Goal: Task Accomplishment & Management: Manage account settings

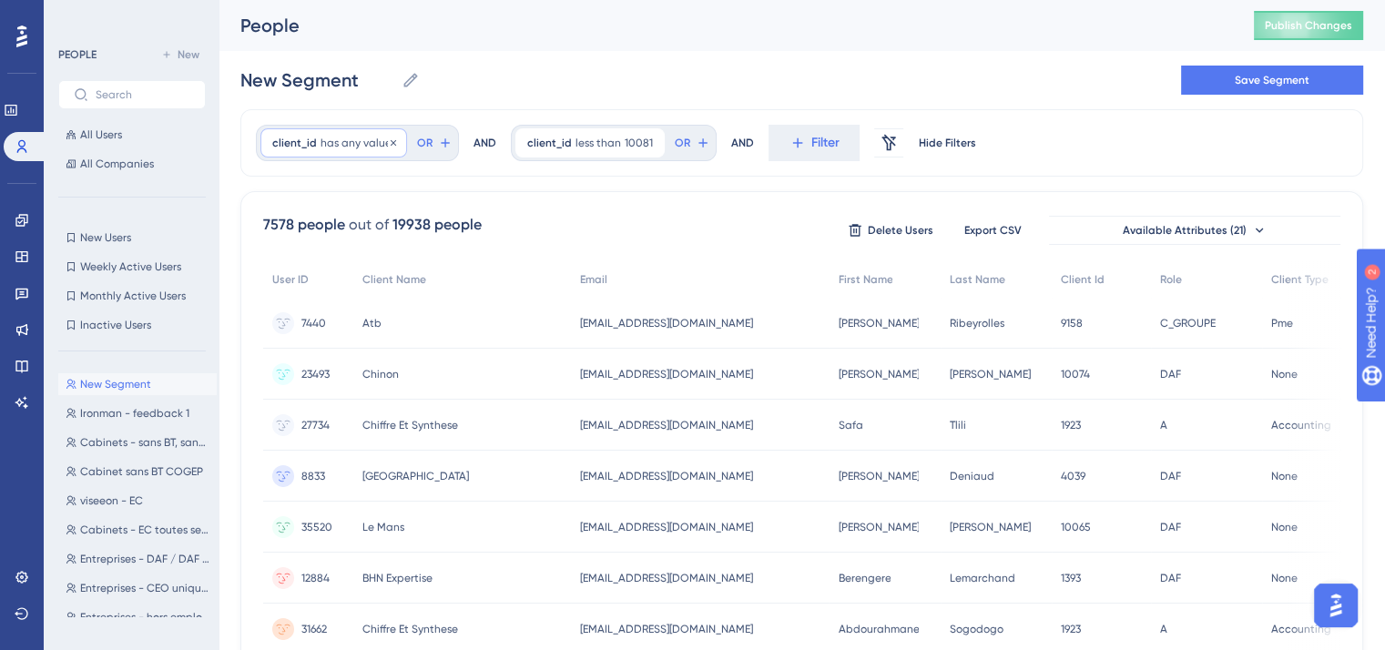
click at [366, 139] on span "has any value" at bounding box center [356, 143] width 71 height 15
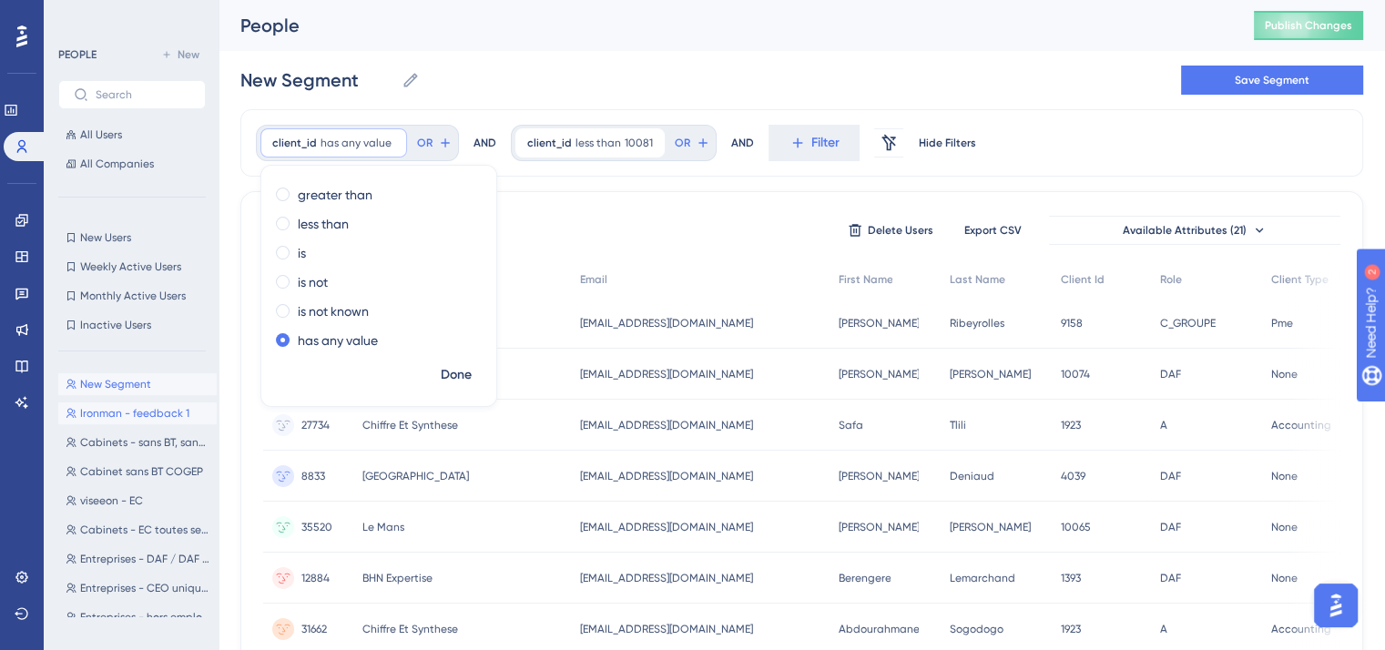
click at [96, 414] on span "Ironman - feedback 1" at bounding box center [134, 413] width 109 height 15
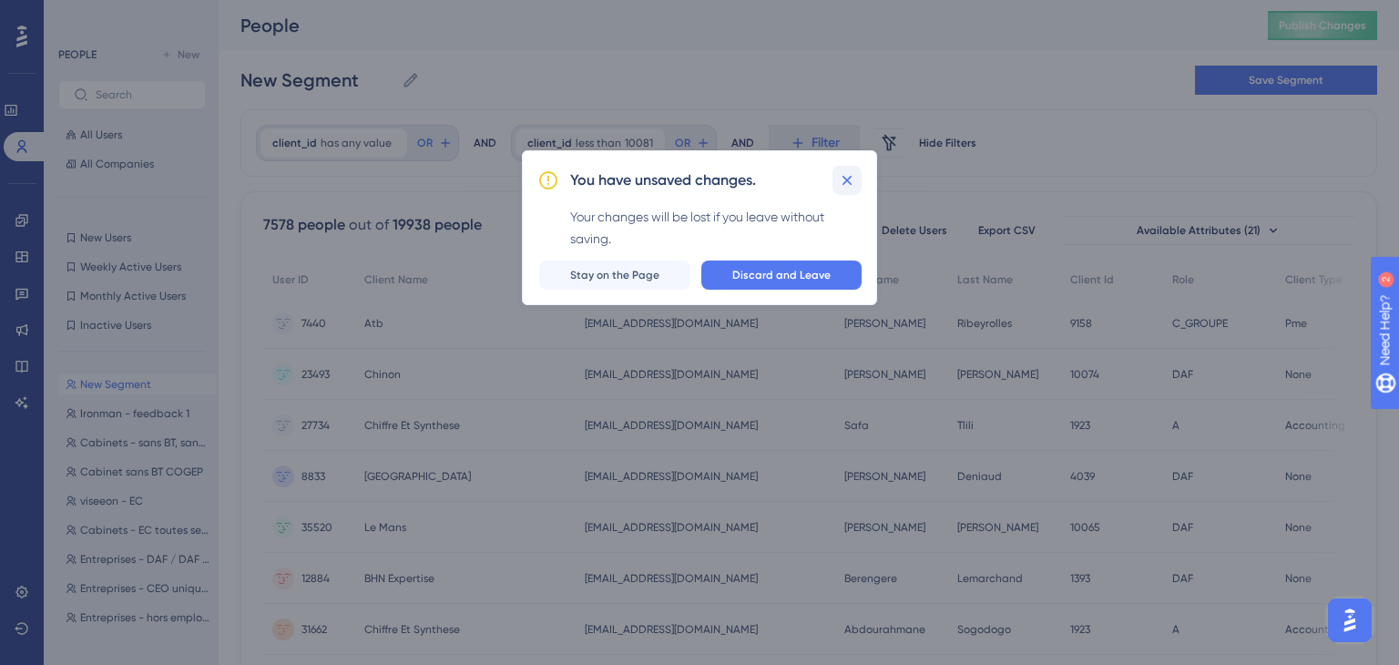
drag, startPoint x: 844, startPoint y: 198, endPoint x: 847, endPoint y: 181, distance: 16.6
click at [847, 181] on div "You have unsaved changes. Your changes will be lost if you leave without saving…" at bounding box center [699, 227] width 355 height 155
click at [847, 181] on icon at bounding box center [847, 180] width 18 height 18
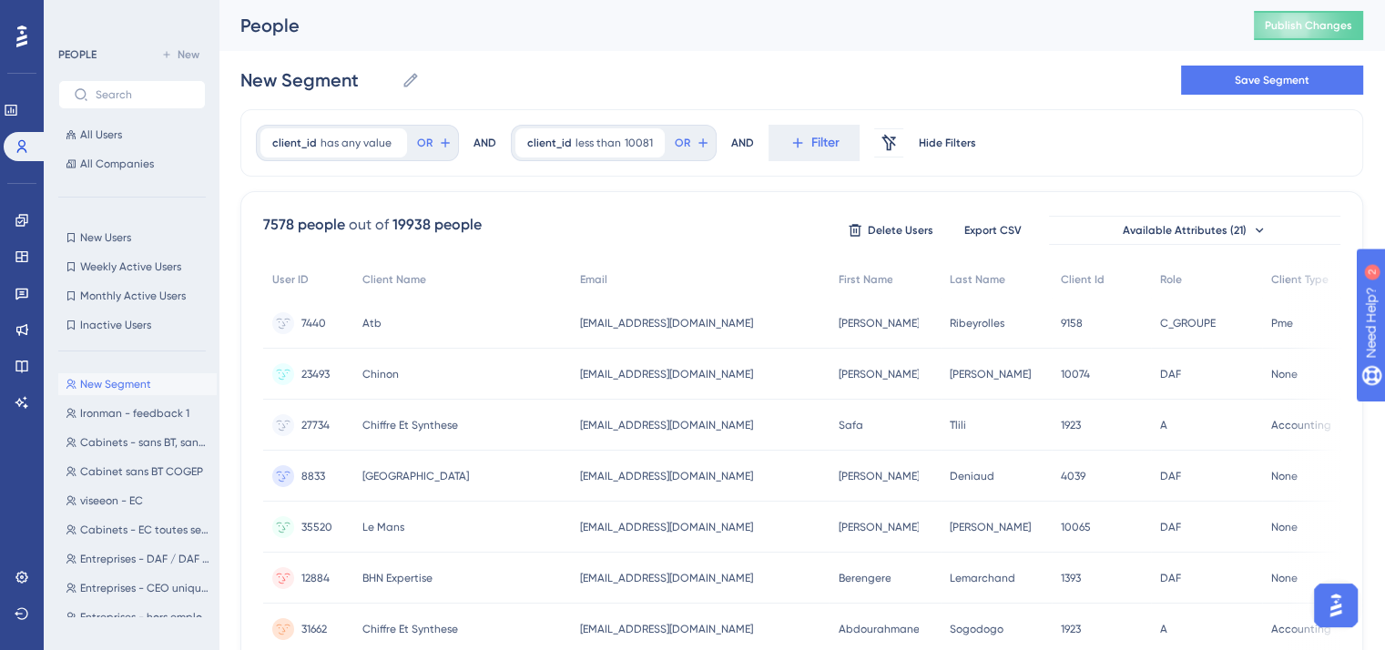
click at [166, 402] on button "Ironman - feedback 1 Ironman - feedback 1" at bounding box center [137, 413] width 158 height 22
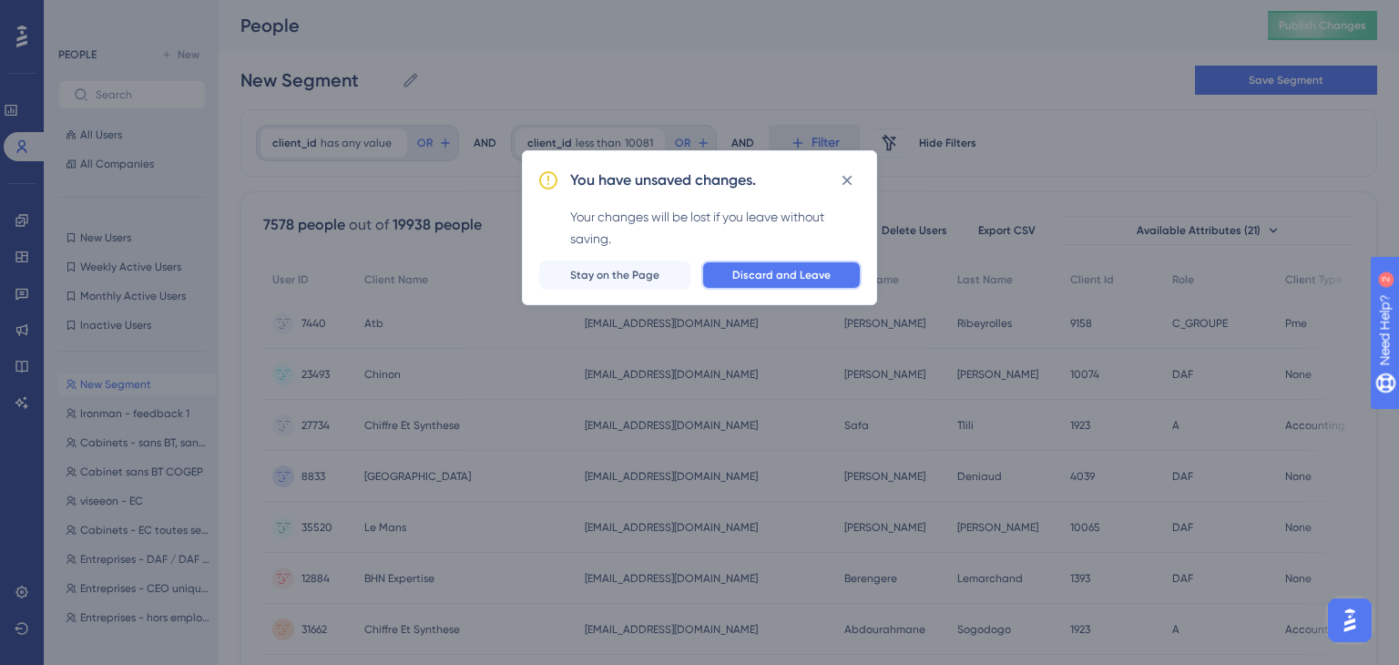
click at [763, 261] on button "Discard and Leave" at bounding box center [781, 274] width 160 height 29
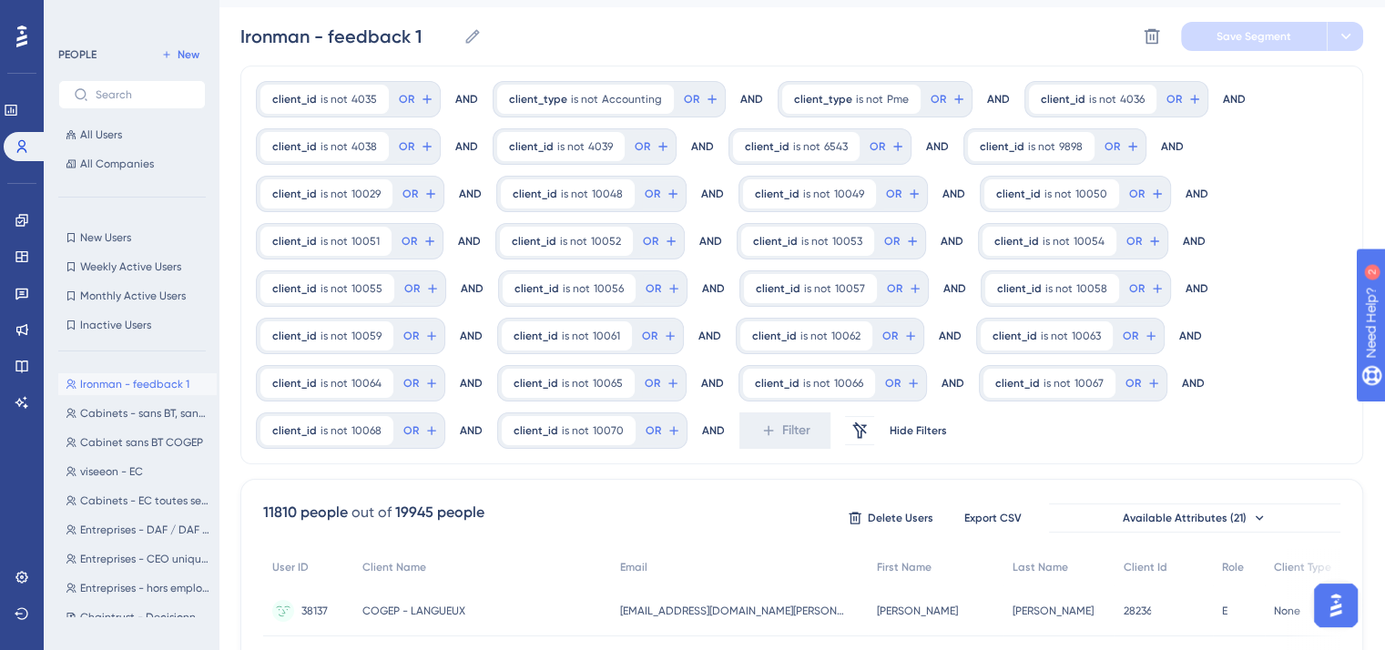
scroll to position [46, 0]
drag, startPoint x: 194, startPoint y: 46, endPoint x: 386, endPoint y: -79, distance: 229.1
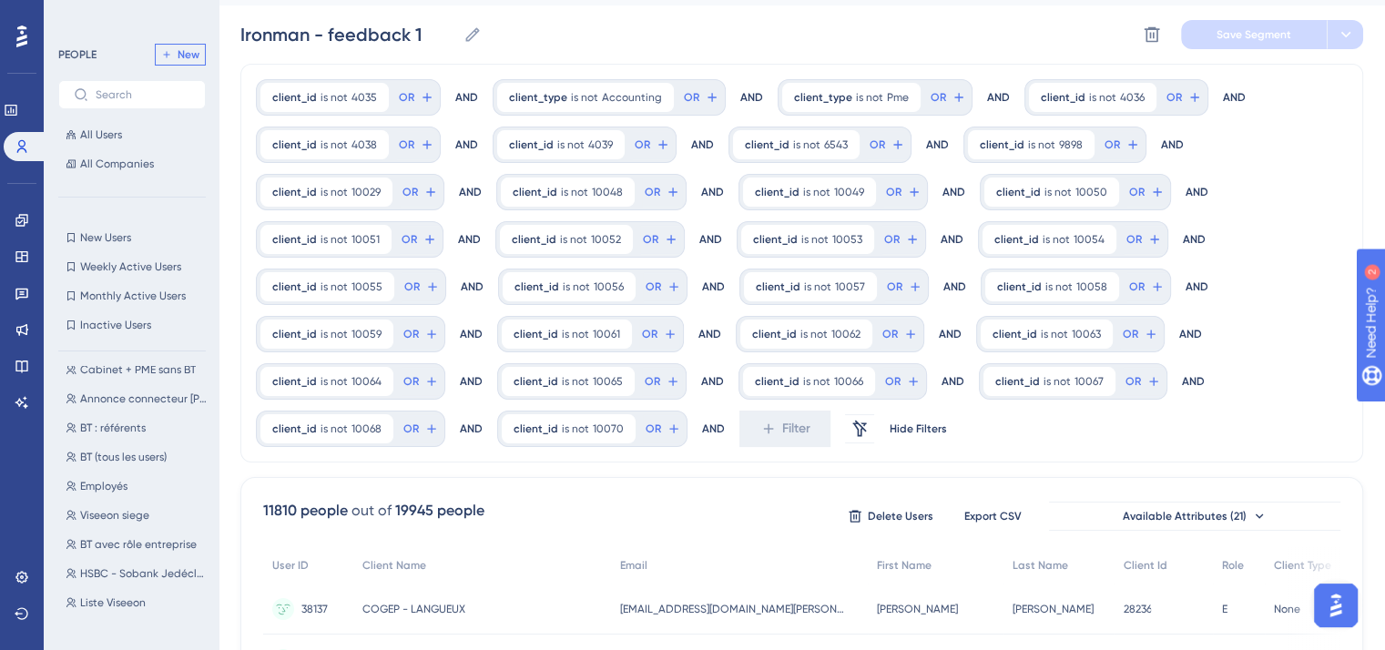
scroll to position [1133, 0]
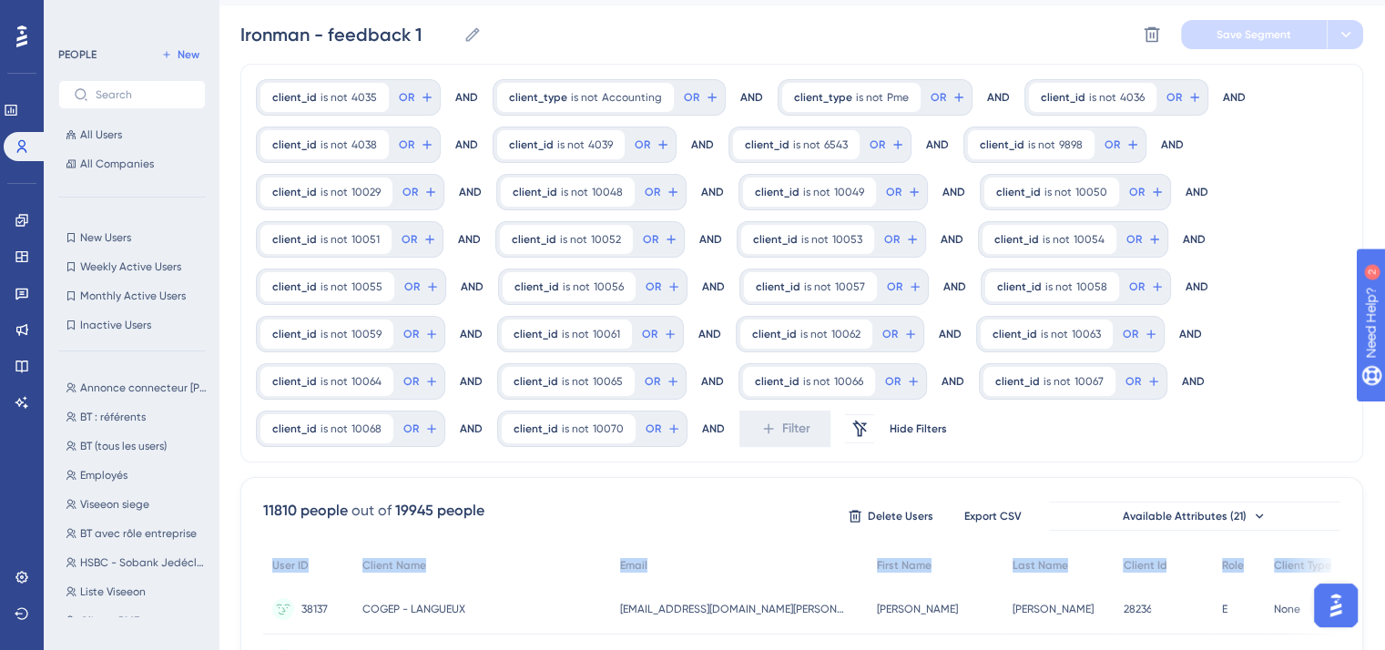
drag, startPoint x: 249, startPoint y: 613, endPoint x: 242, endPoint y: 539, distance: 74.0
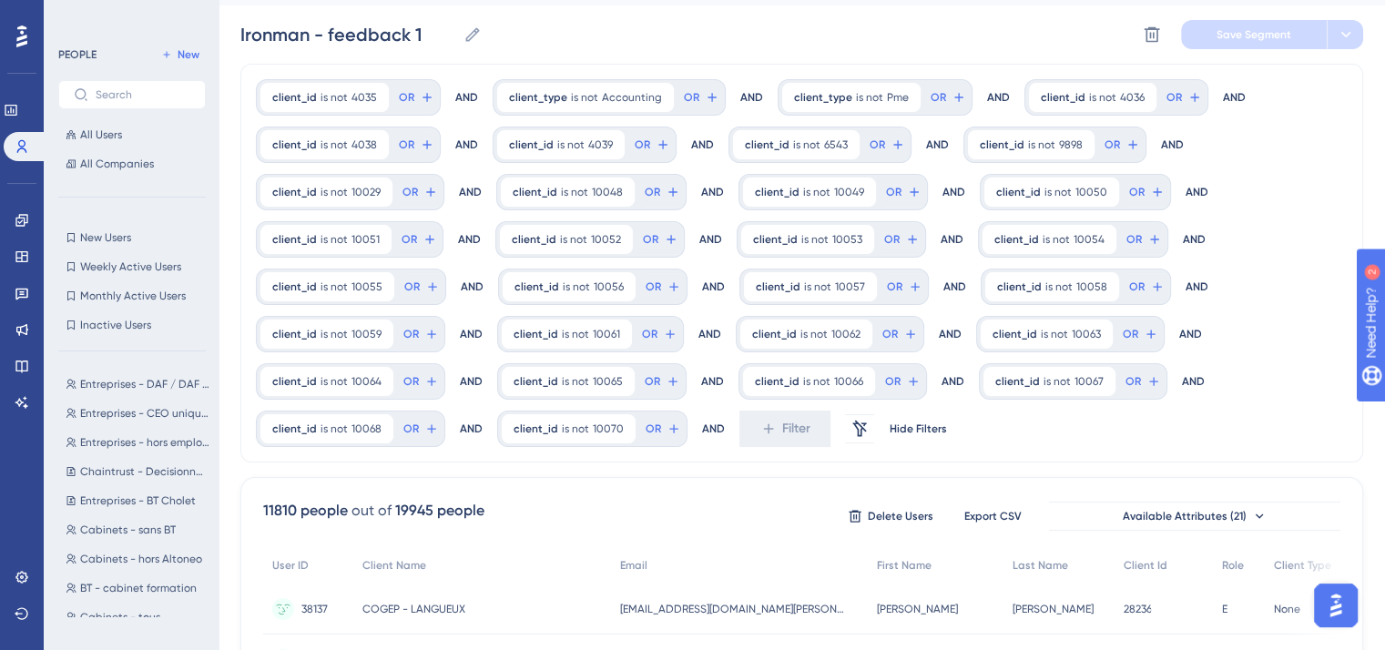
scroll to position [0, 0]
click at [174, 46] on button "New" at bounding box center [180, 55] width 51 height 22
type input "New Segment"
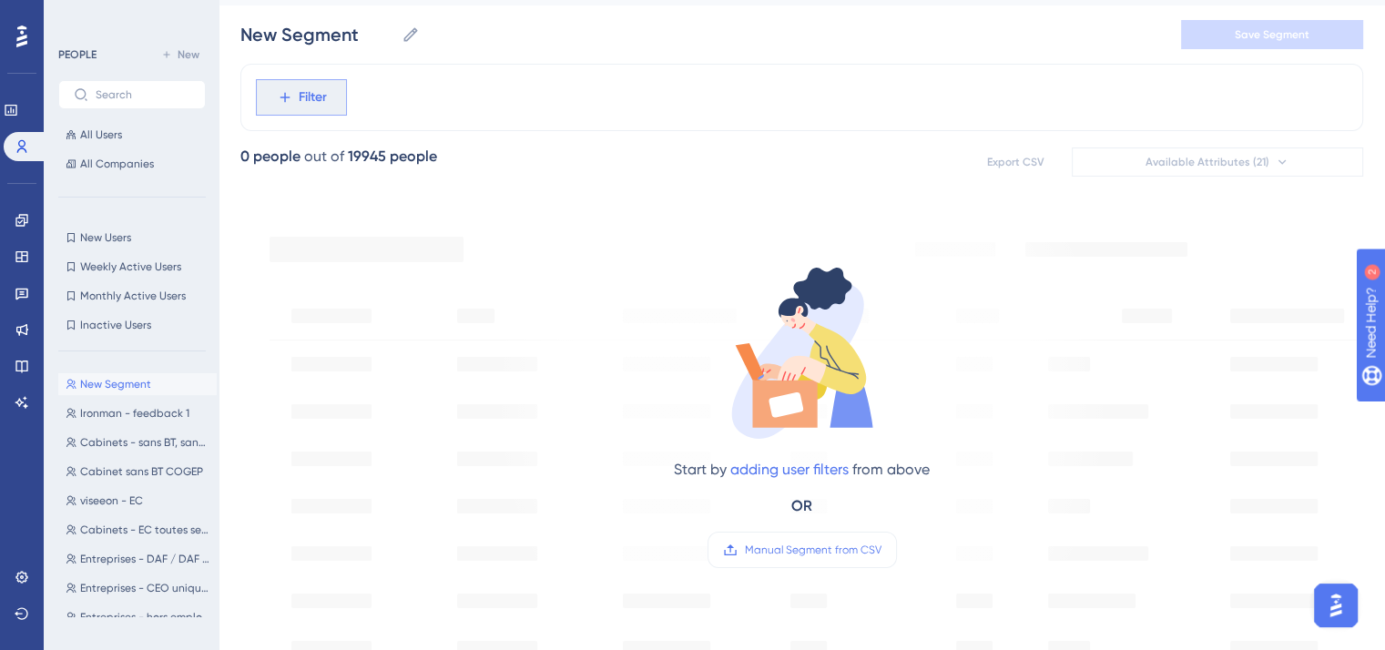
click at [266, 87] on button "Filter" at bounding box center [301, 97] width 91 height 36
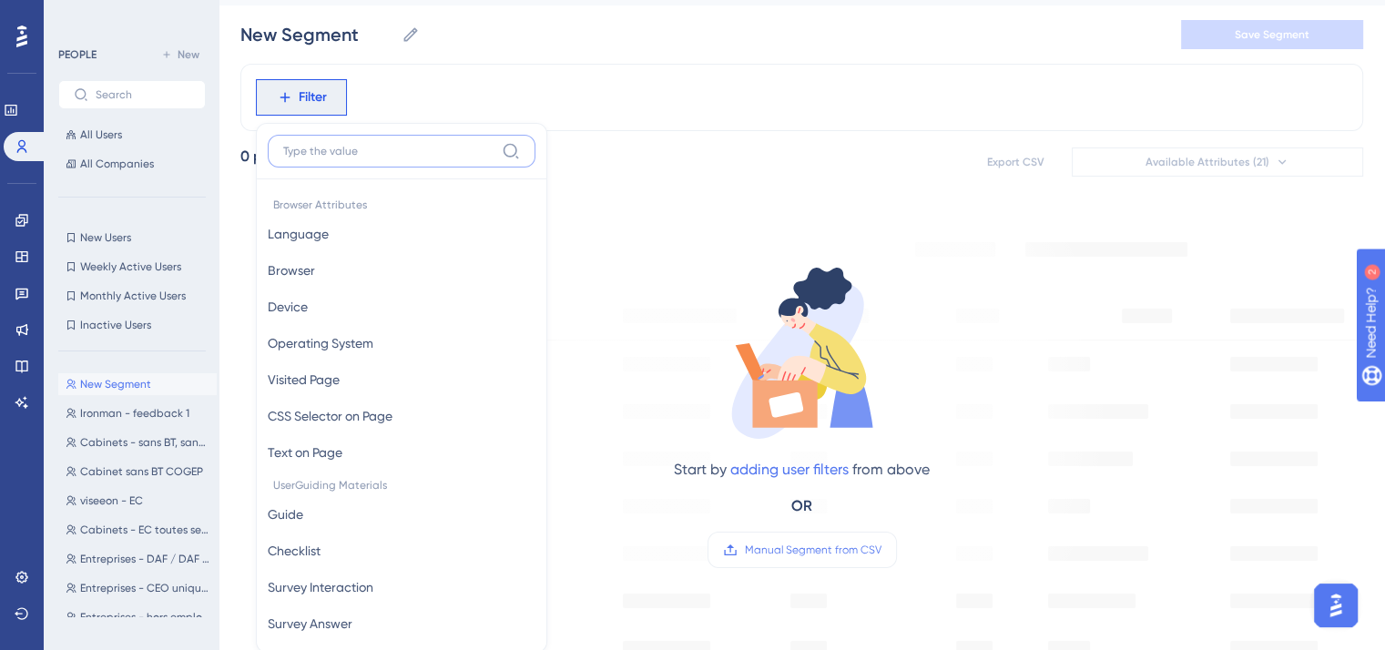
scroll to position [107, 0]
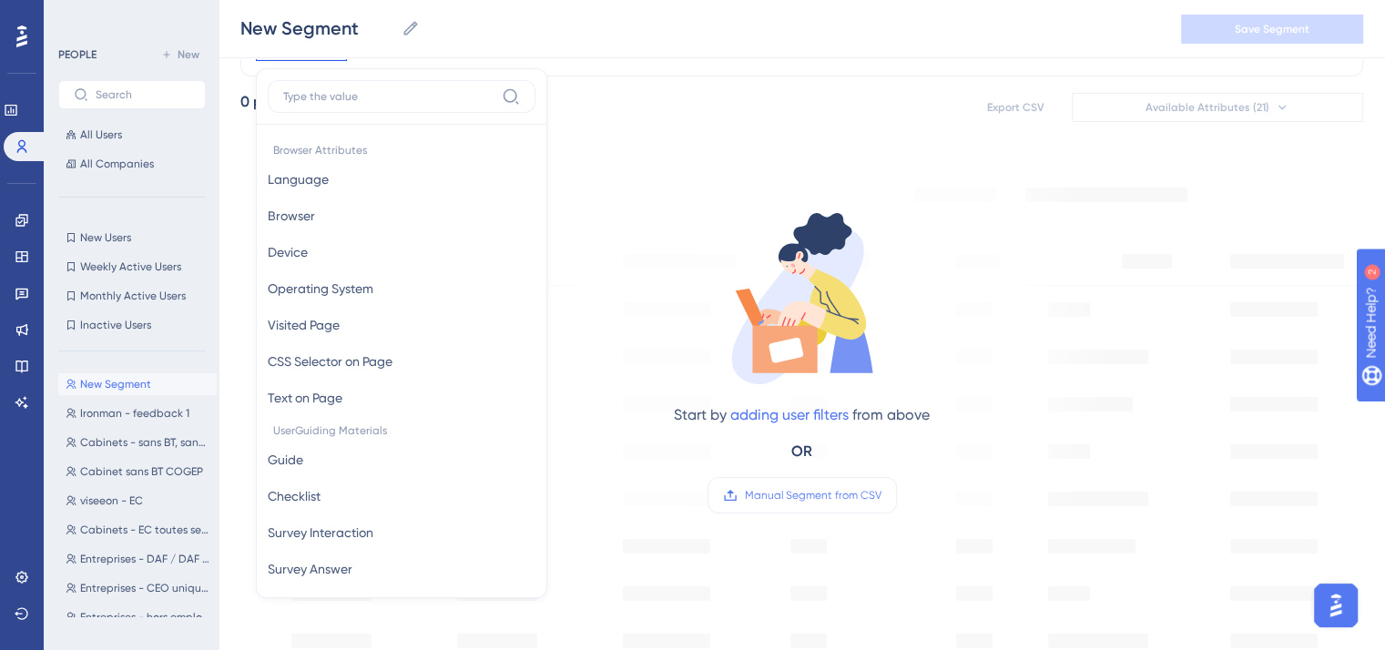
click at [266, 87] on div "Browser Attributes Language Language Browser Browser Device Device Operating Sy…" at bounding box center [401, 333] width 291 height 530
click at [368, 95] on input at bounding box center [388, 96] width 211 height 15
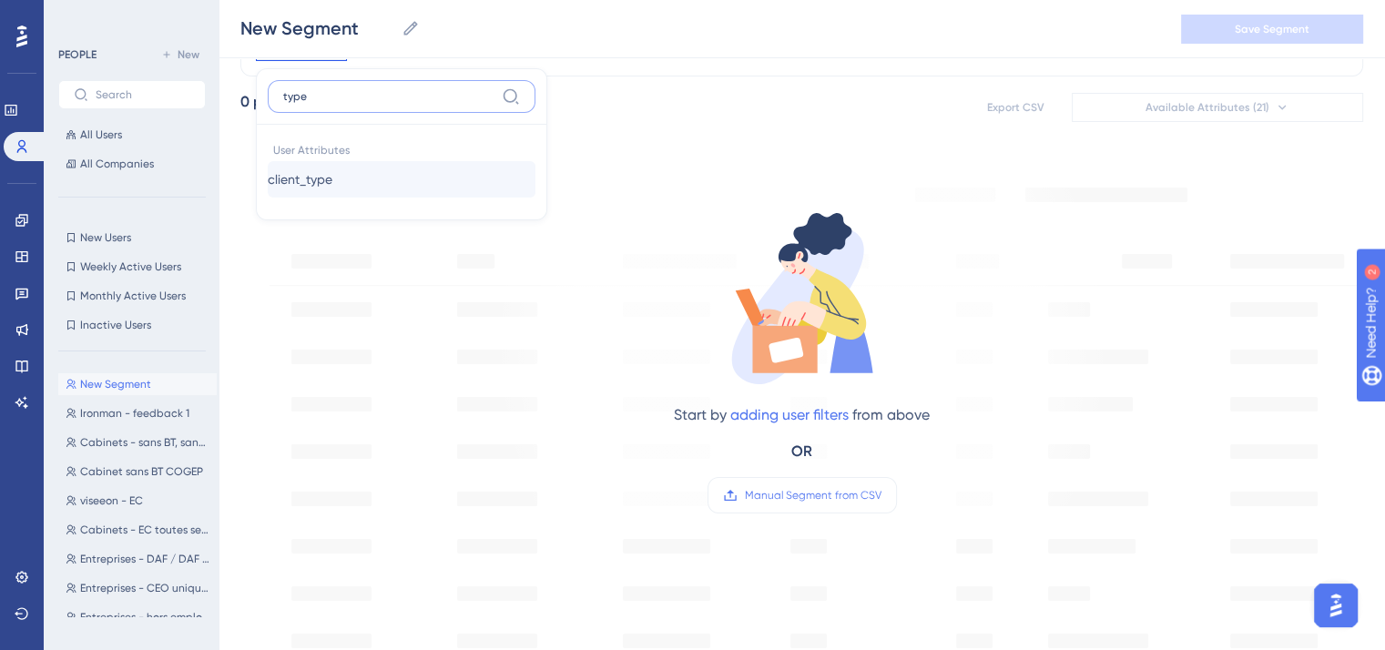
type input "type"
click at [361, 165] on button "client_type client_type" at bounding box center [402, 179] width 268 height 36
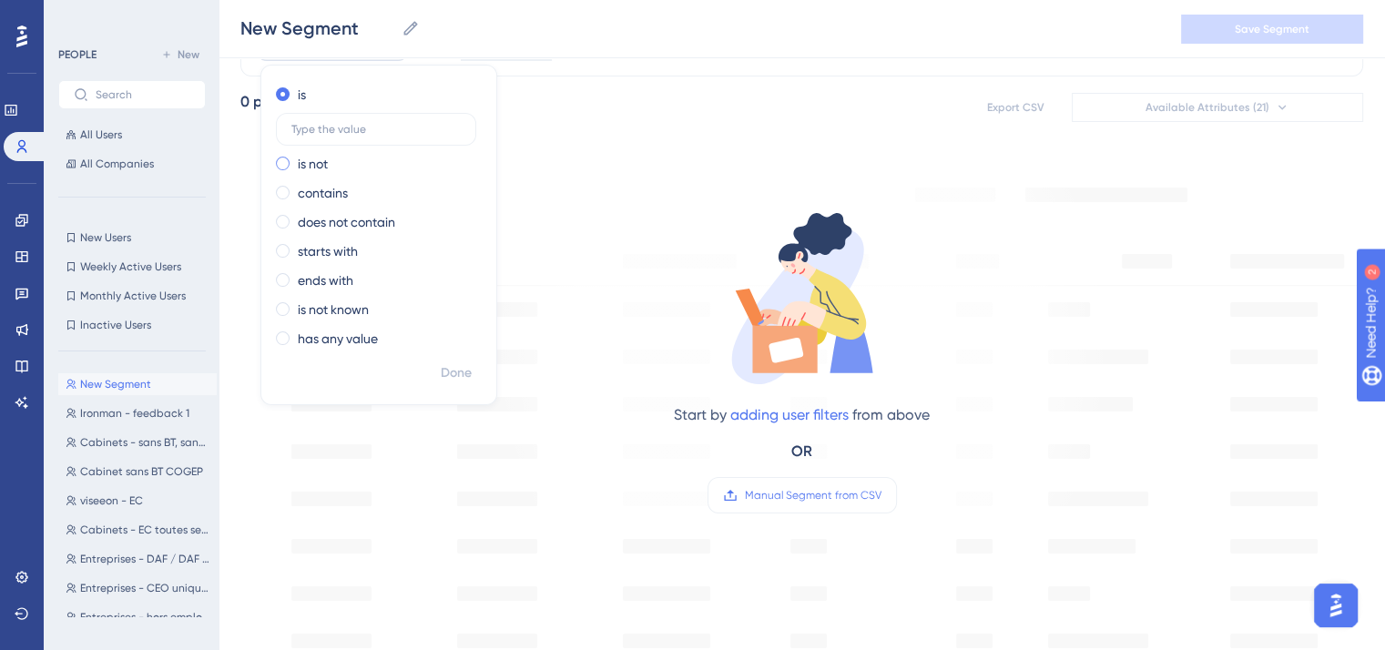
click at [340, 168] on div "is not" at bounding box center [375, 164] width 199 height 22
click at [340, 168] on label at bounding box center [376, 158] width 200 height 33
click at [340, 165] on input "text" at bounding box center [375, 158] width 169 height 13
click at [324, 158] on input "Accouting" at bounding box center [375, 158] width 169 height 13
type input "Accounting"
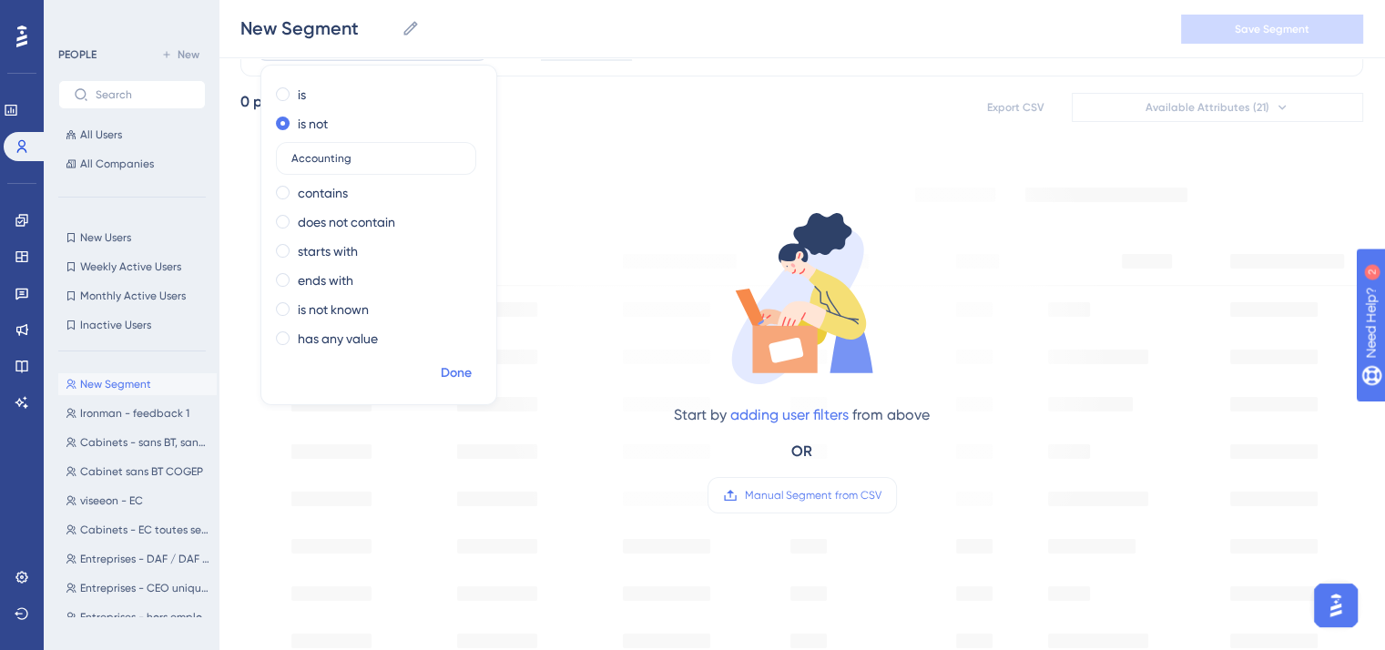
click at [435, 370] on button "Done" at bounding box center [456, 373] width 51 height 33
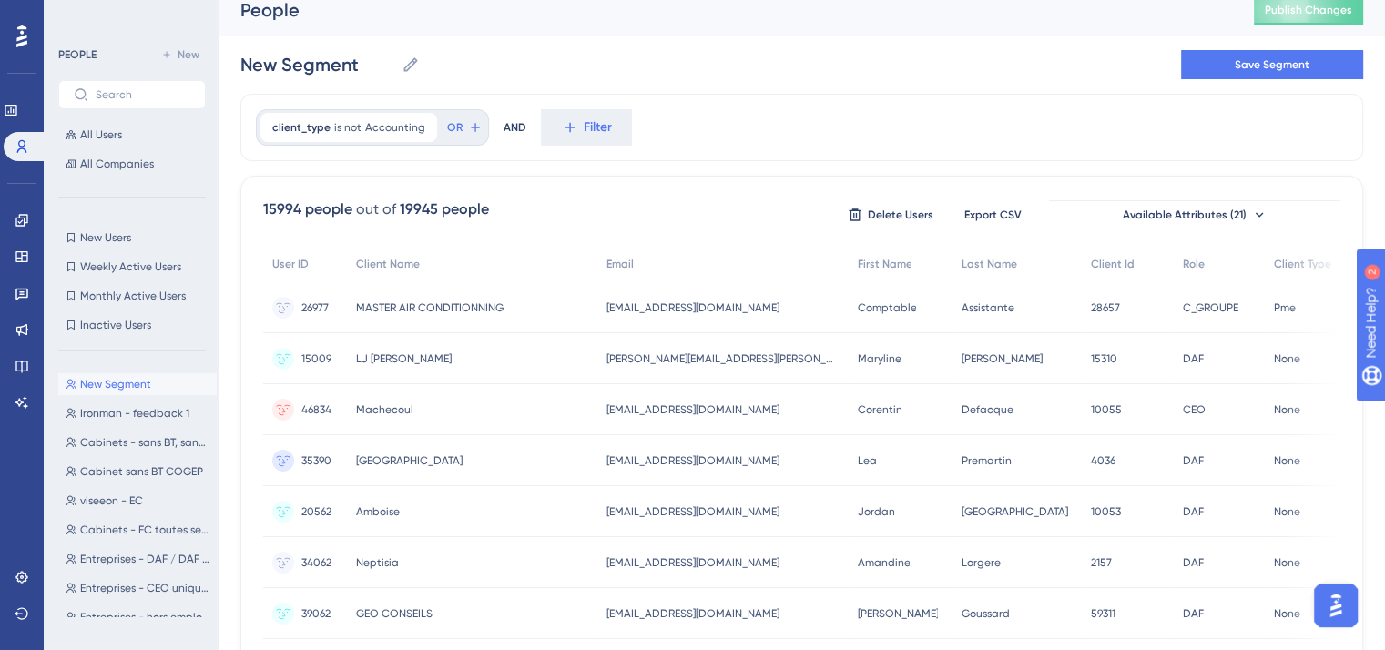
scroll to position [0, 0]
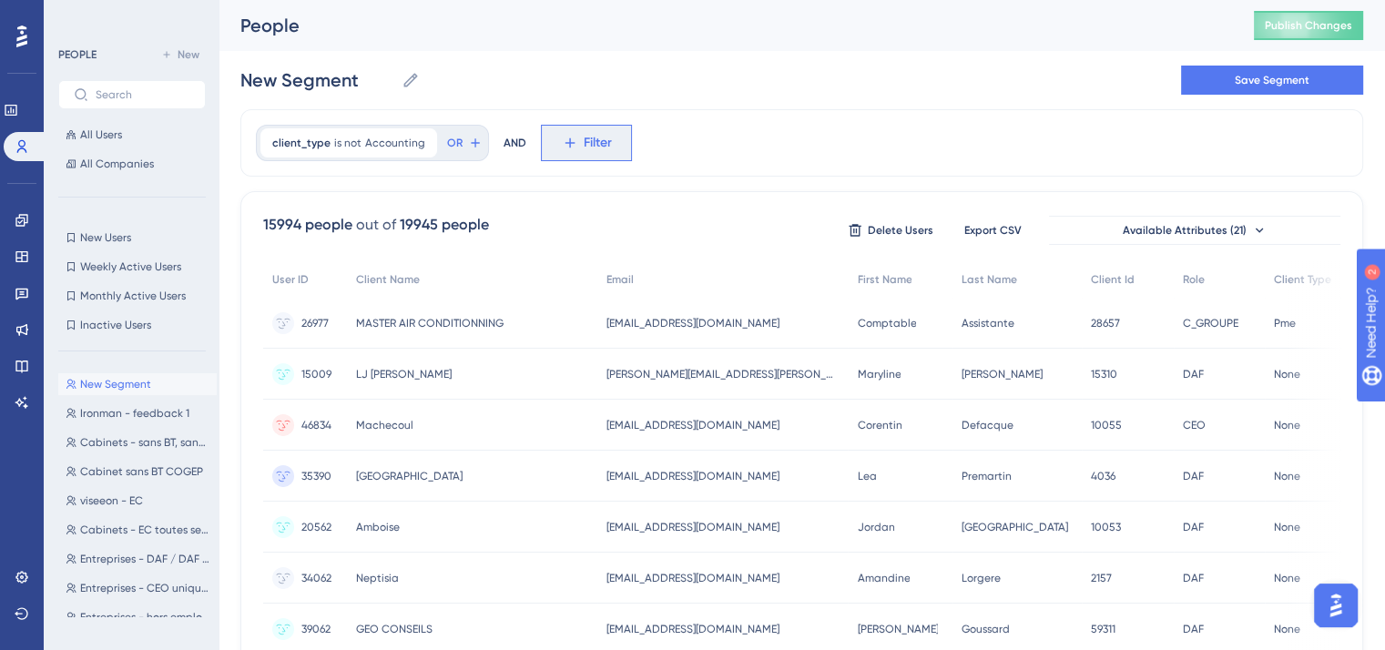
click at [600, 149] on span "Filter" at bounding box center [598, 143] width 28 height 22
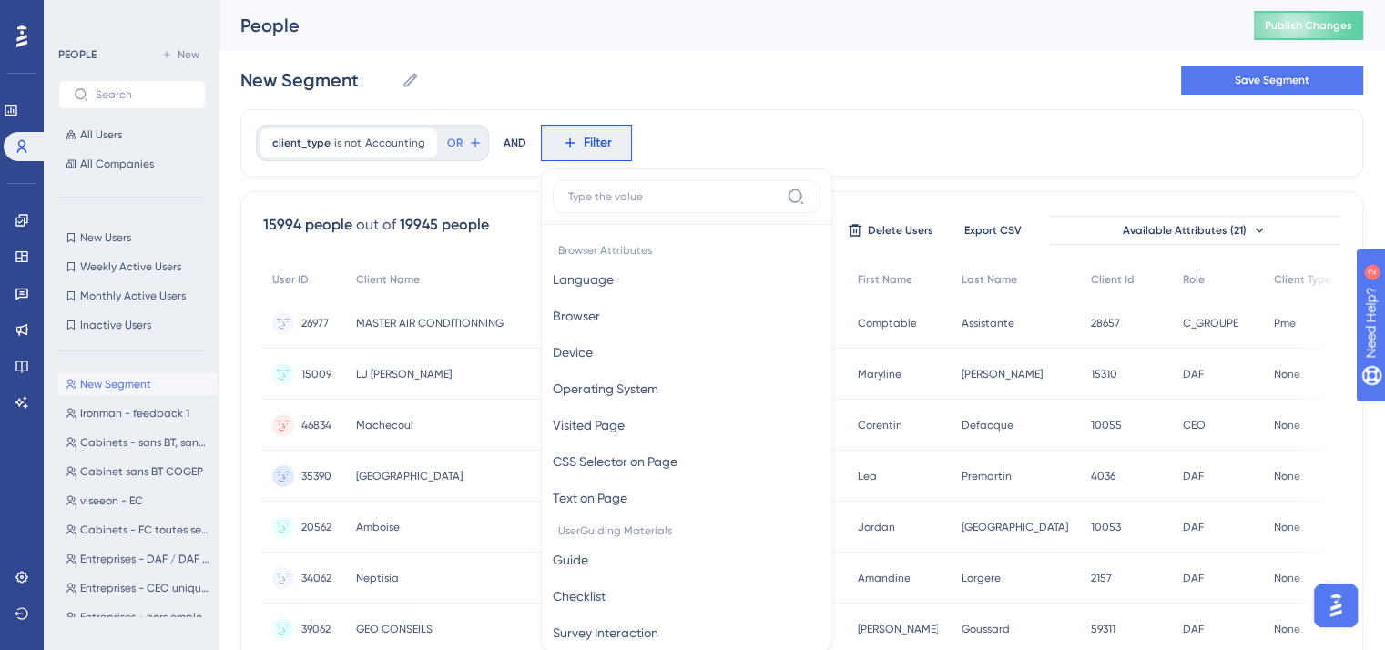
scroll to position [80, 0]
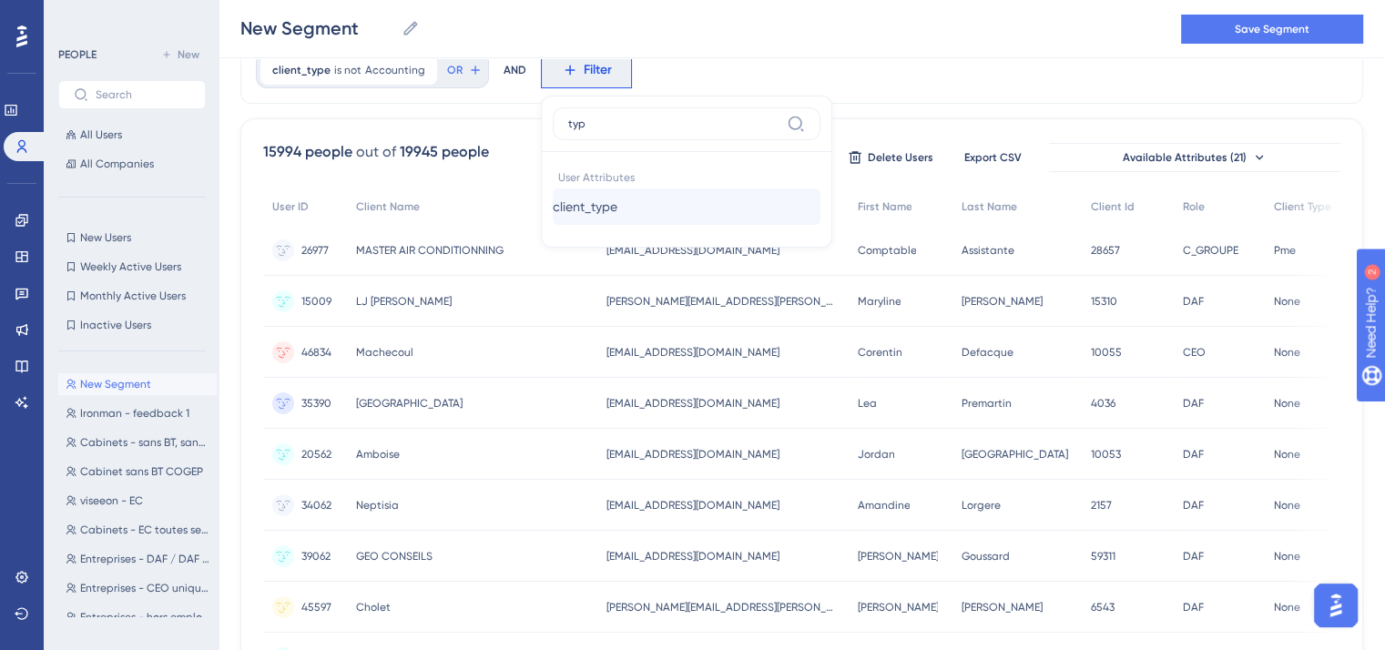
type input "typ"
click at [629, 218] on button "client_type client_type" at bounding box center [687, 206] width 268 height 36
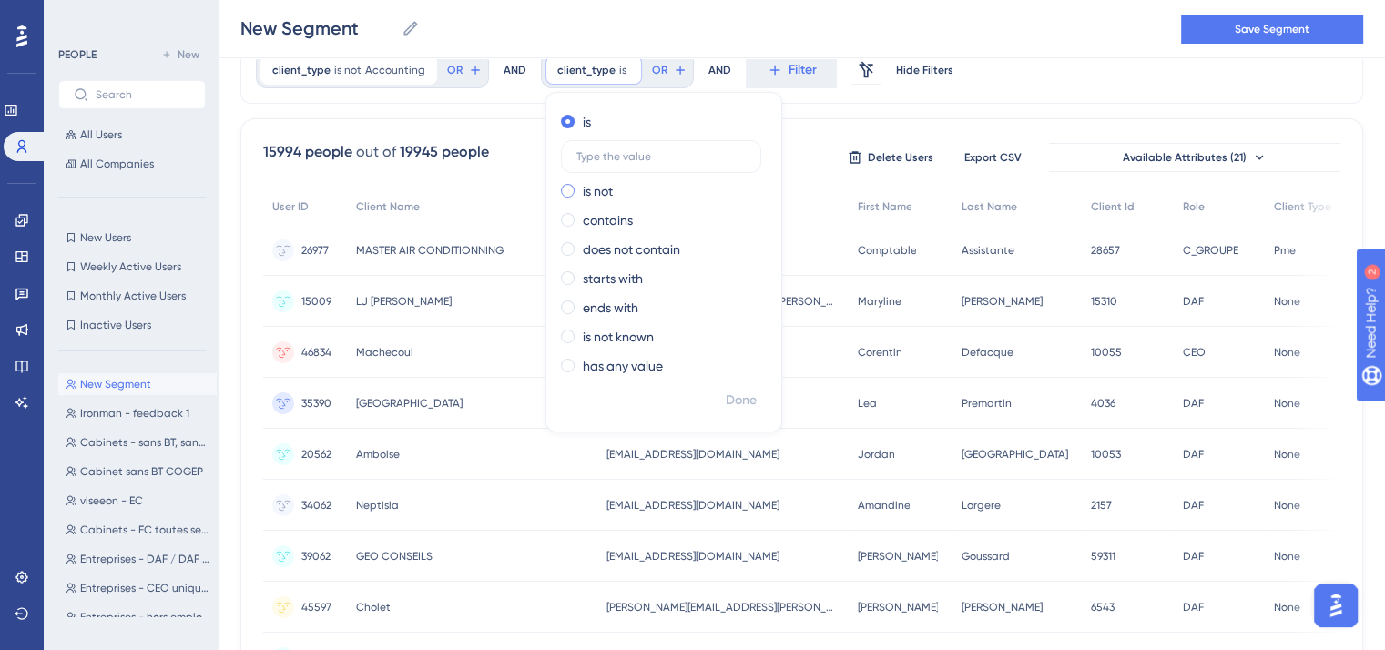
click at [588, 200] on label "is not" at bounding box center [598, 191] width 30 height 22
click at [588, 200] on label at bounding box center [661, 185] width 200 height 33
click at [588, 192] on input "text" at bounding box center [660, 185] width 169 height 13
type input "Pme"
click at [737, 411] on button "Done" at bounding box center [741, 400] width 51 height 33
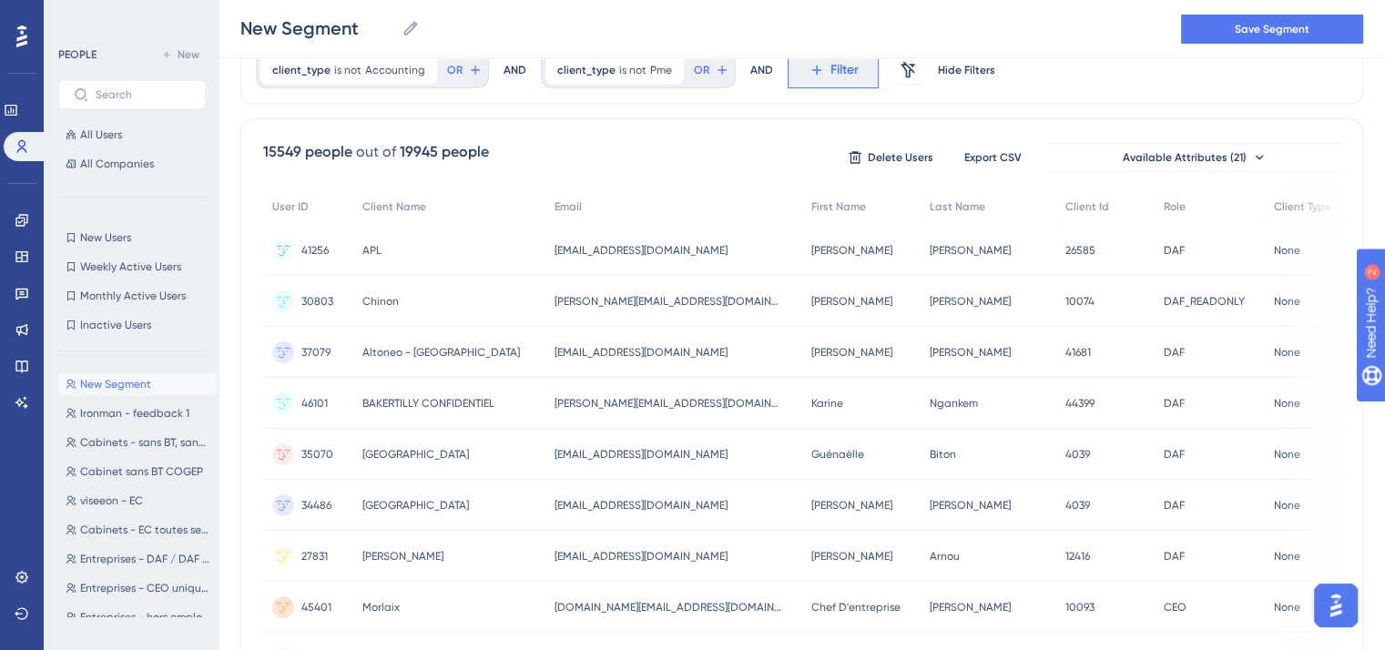
click at [840, 68] on span "Filter" at bounding box center [844, 70] width 28 height 22
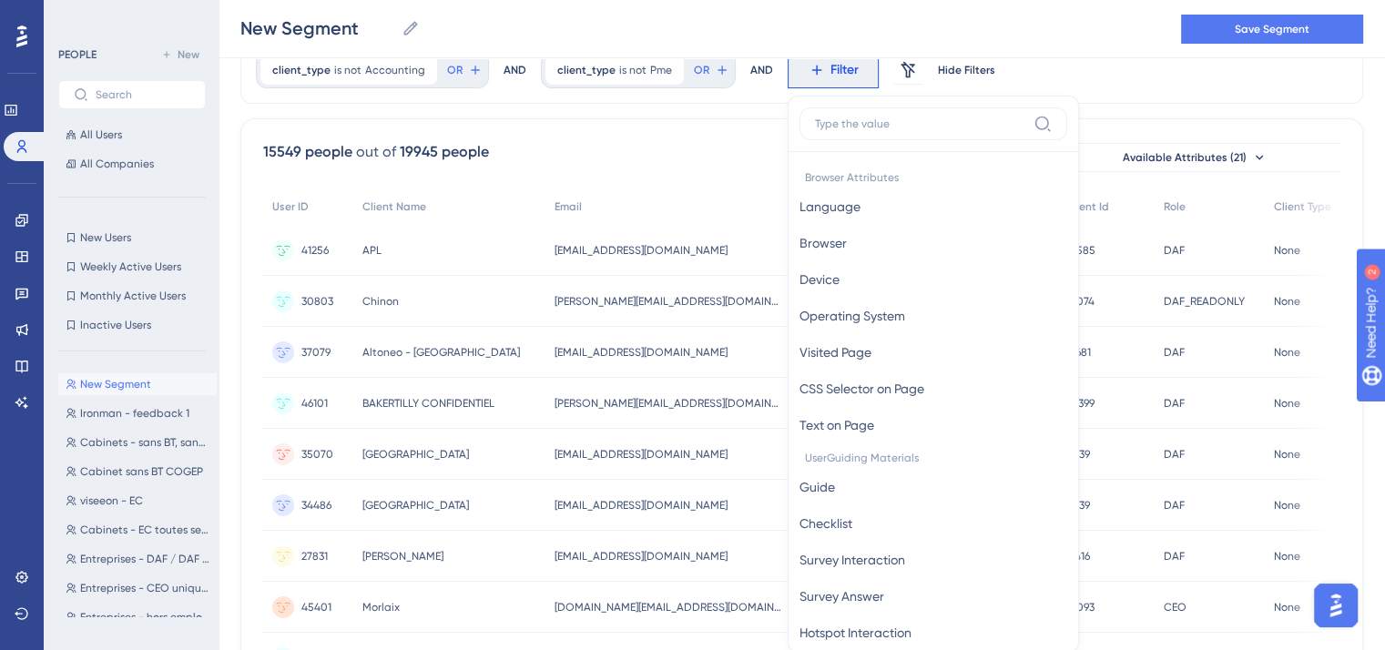
scroll to position [128, 0]
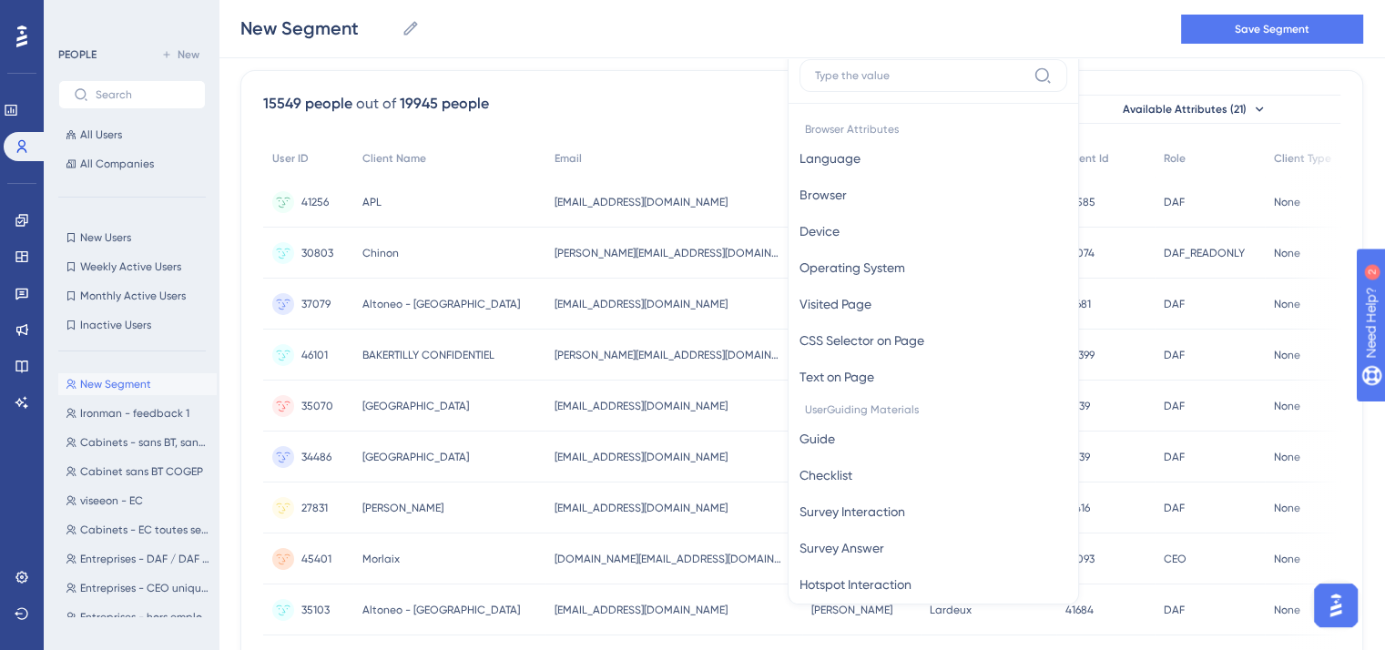
click at [840, 68] on input at bounding box center [920, 75] width 211 height 15
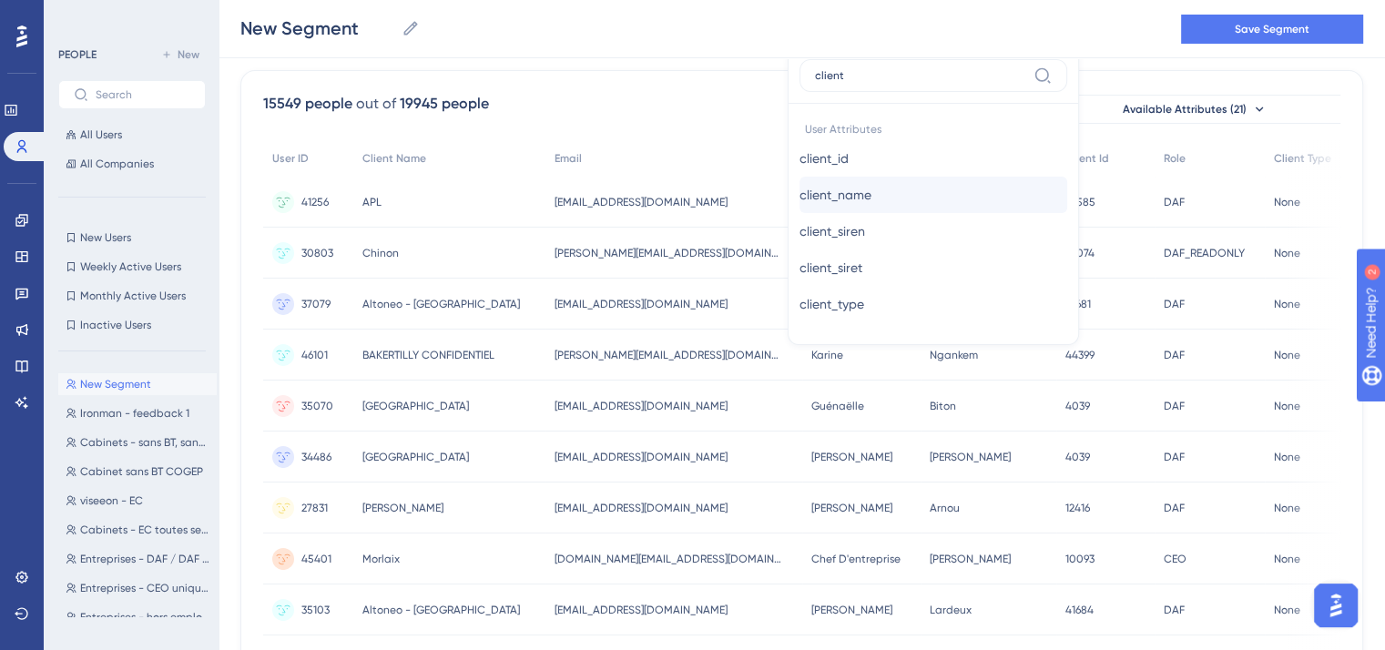
type input "client"
click at [830, 201] on span "client_name" at bounding box center [835, 195] width 72 height 22
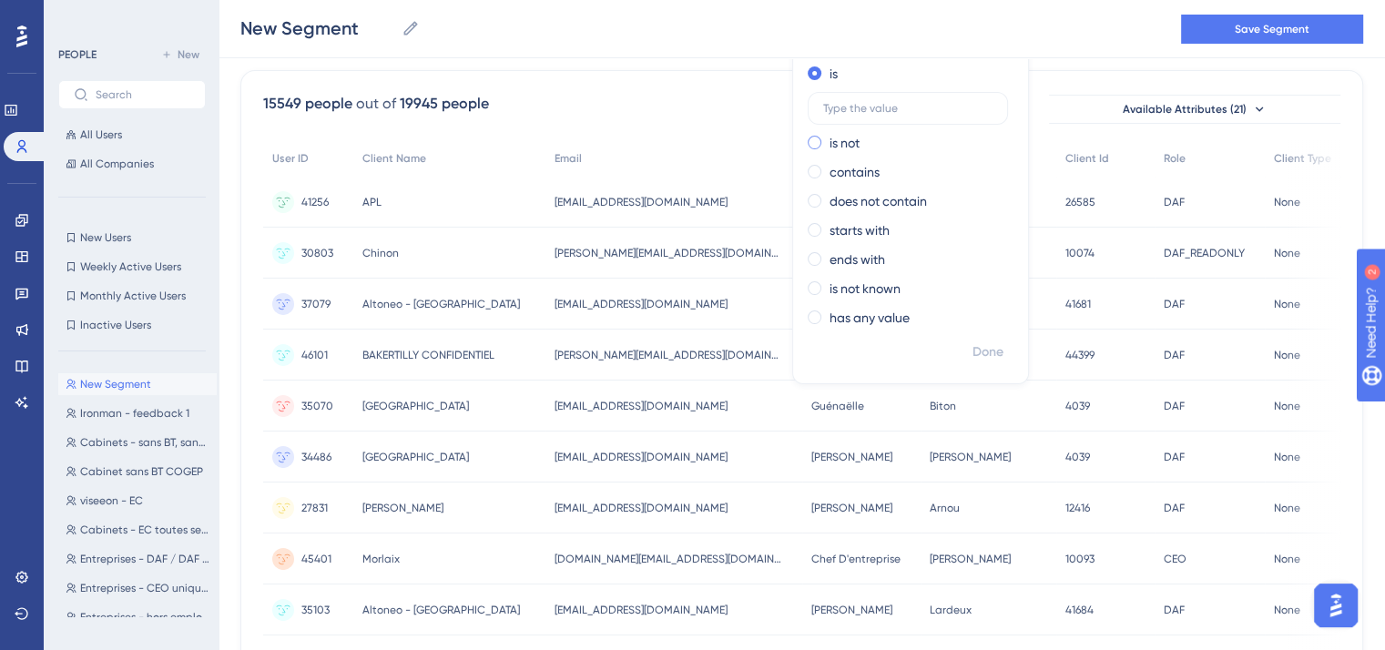
click at [830, 141] on label "is not" at bounding box center [845, 143] width 30 height 22
click at [823, 131] on input "10080" at bounding box center [907, 137] width 169 height 13
paste input "71"
type input "10071"
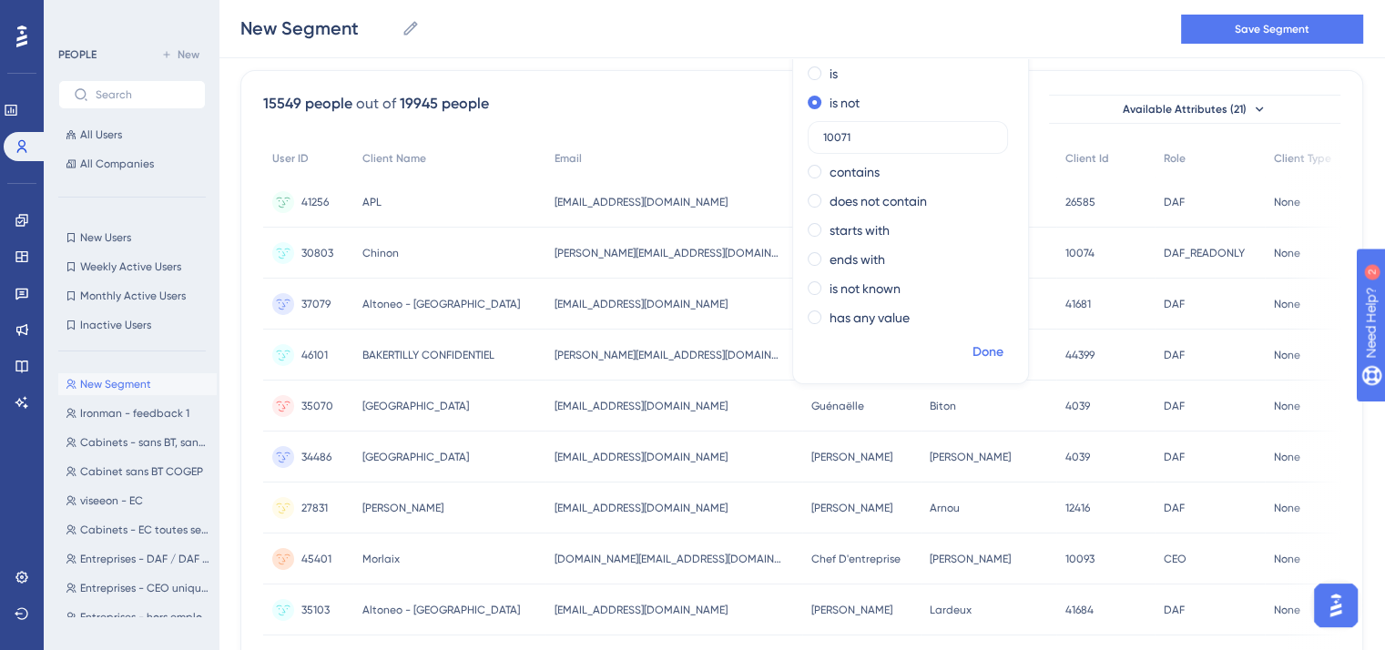
click at [982, 351] on span "Done" at bounding box center [987, 352] width 31 height 22
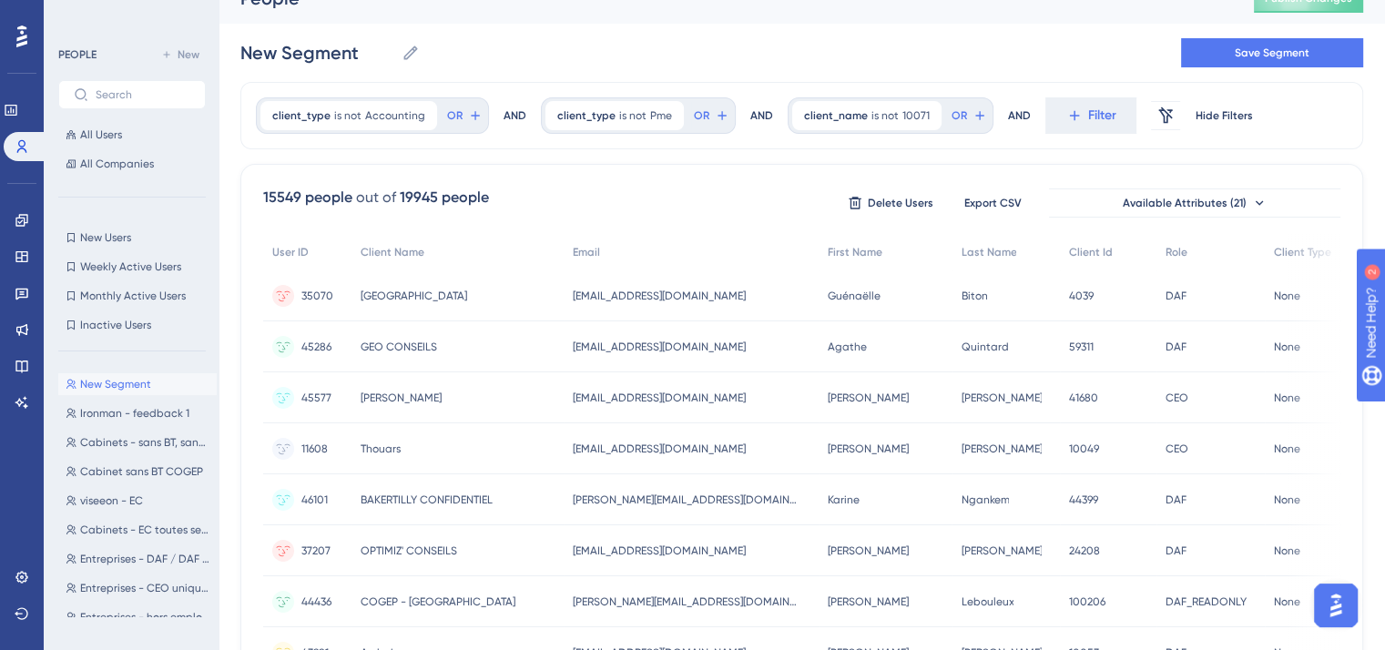
scroll to position [0, 0]
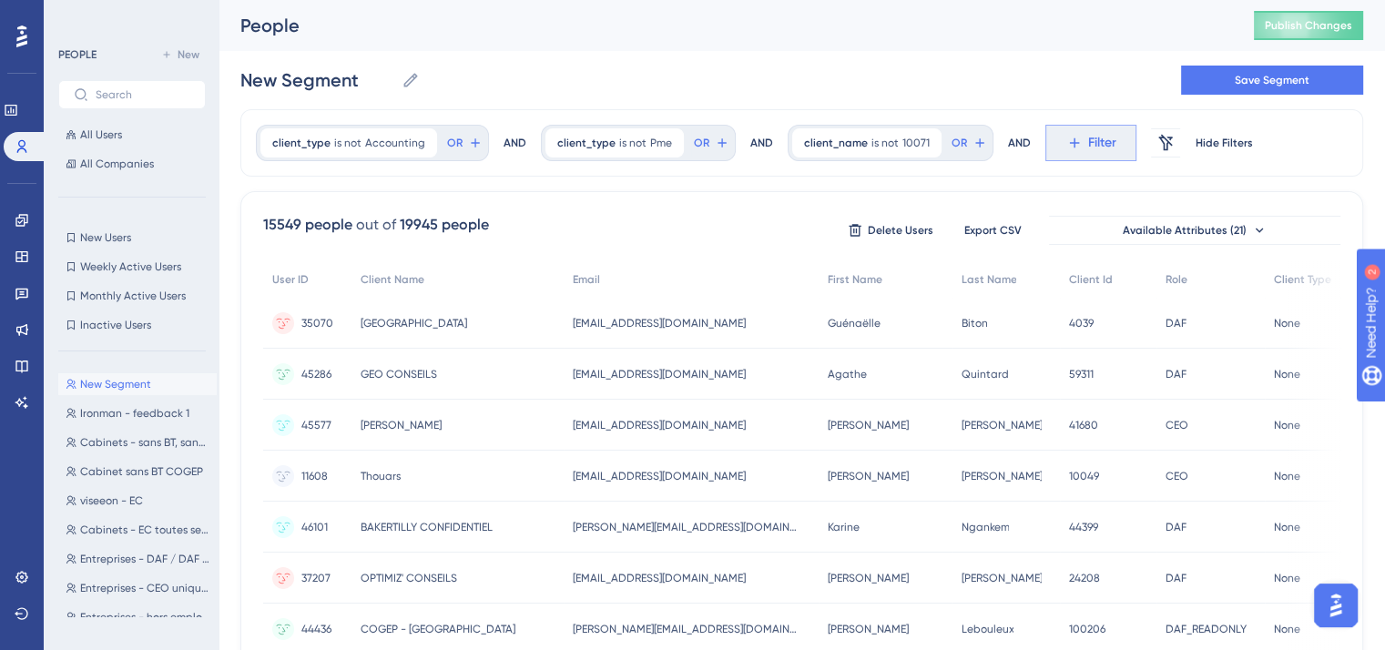
click at [1049, 147] on button "Filter" at bounding box center [1090, 143] width 91 height 36
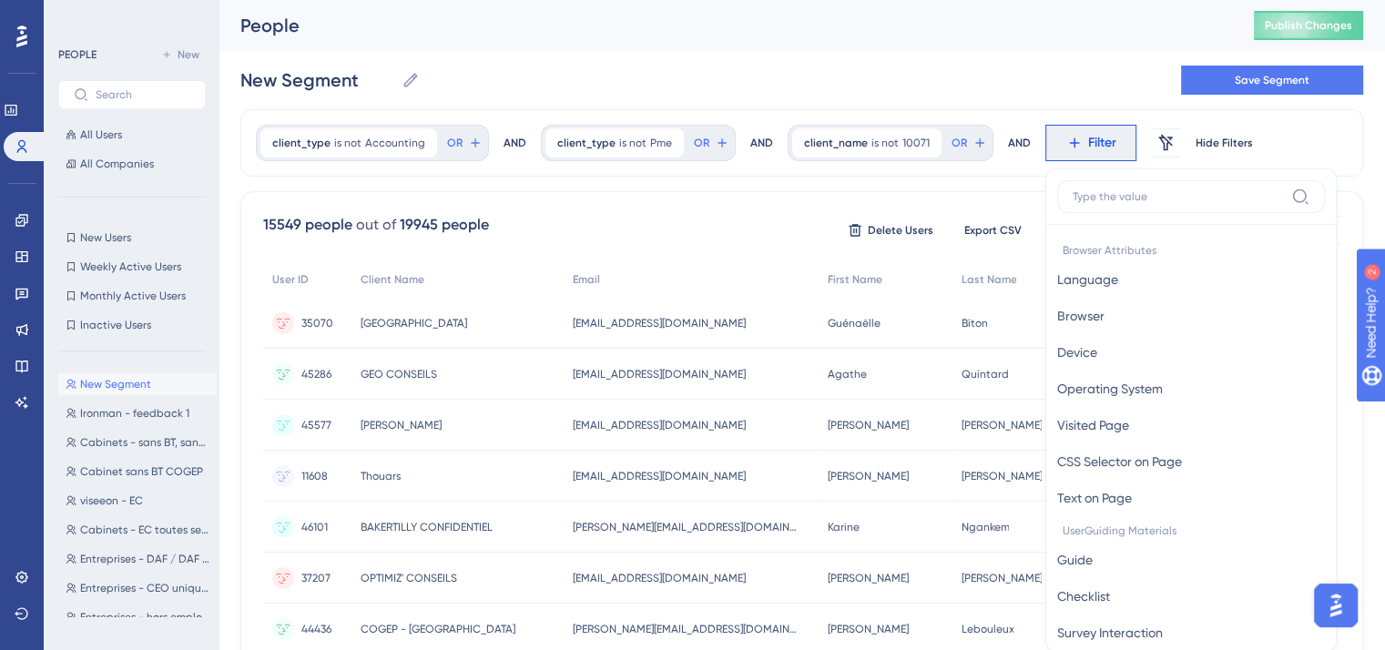
scroll to position [85, 0]
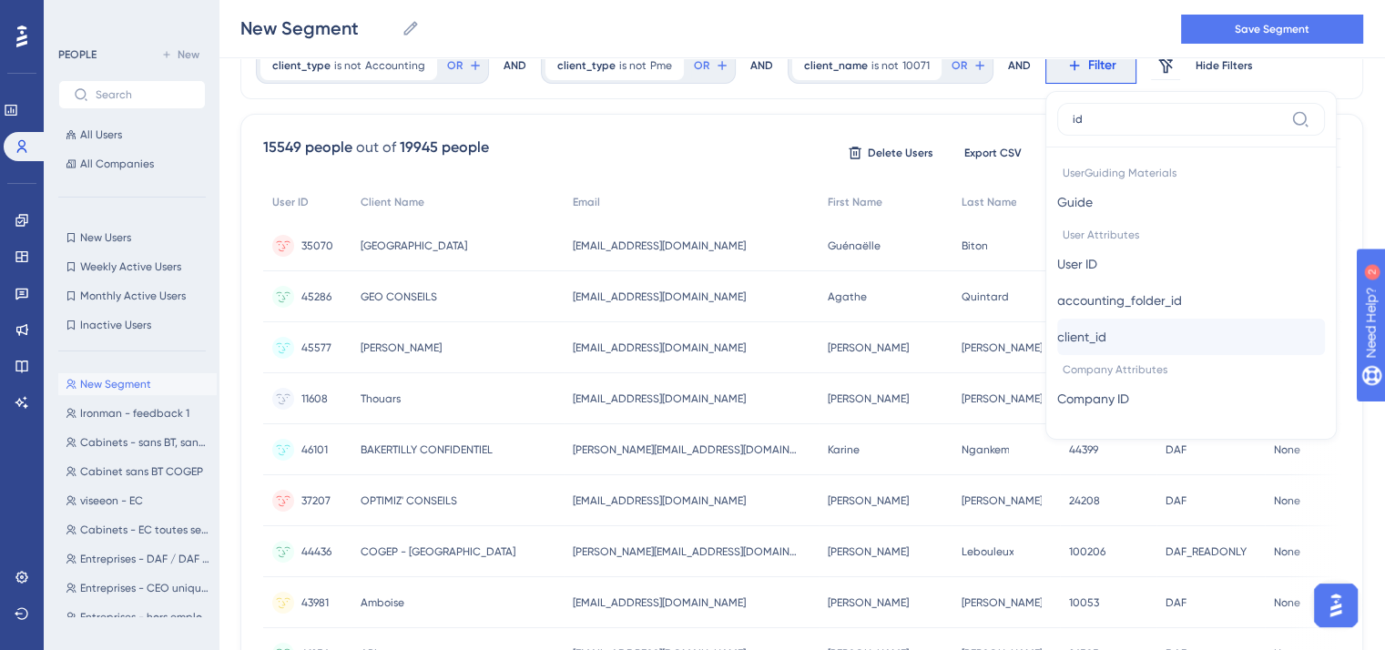
type input "id"
click at [1084, 329] on span "client_id" at bounding box center [1081, 337] width 49 height 22
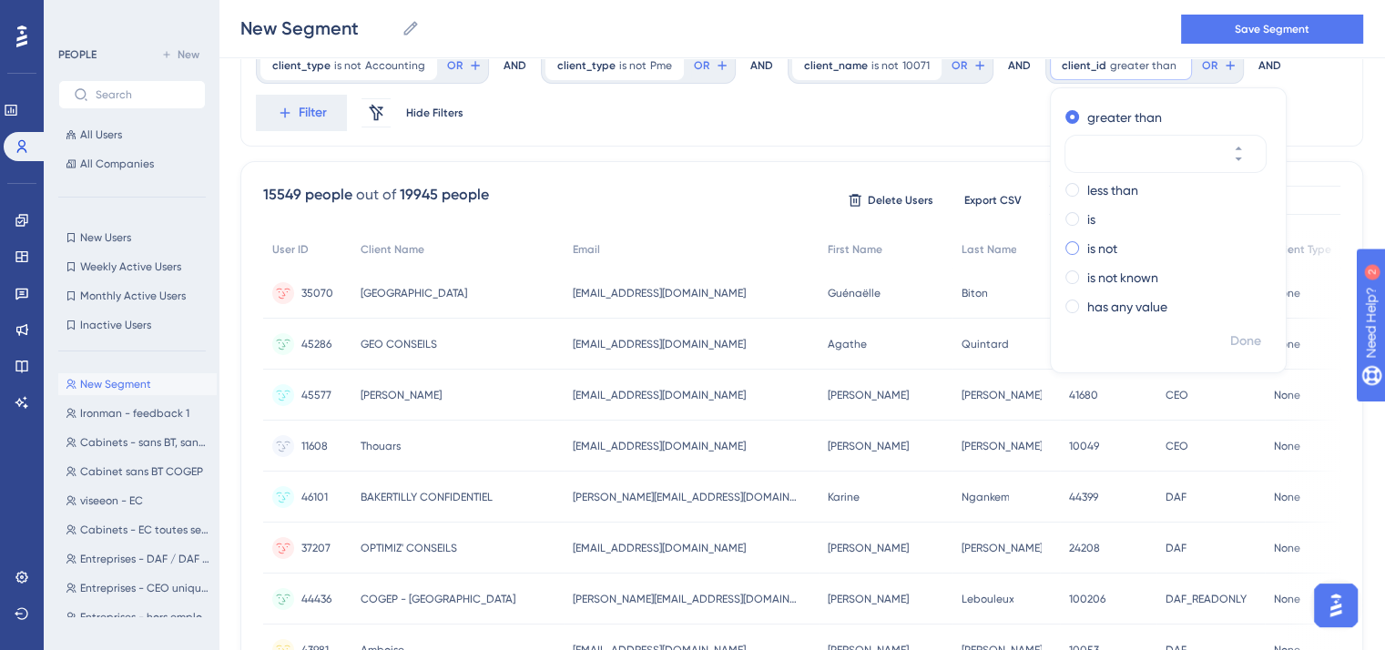
click at [1087, 247] on label "is not" at bounding box center [1102, 249] width 30 height 22
paste input "10071"
type input "10072"
click at [1230, 332] on span "Done" at bounding box center [1245, 342] width 31 height 22
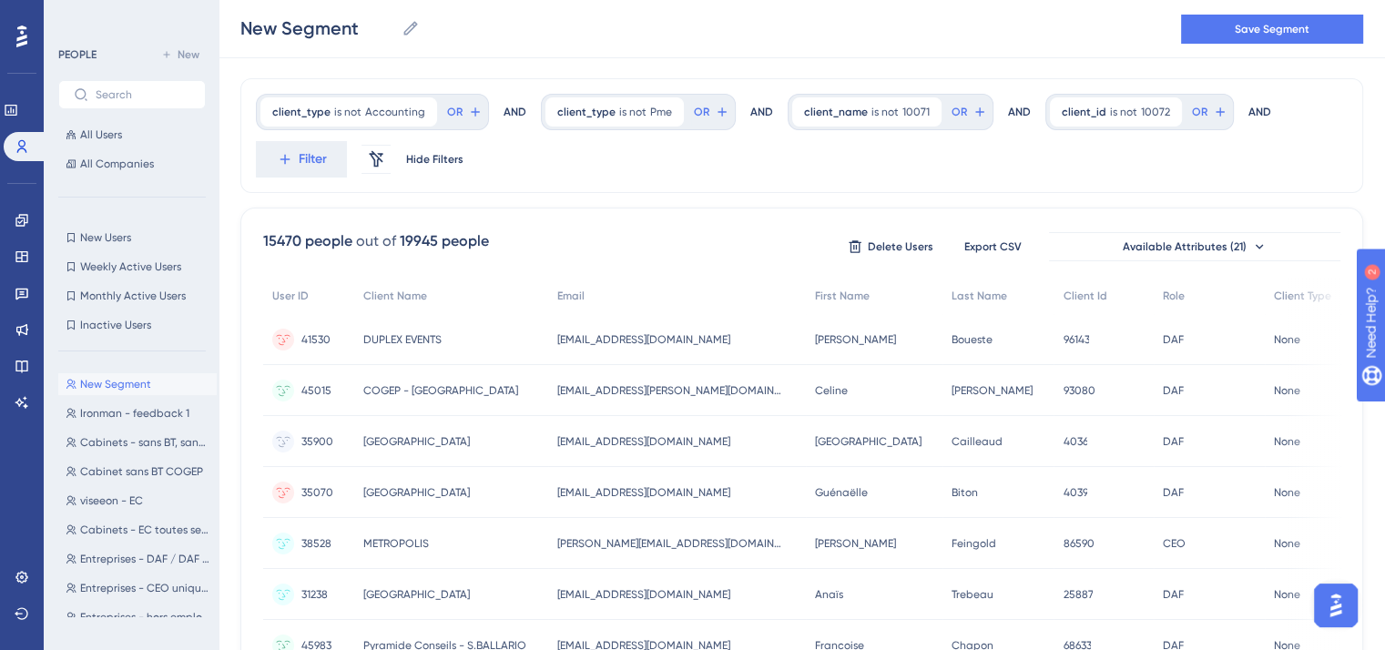
scroll to position [0, 0]
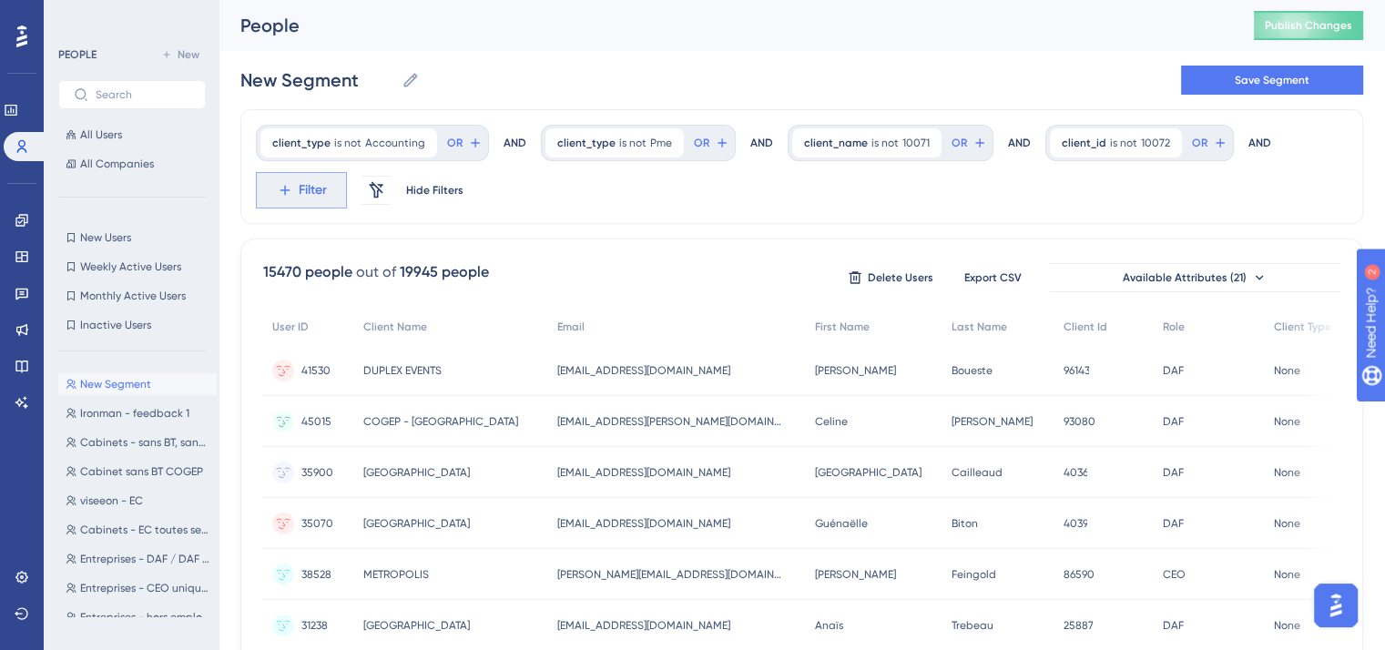
click at [286, 184] on icon at bounding box center [285, 190] width 16 height 16
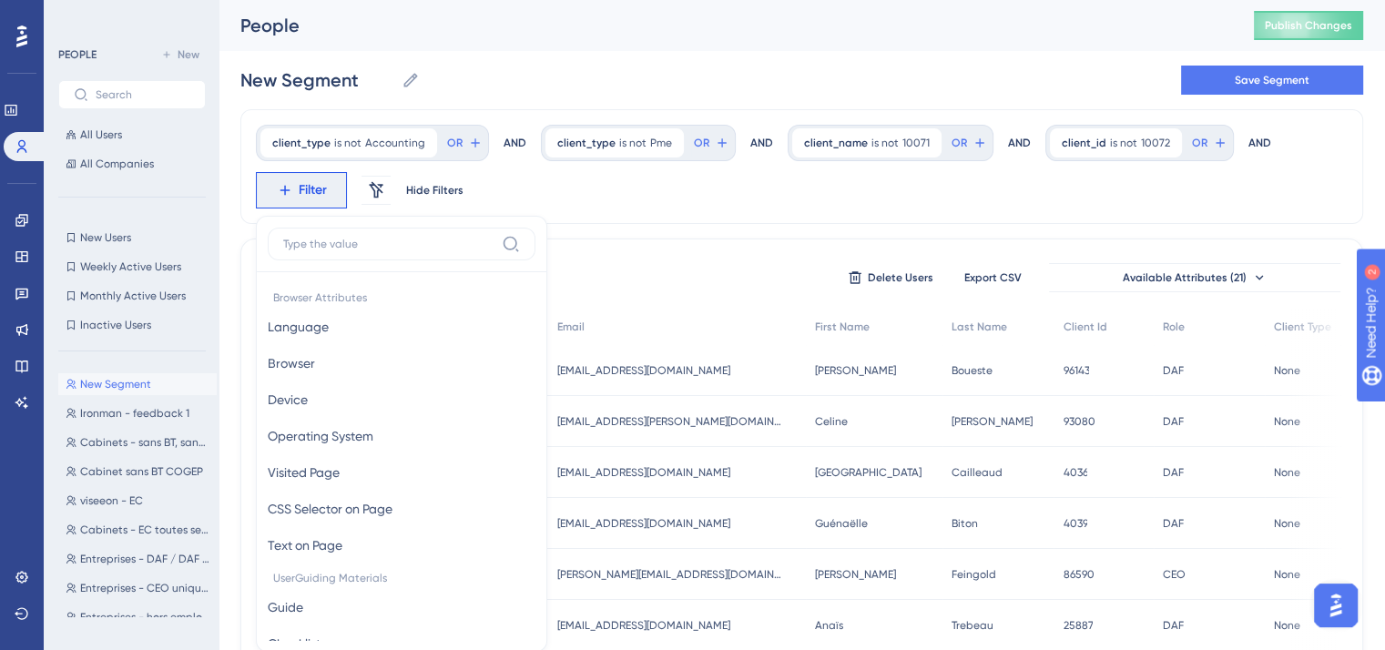
scroll to position [108, 0]
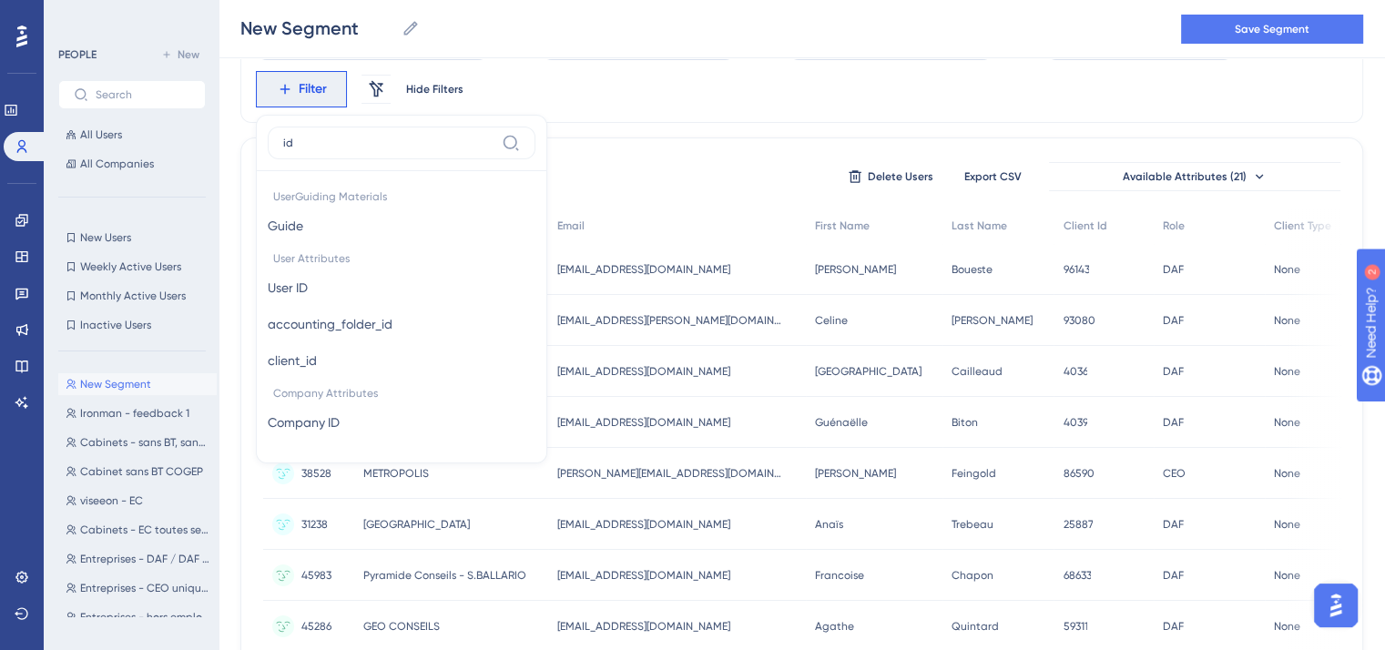
type input "id"
click at [315, 379] on span "Company Attributes" at bounding box center [402, 391] width 268 height 25
click at [295, 360] on span "client_id" at bounding box center [292, 361] width 49 height 22
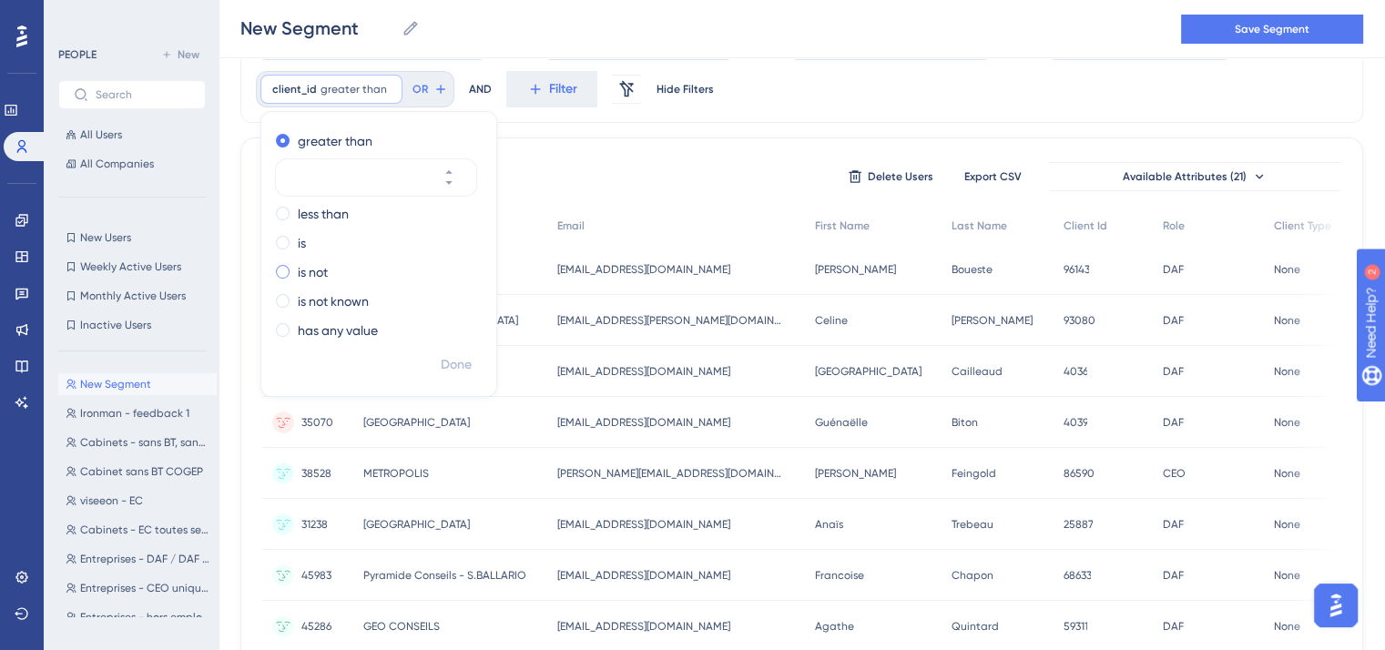
click at [294, 266] on div "is not" at bounding box center [375, 272] width 199 height 22
click at [306, 263] on input "number" at bounding box center [367, 265] width 146 height 22
paste input "10071"
type input "10073"
click at [456, 364] on span "Done" at bounding box center [456, 365] width 31 height 22
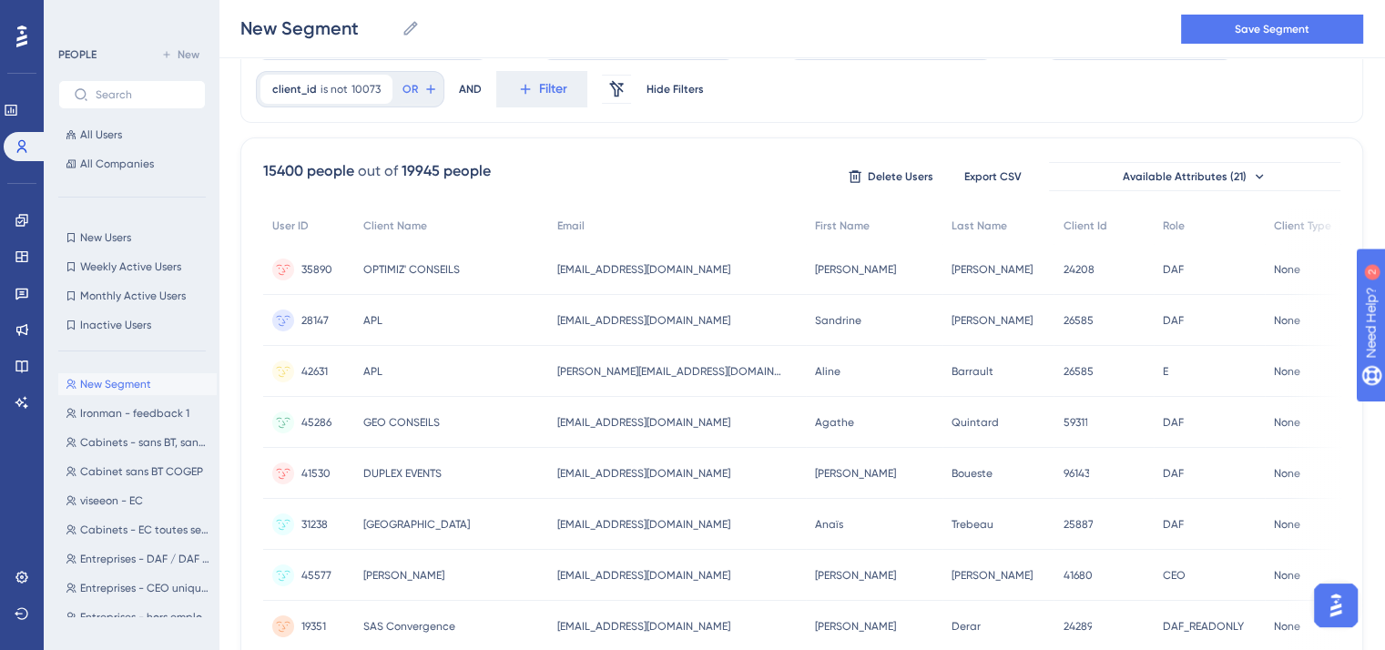
scroll to position [0, 0]
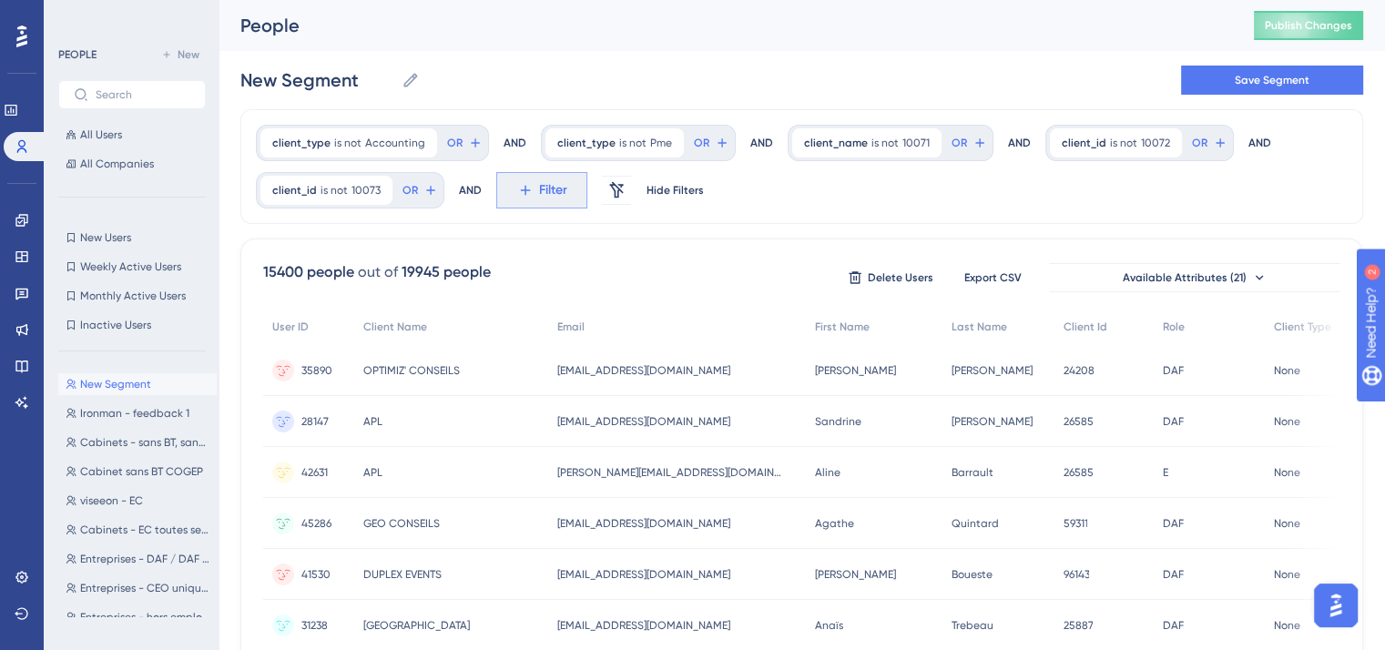
click at [543, 189] on span "Filter" at bounding box center [553, 190] width 28 height 22
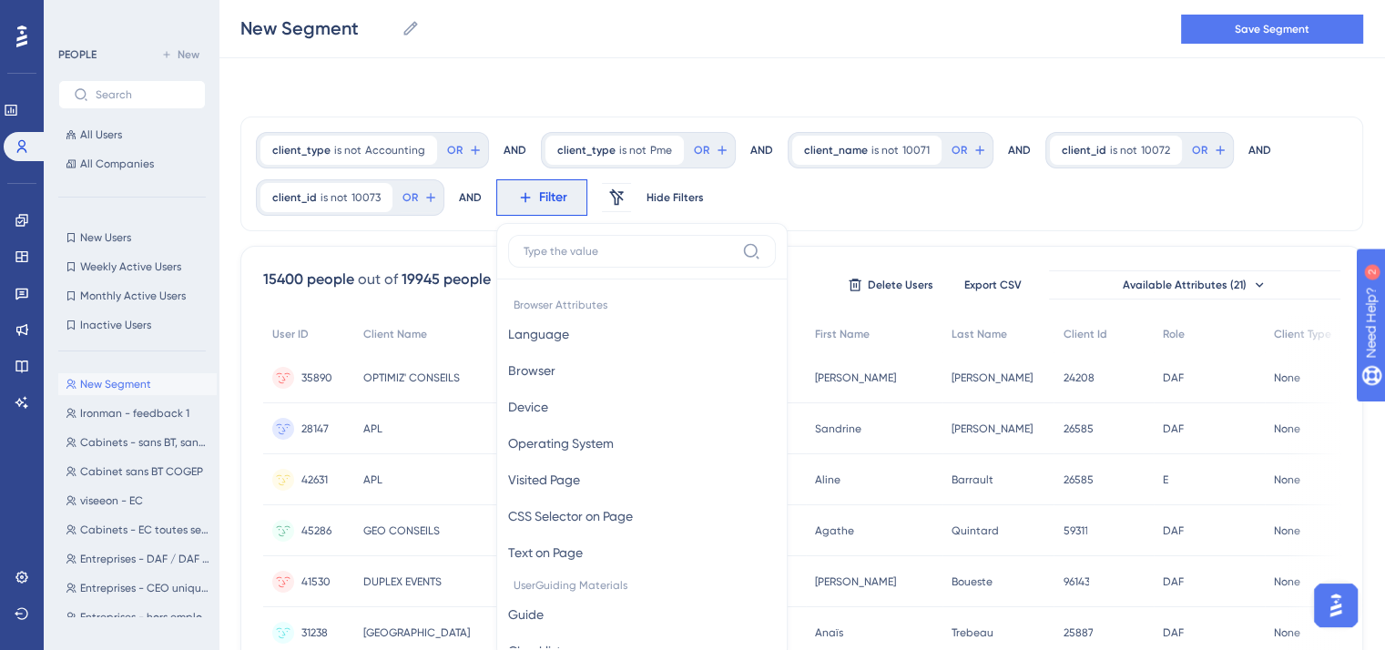
scroll to position [108, 0]
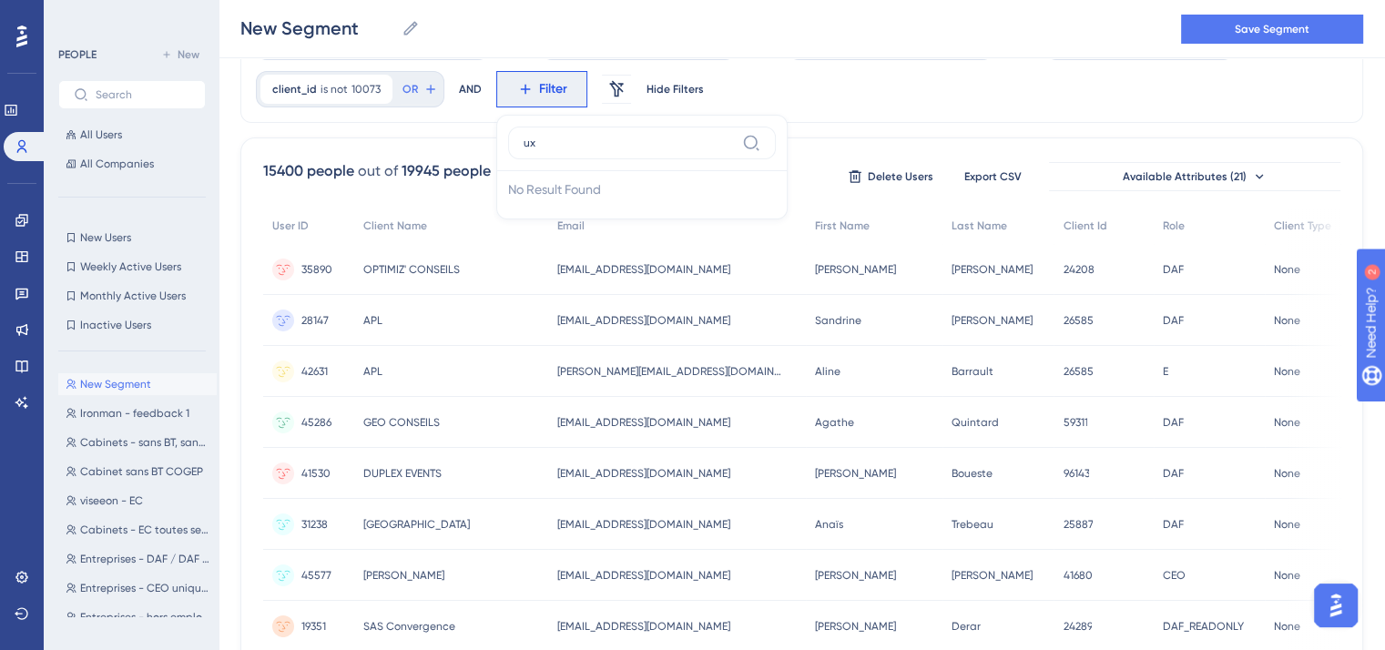
type input "u"
type input "d"
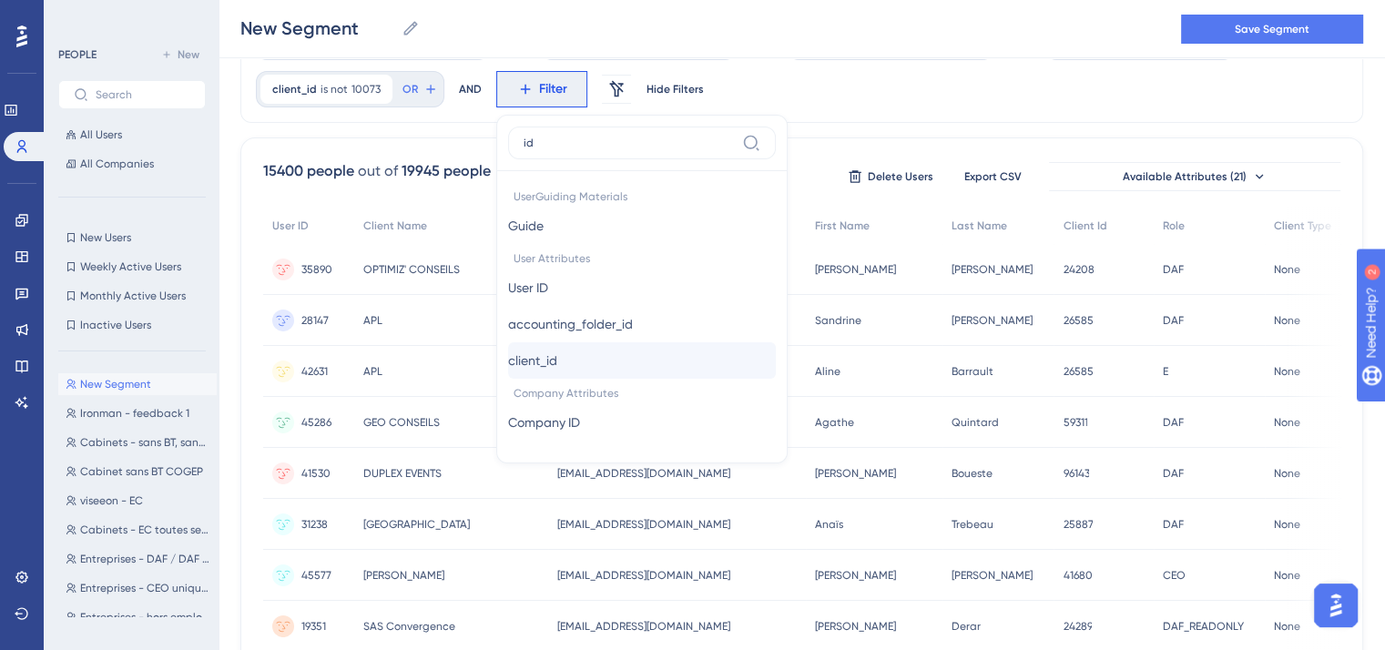
type input "id"
click at [564, 347] on button "client_id client_id" at bounding box center [642, 360] width 268 height 36
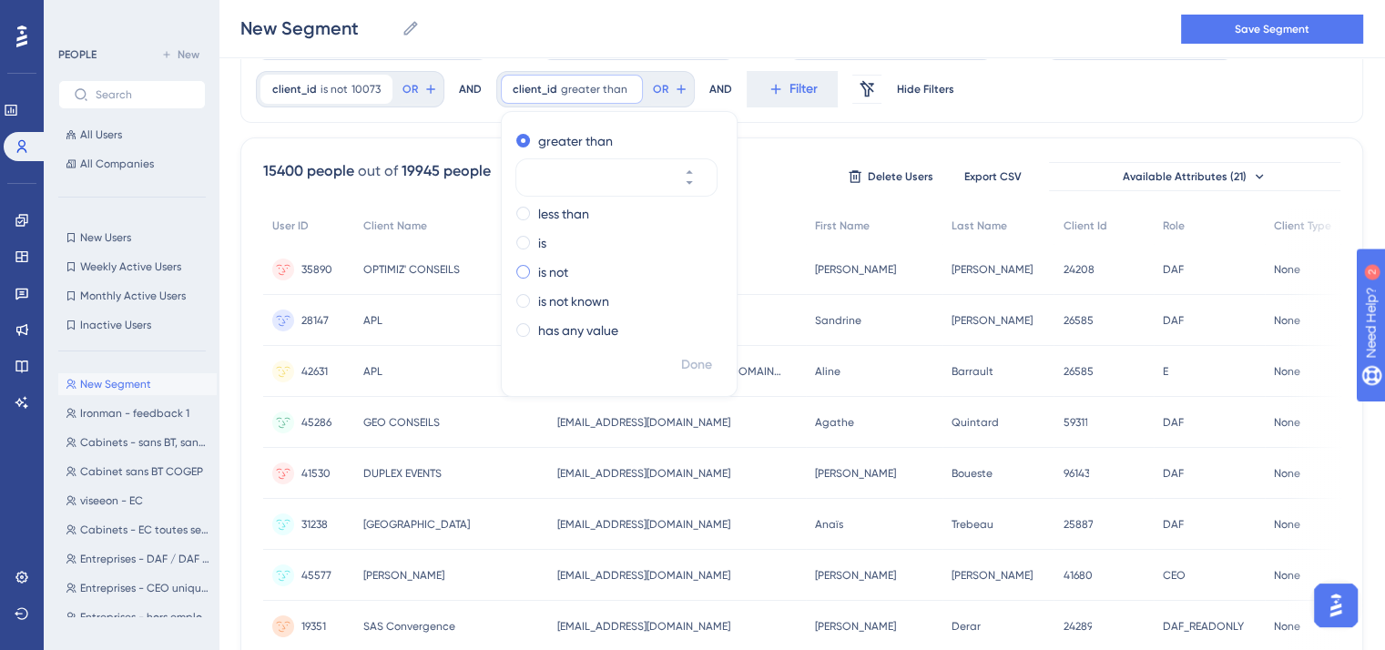
click at [546, 268] on label "is not" at bounding box center [553, 272] width 30 height 22
type input "10074"
click at [696, 369] on span "Done" at bounding box center [696, 365] width 31 height 22
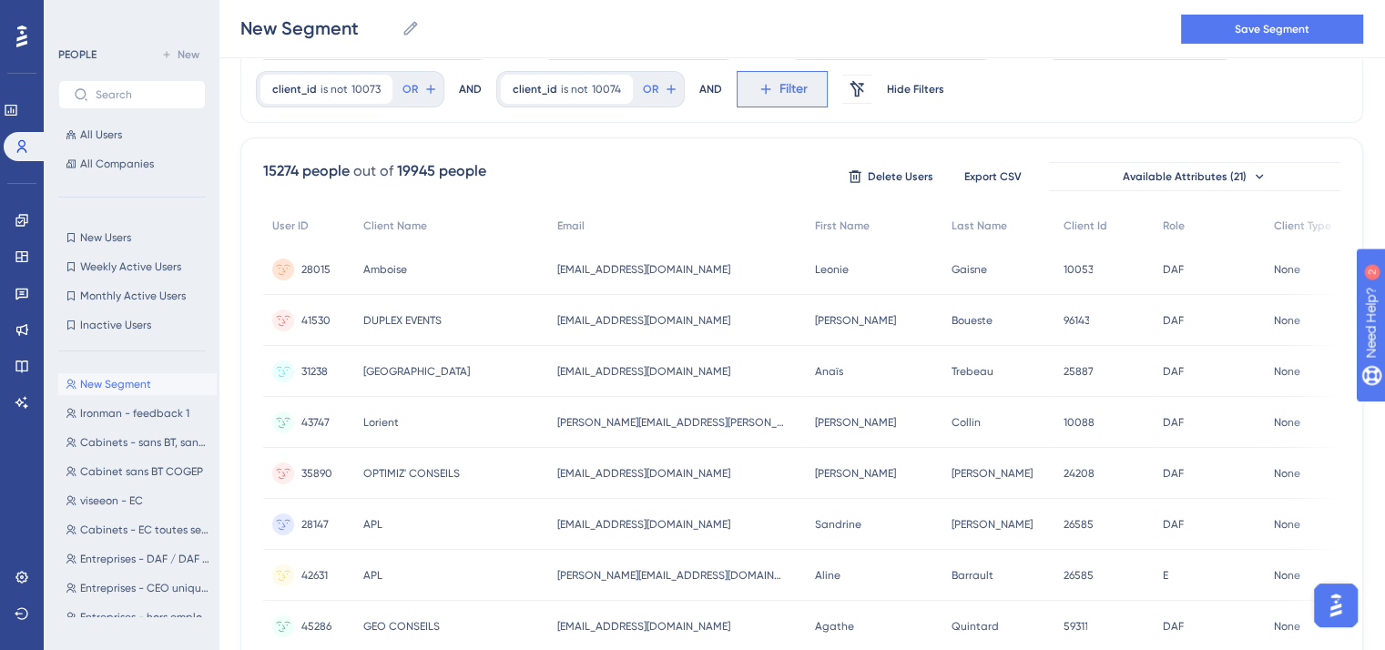
click at [760, 88] on icon at bounding box center [765, 90] width 10 height 10
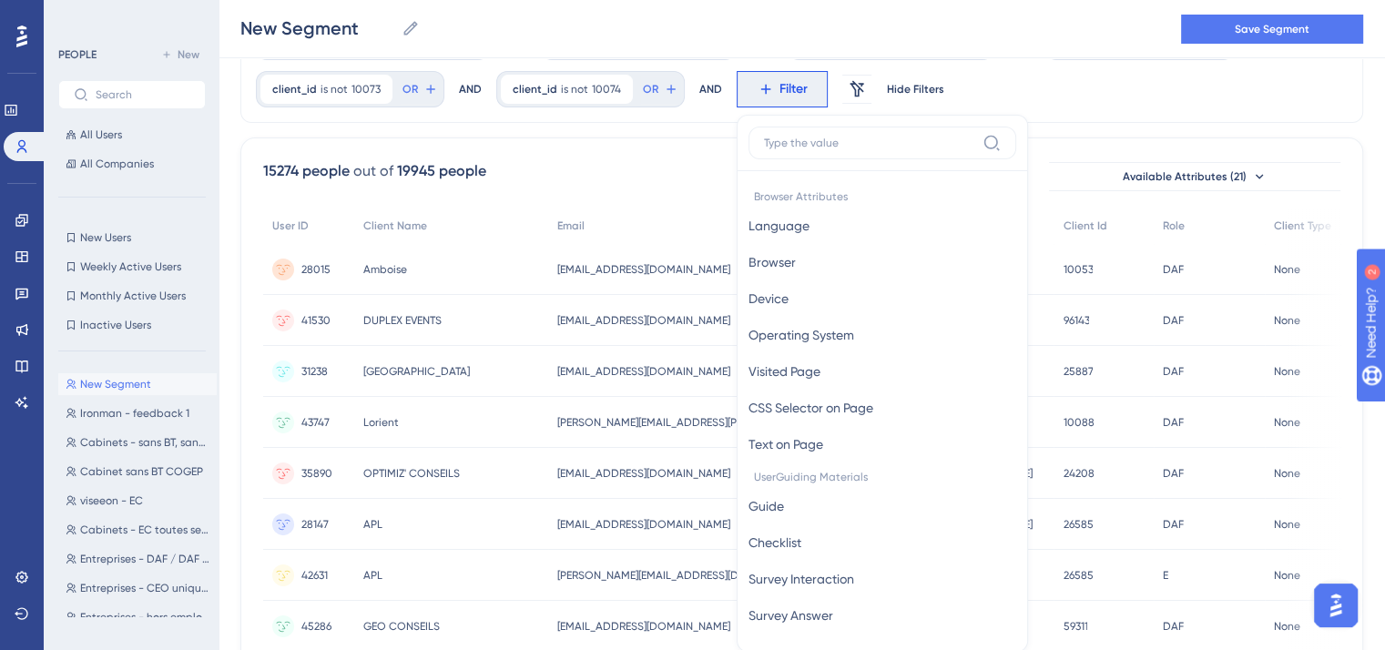
scroll to position [166, 0]
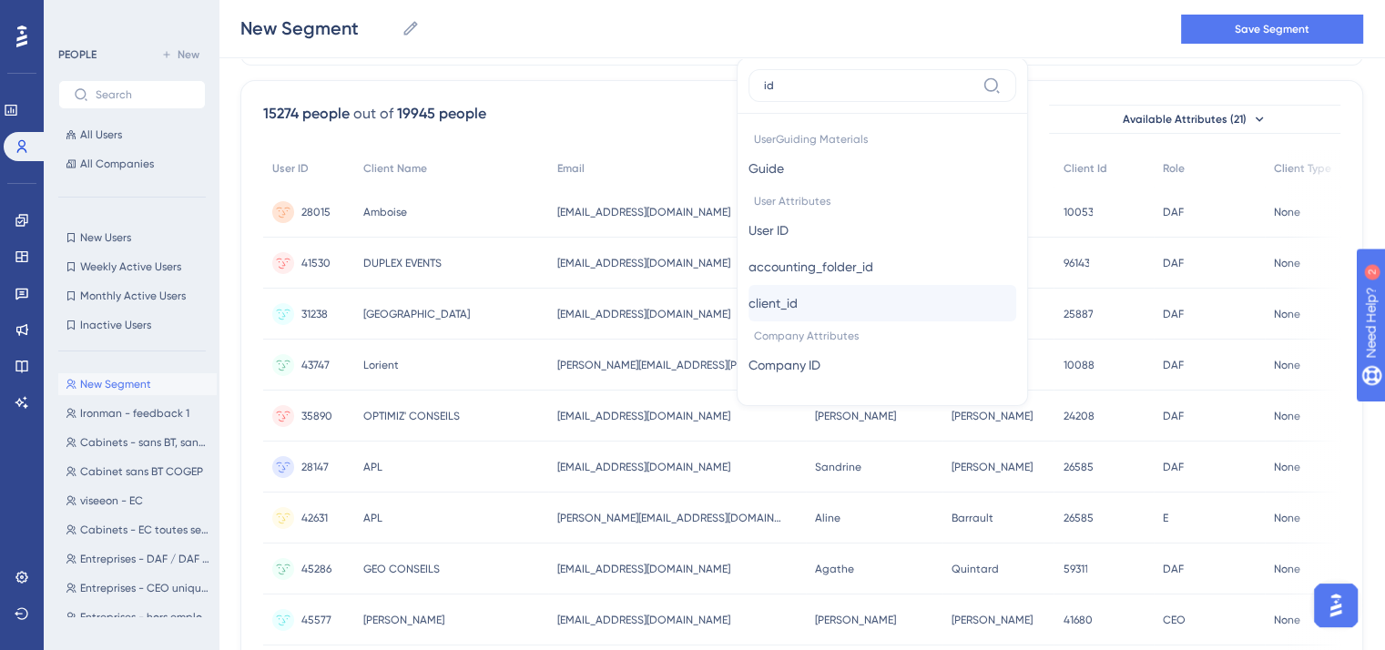
type input "id"
click at [785, 307] on span "client_id" at bounding box center [772, 303] width 49 height 22
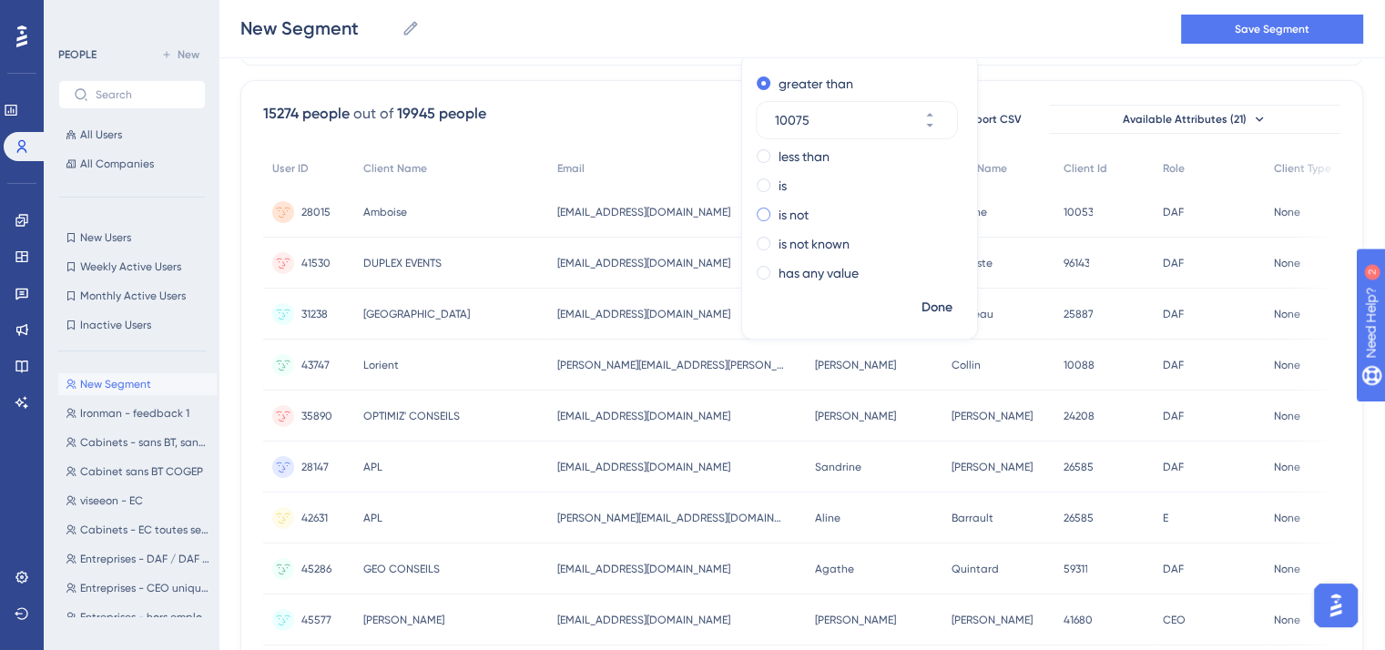
type input "10075"
click at [779, 214] on label "is not" at bounding box center [794, 215] width 30 height 22
click at [921, 301] on span "Done" at bounding box center [936, 308] width 31 height 22
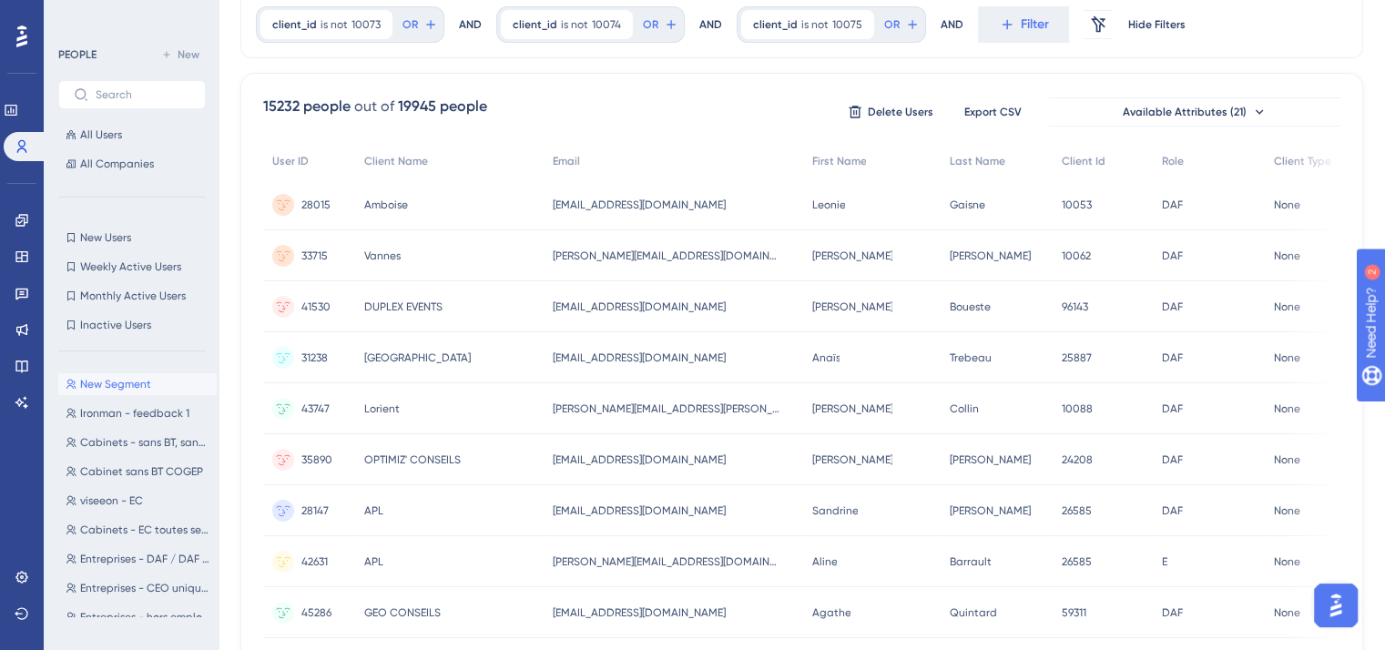
scroll to position [0, 0]
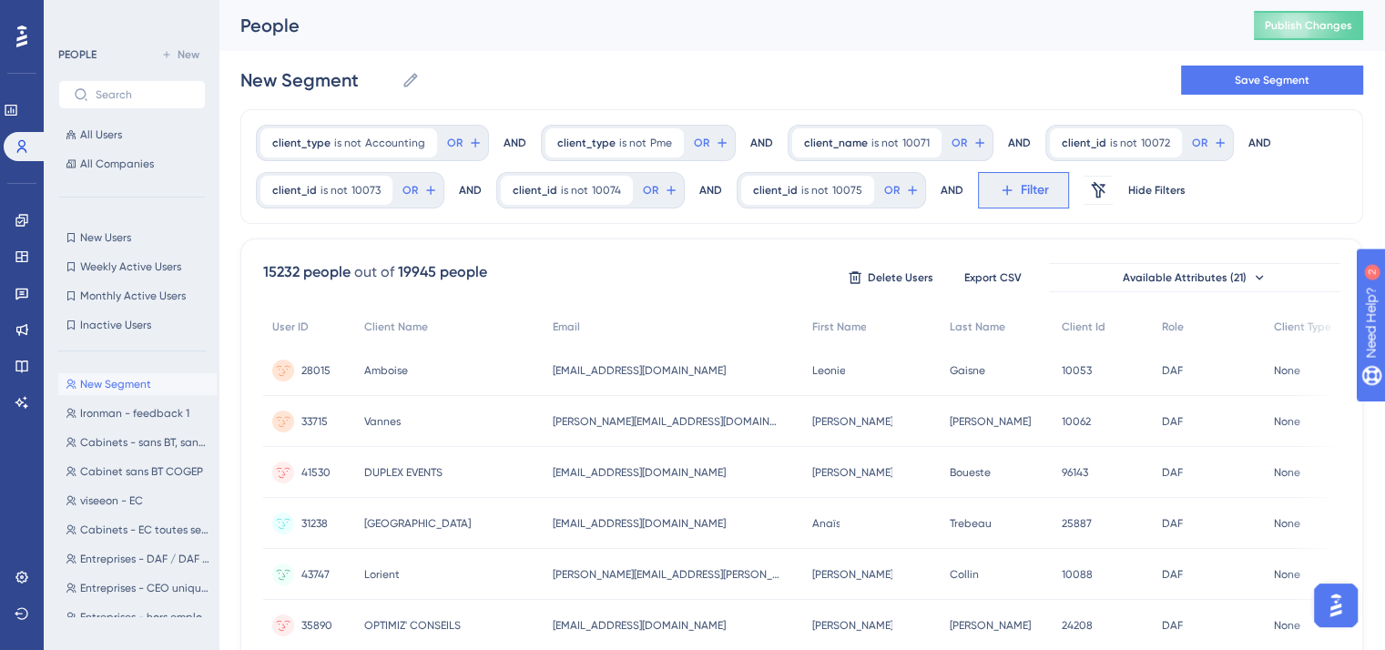
click at [1021, 181] on span "Filter" at bounding box center [1035, 190] width 28 height 22
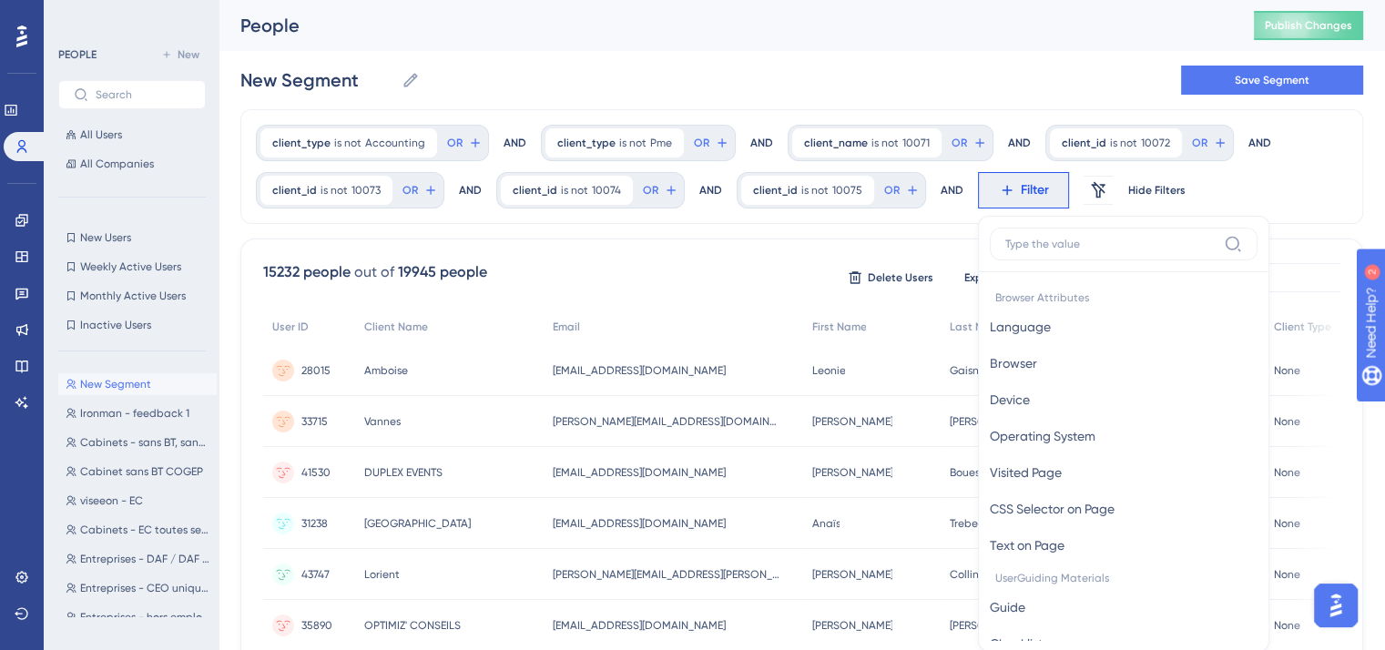
scroll to position [108, 0]
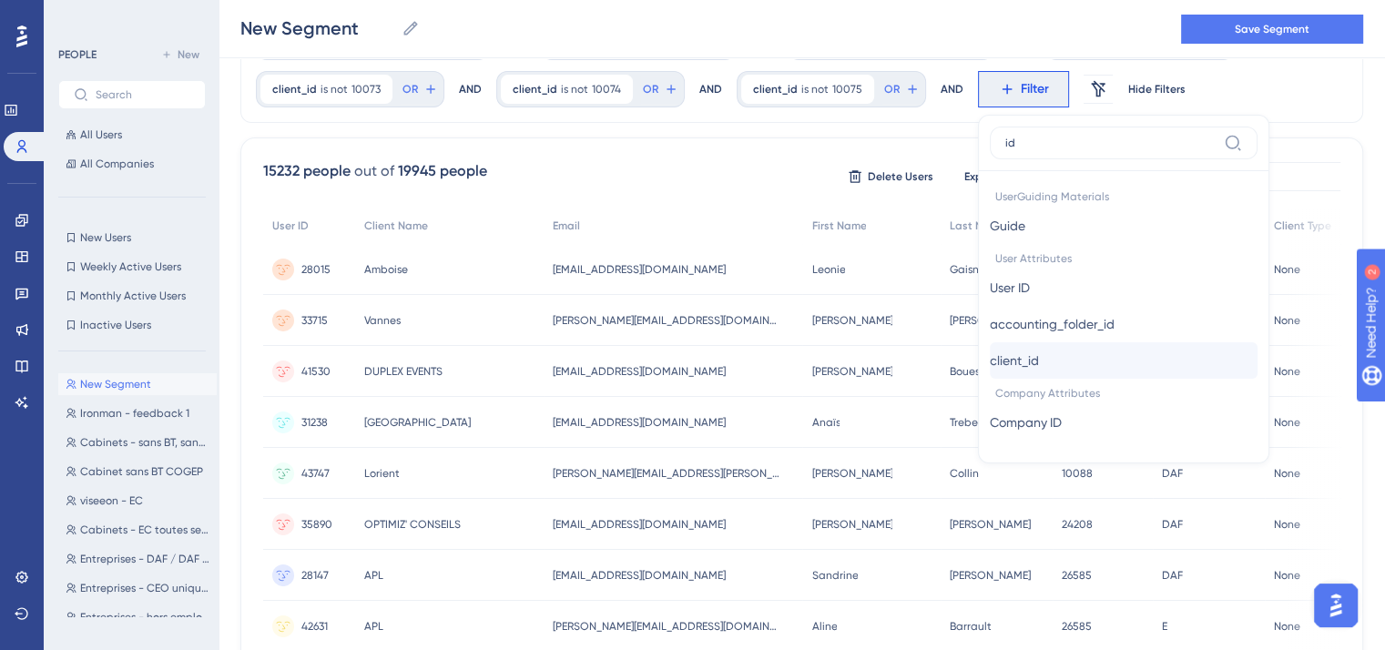
type input "id"
click at [1013, 351] on span "client_id" at bounding box center [1014, 361] width 49 height 22
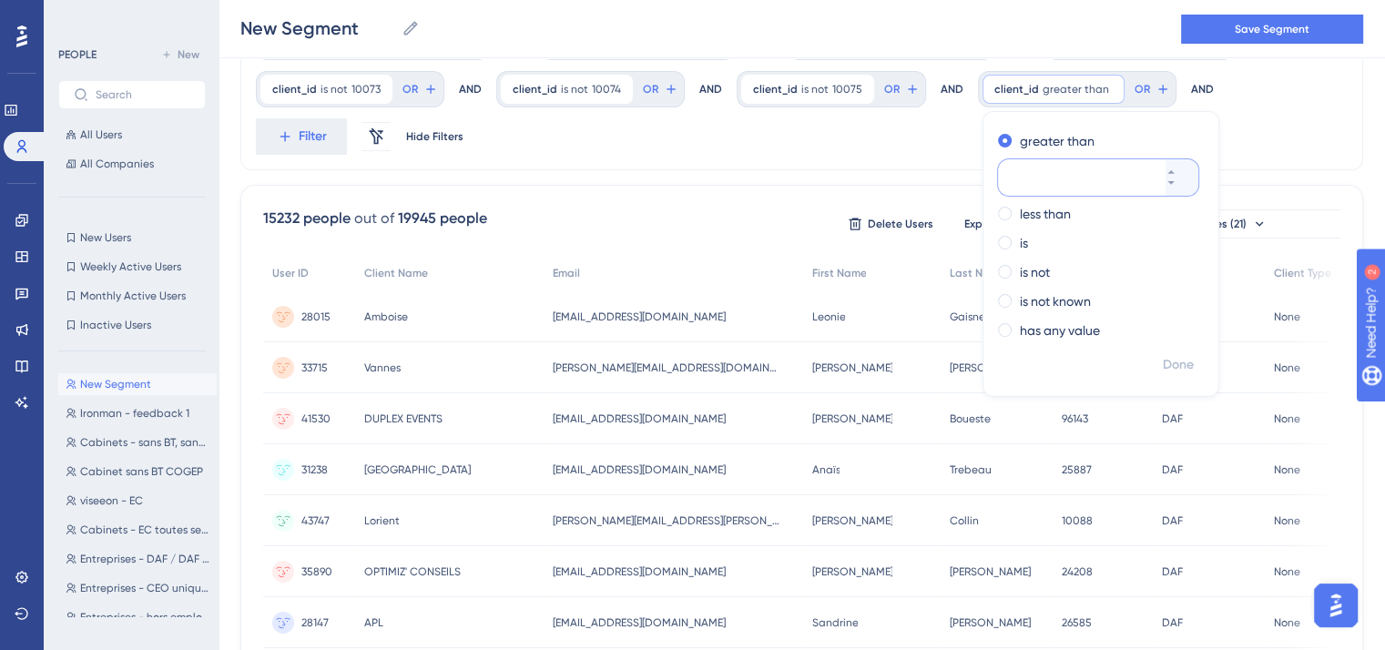
paste input "10071"
type input "10076"
click at [1020, 267] on label "is not" at bounding box center [1035, 272] width 30 height 22
click at [1169, 349] on button "Done" at bounding box center [1178, 365] width 51 height 33
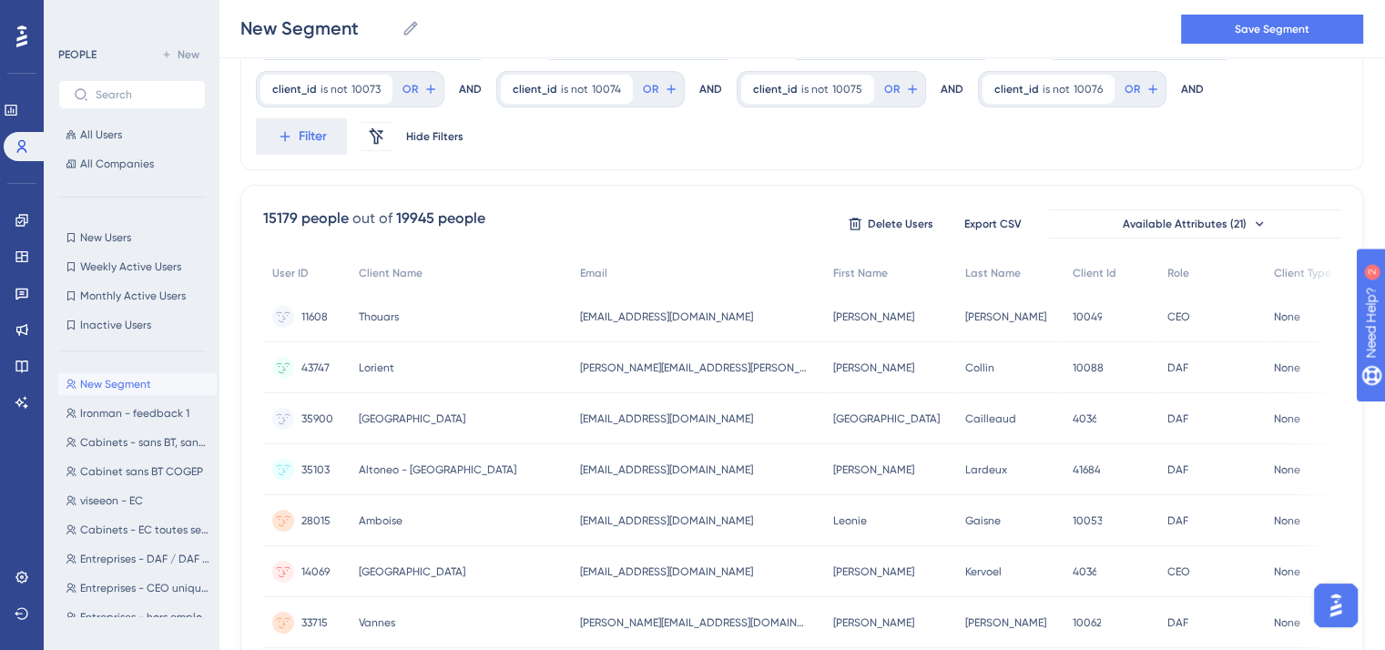
click at [553, 130] on div "client_type is not Accounting Accounting Remove OR AND client_type is not Pme P…" at bounding box center [801, 89] width 1123 height 162
click at [299, 142] on span "Filter" at bounding box center [313, 137] width 28 height 22
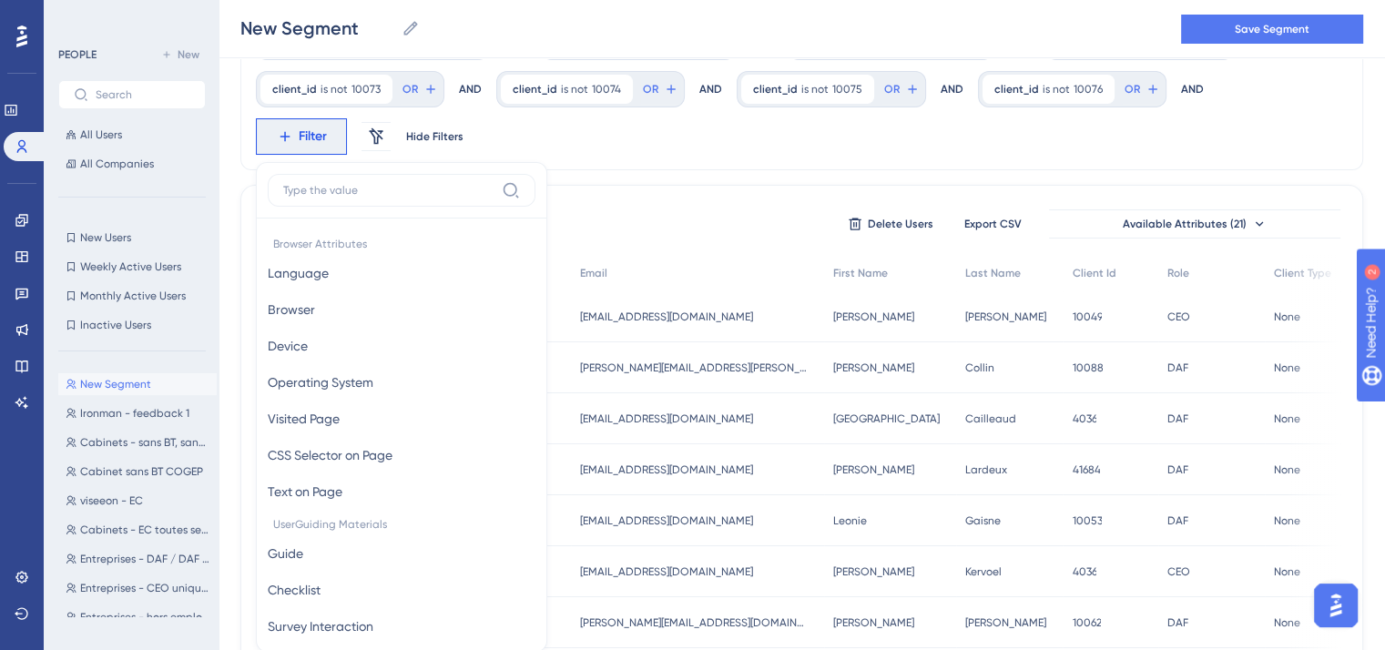
scroll to position [189, 0]
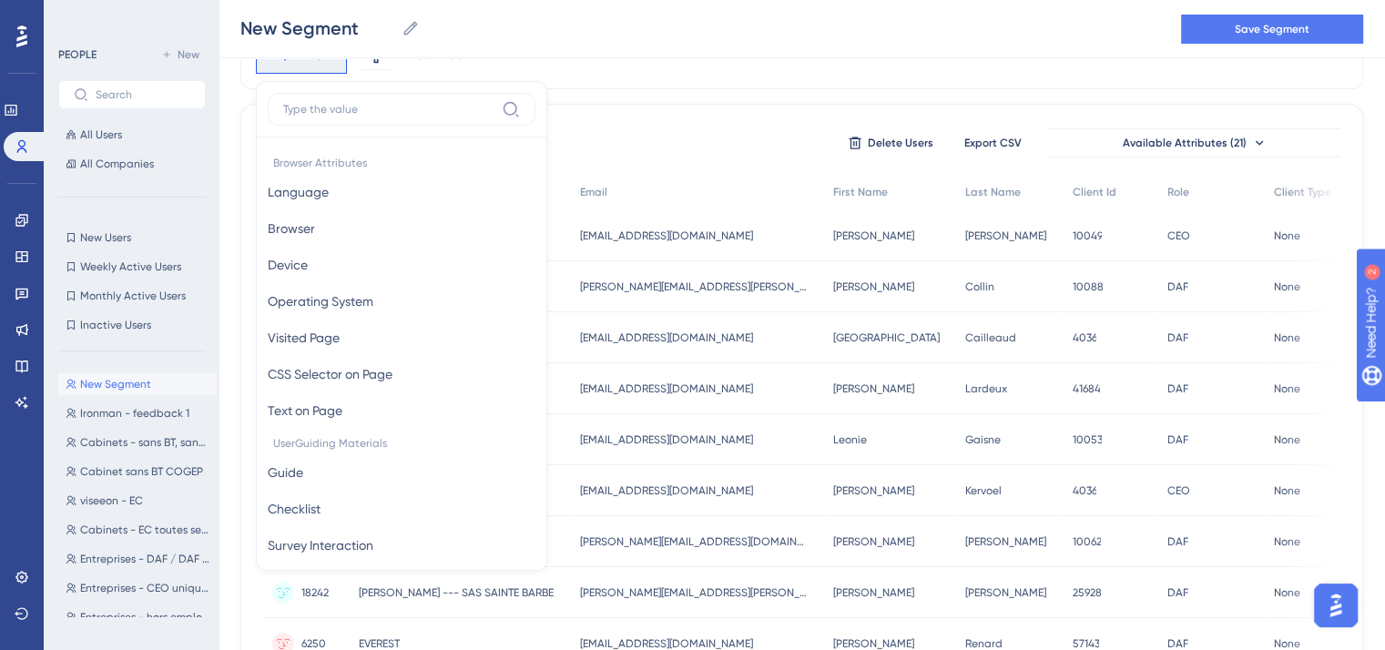
click at [816, 139] on div "15179 people out of 19945 people Delete Users Export CSV Available Attributes (…" at bounding box center [801, 143] width 1077 height 33
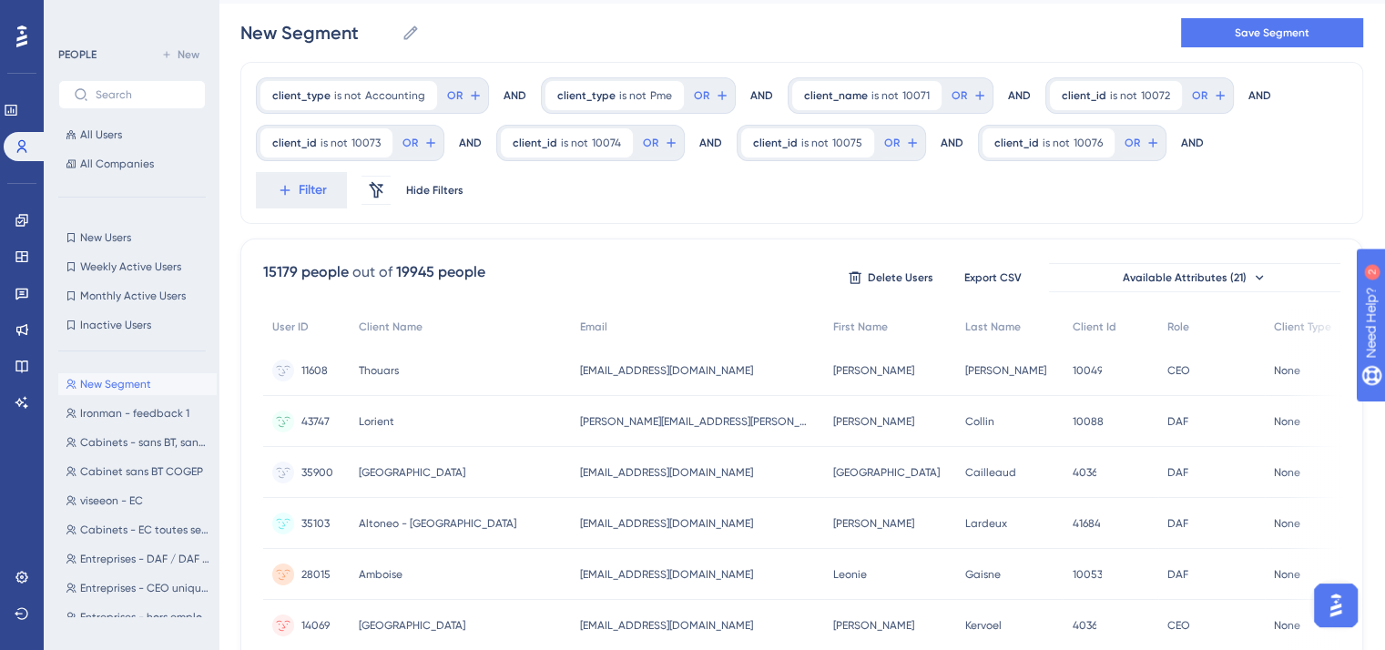
scroll to position [0, 0]
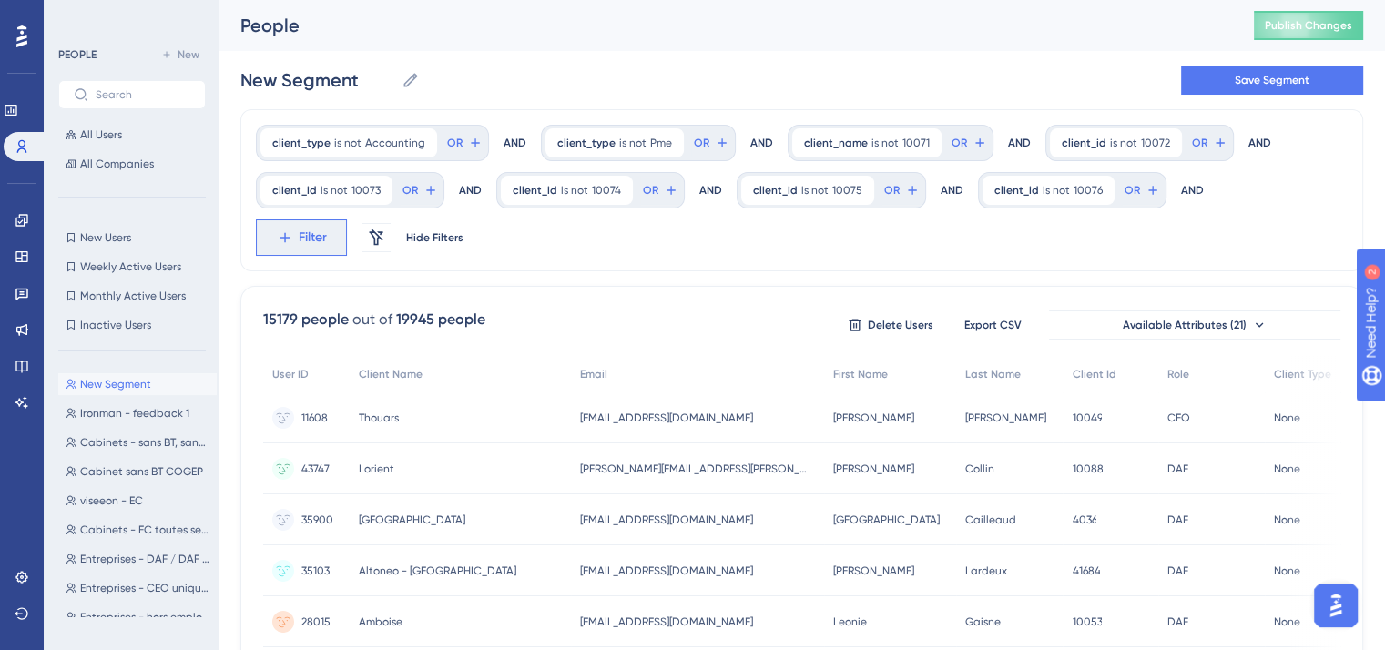
click at [261, 252] on button "Filter" at bounding box center [301, 237] width 91 height 36
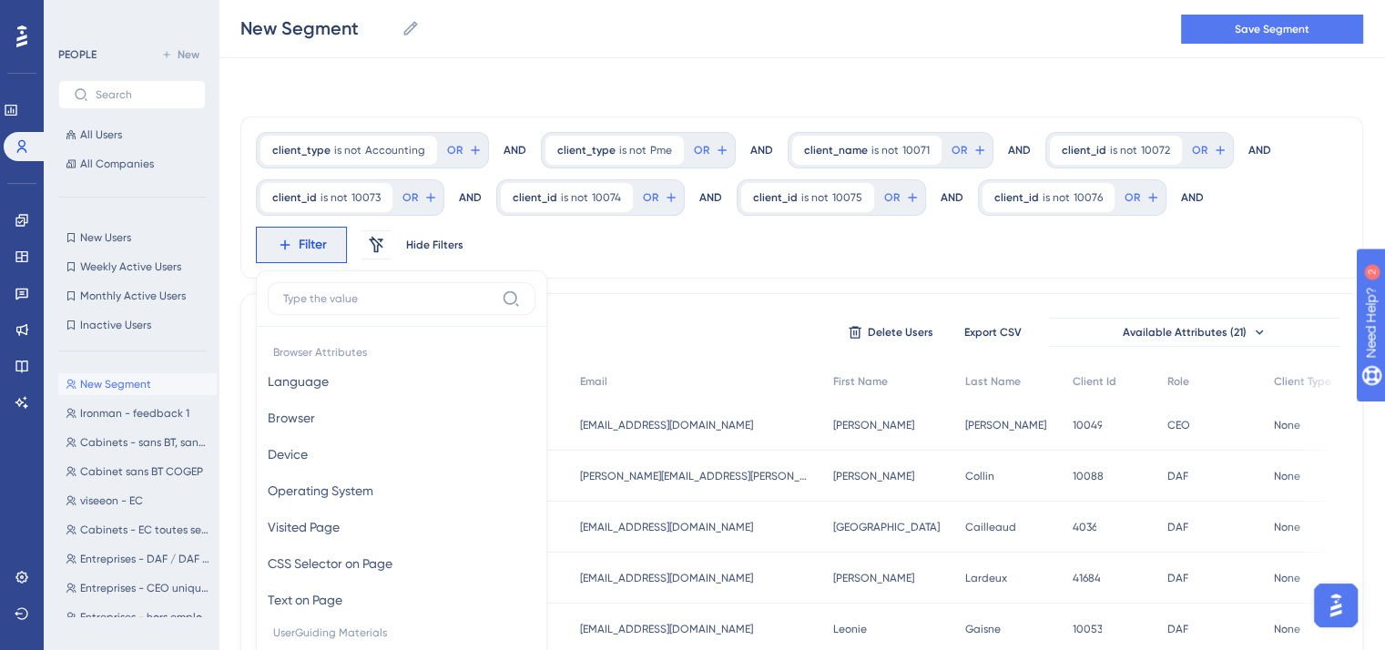
scroll to position [132, 0]
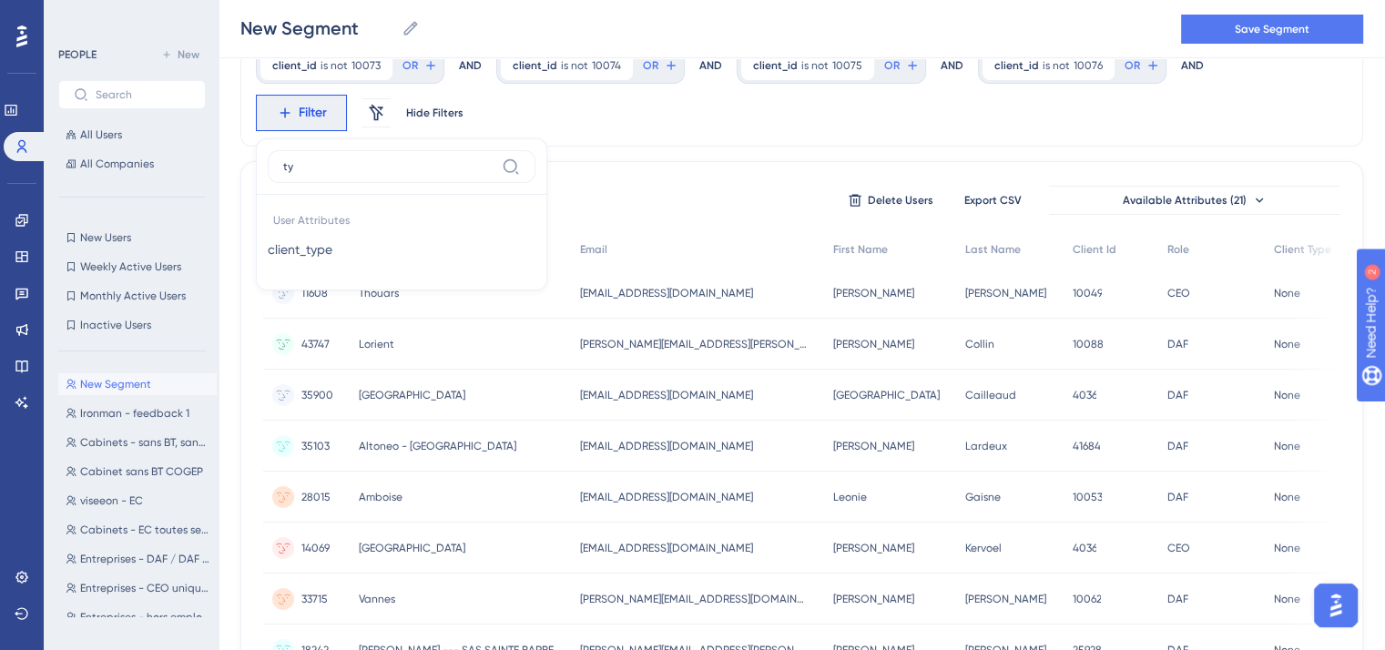
type input "t"
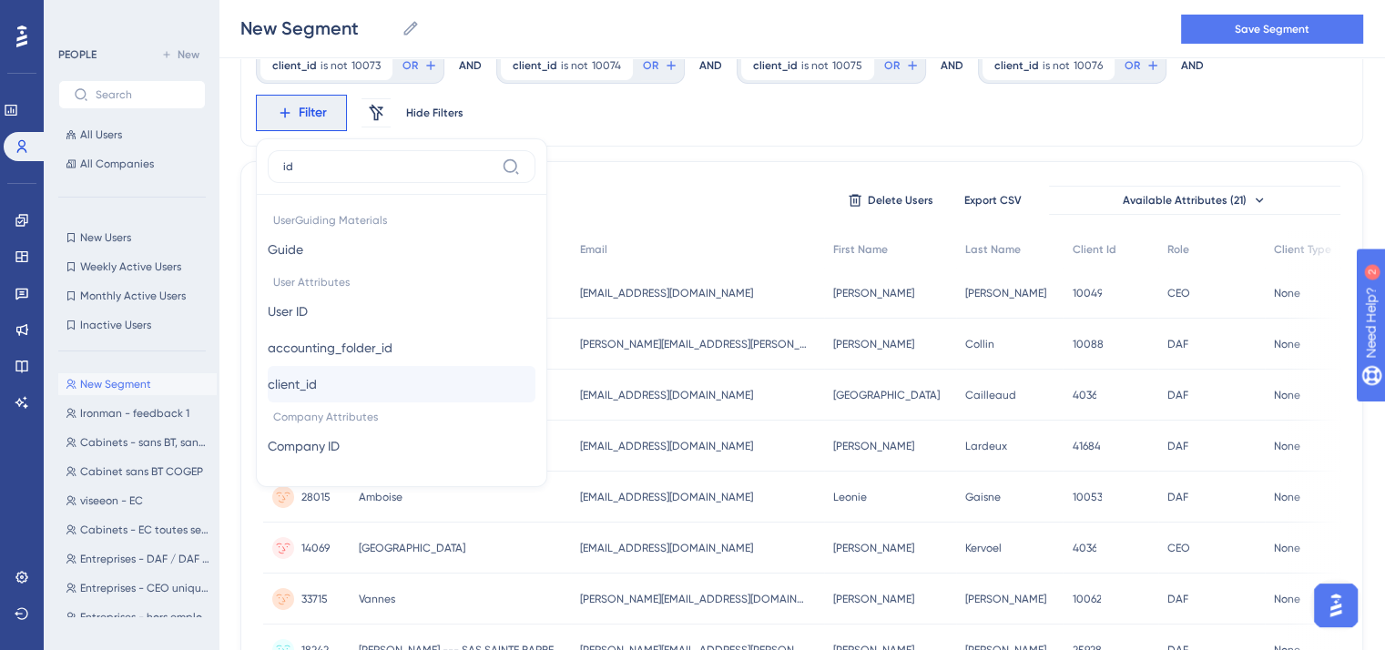
type input "id"
click at [339, 395] on button "client_id client_id" at bounding box center [402, 384] width 268 height 36
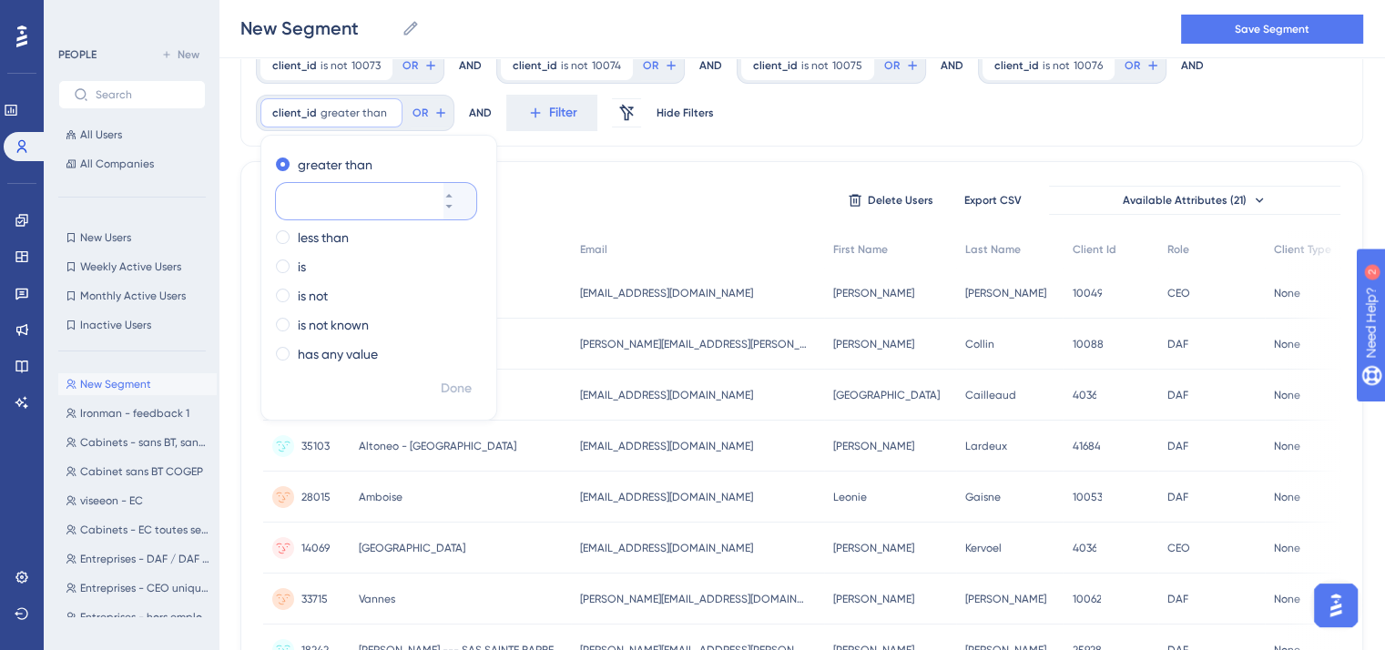
paste input "10071"
type input "10077"
click at [306, 296] on label "is not" at bounding box center [313, 296] width 30 height 22
click at [453, 391] on span "Done" at bounding box center [456, 389] width 31 height 22
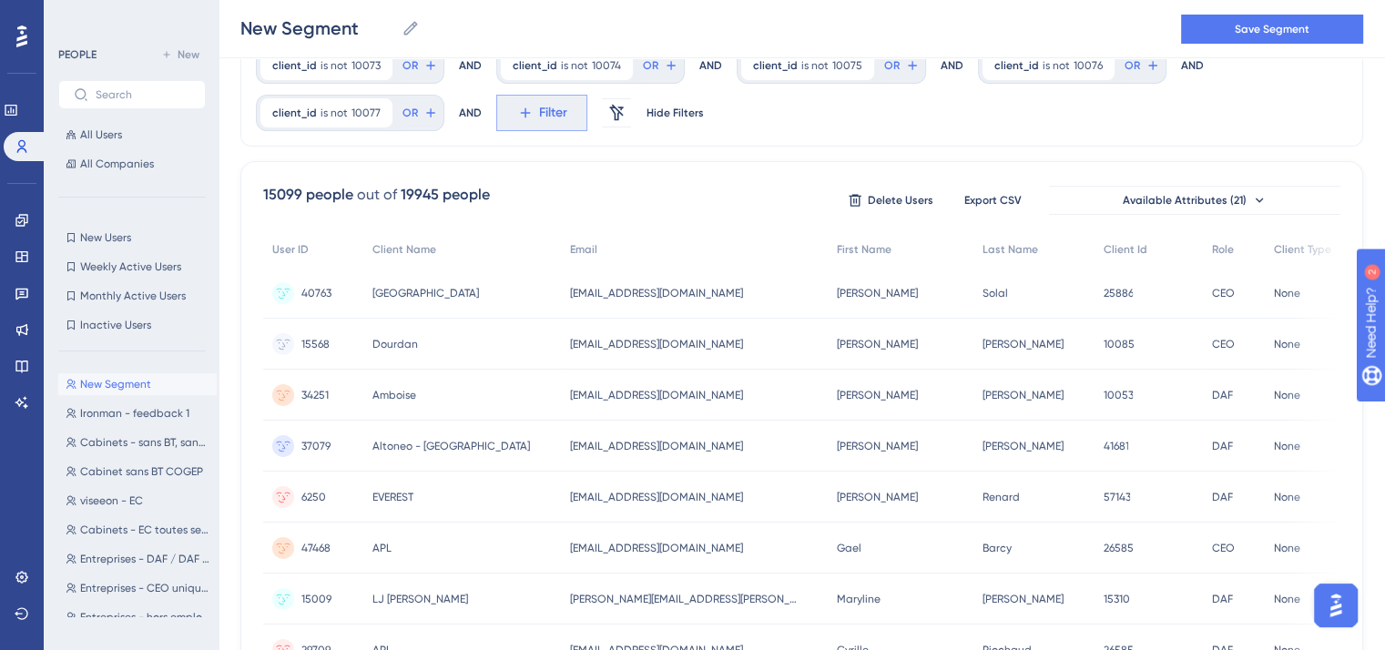
click at [539, 114] on span "Filter" at bounding box center [553, 113] width 28 height 22
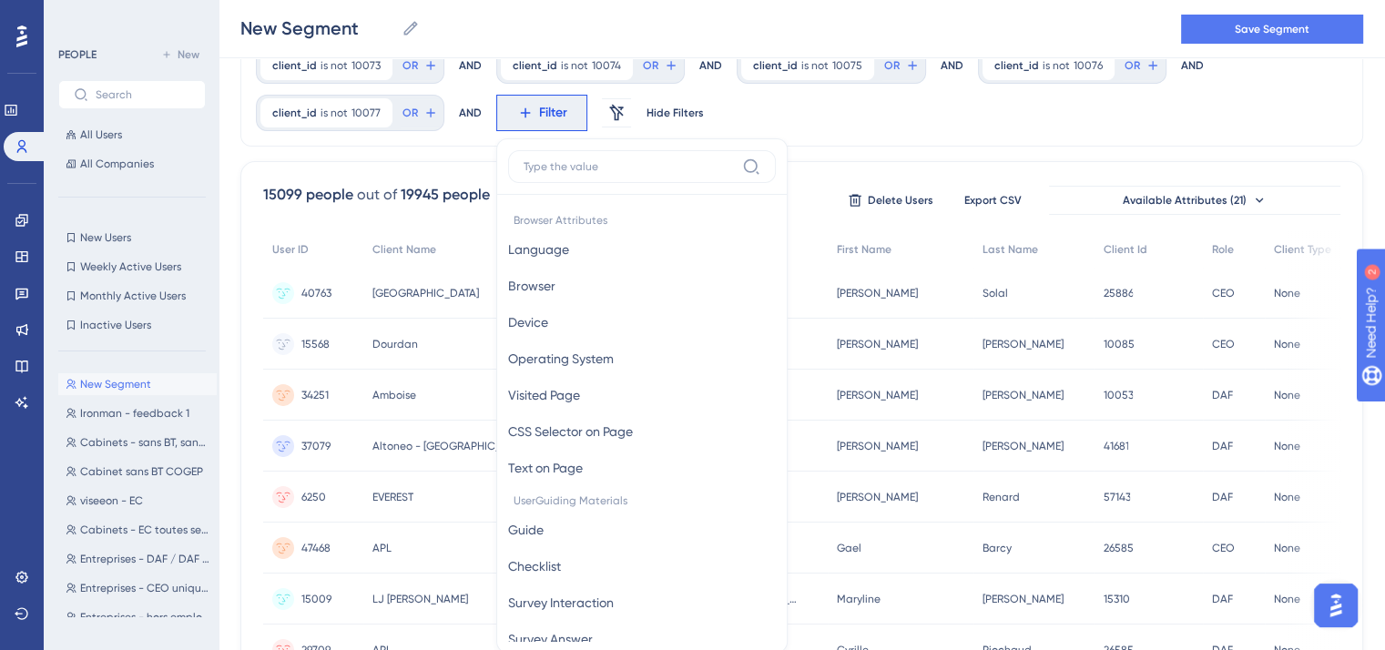
scroll to position [202, 0]
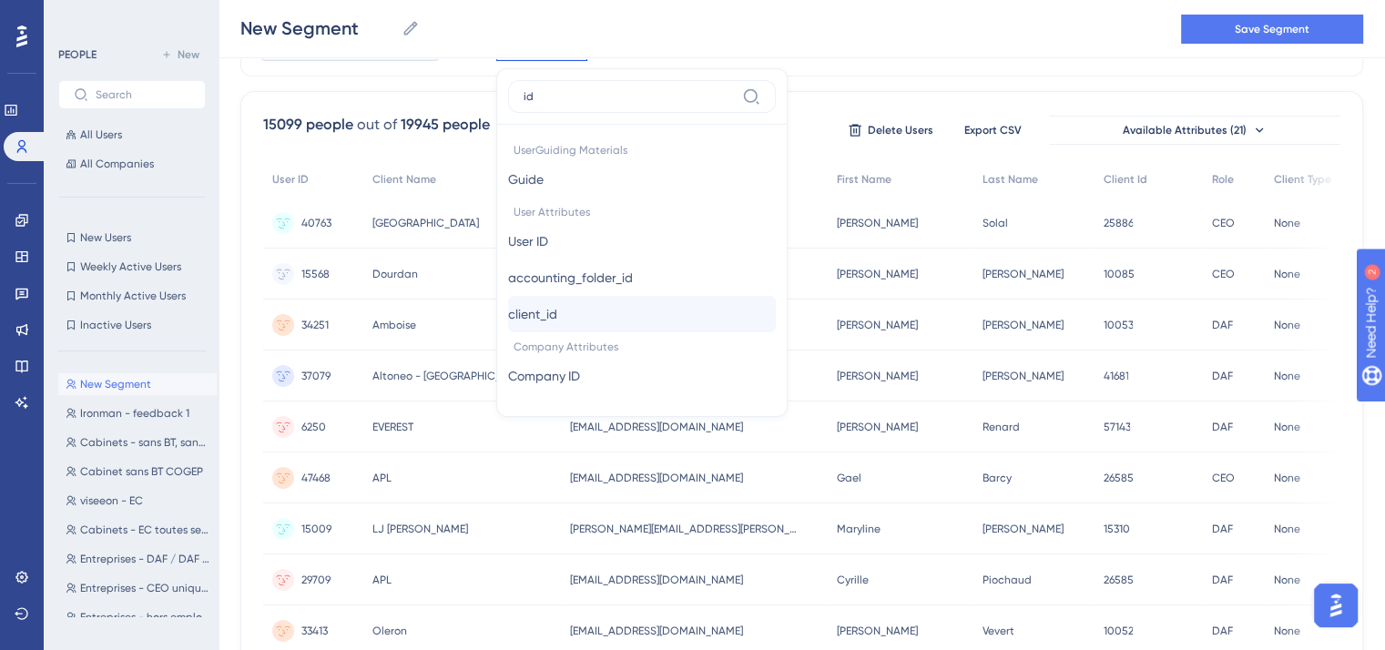
type input "id"
click at [596, 307] on button "client_id client_id" at bounding box center [642, 314] width 268 height 36
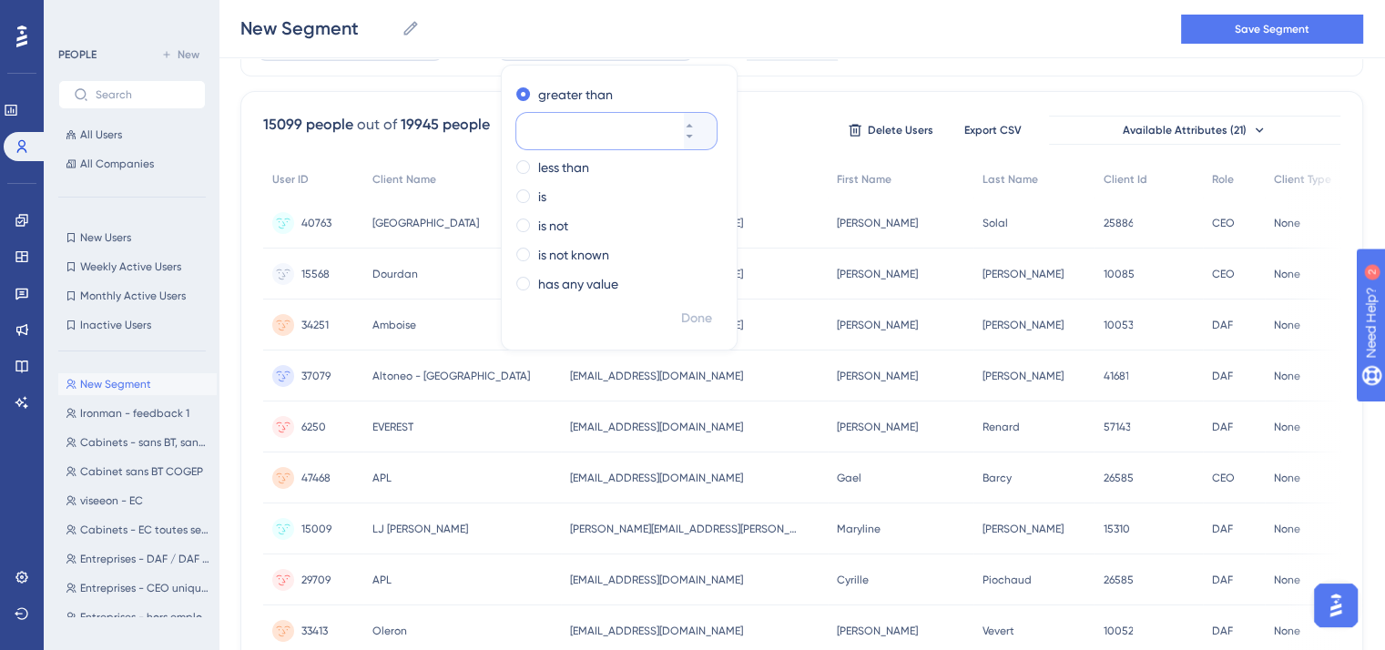
paste input "10071"
type input "10078"
click at [538, 227] on label "is not" at bounding box center [553, 226] width 30 height 22
click at [696, 319] on span "Done" at bounding box center [696, 319] width 31 height 22
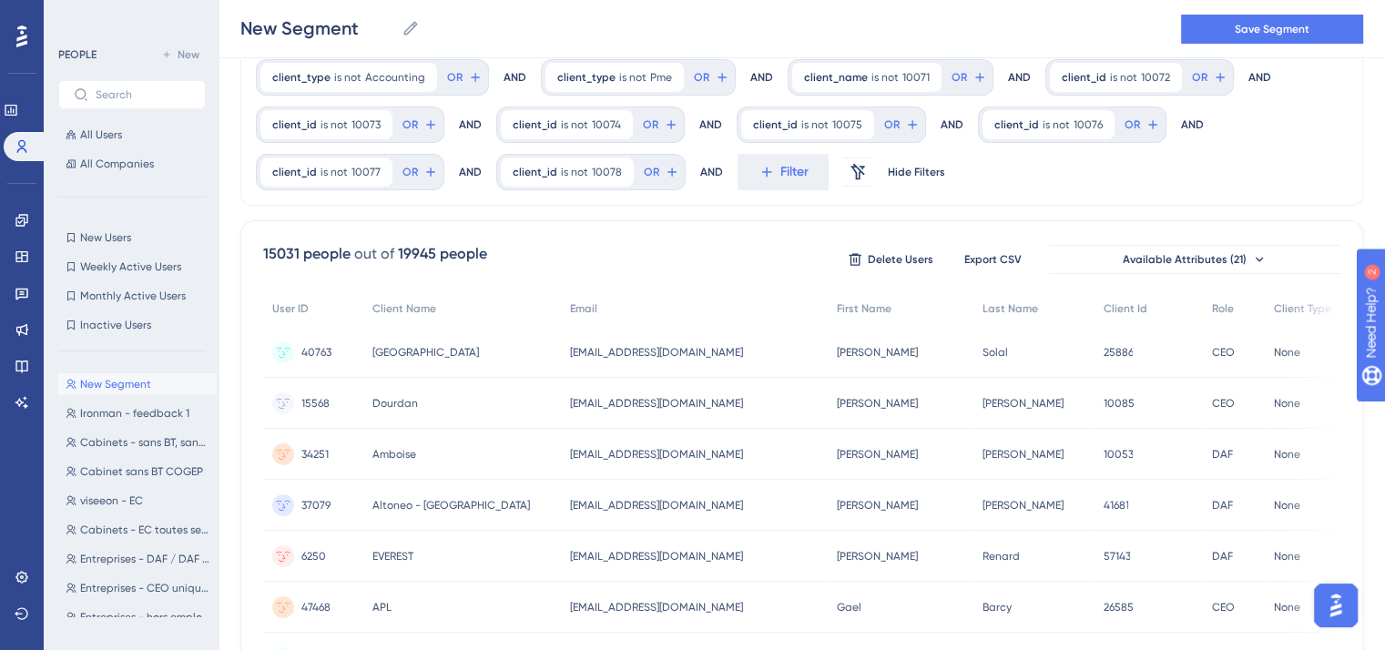
scroll to position [0, 0]
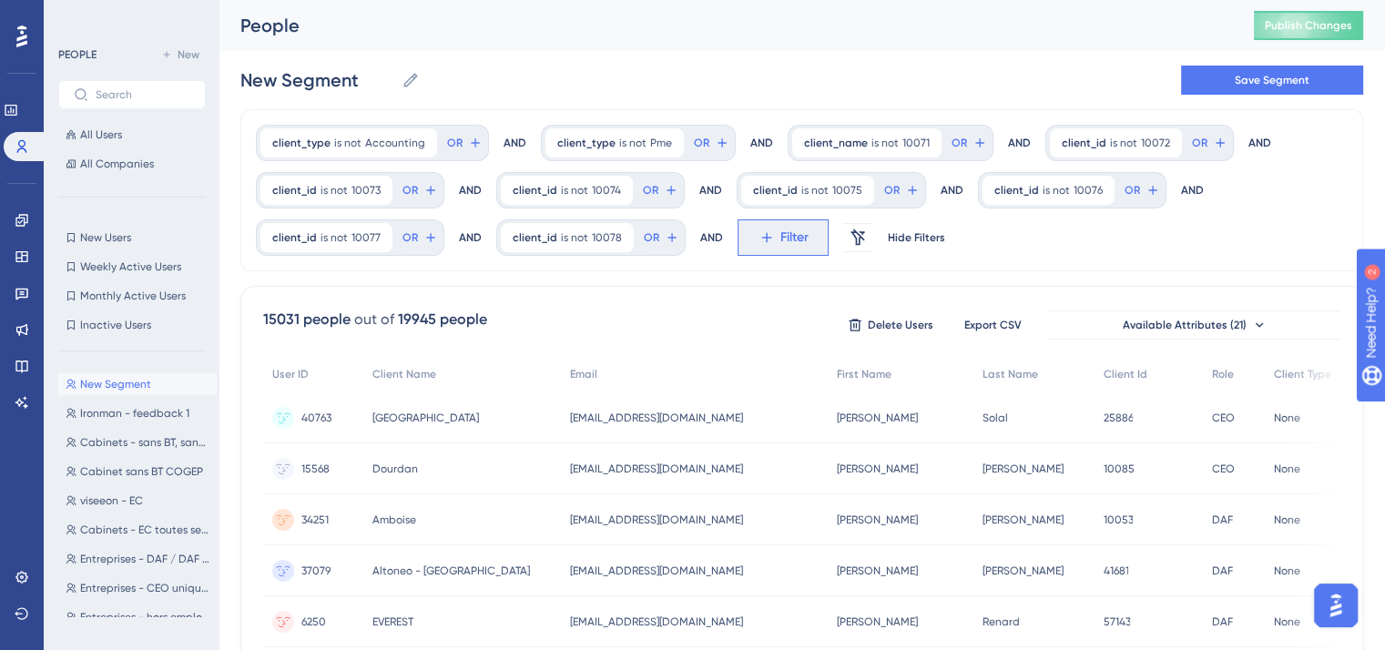
click at [811, 245] on button "Filter" at bounding box center [783, 237] width 91 height 36
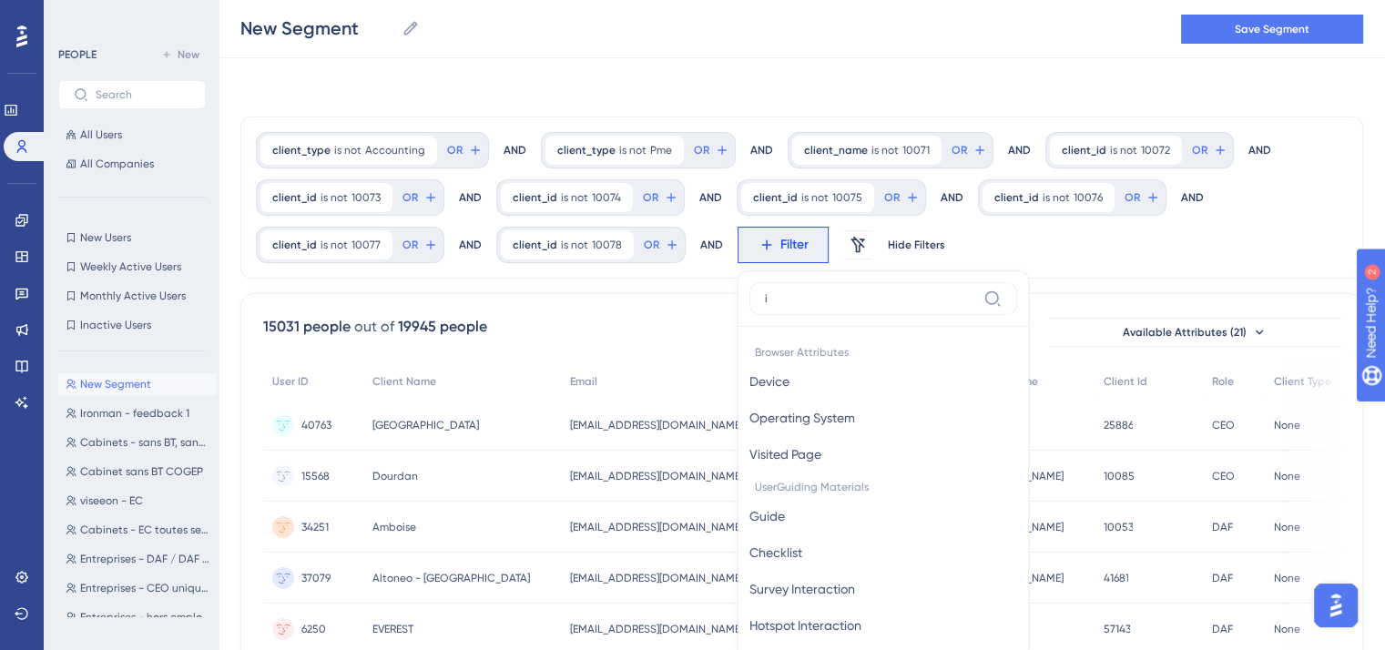
scroll to position [132, 0]
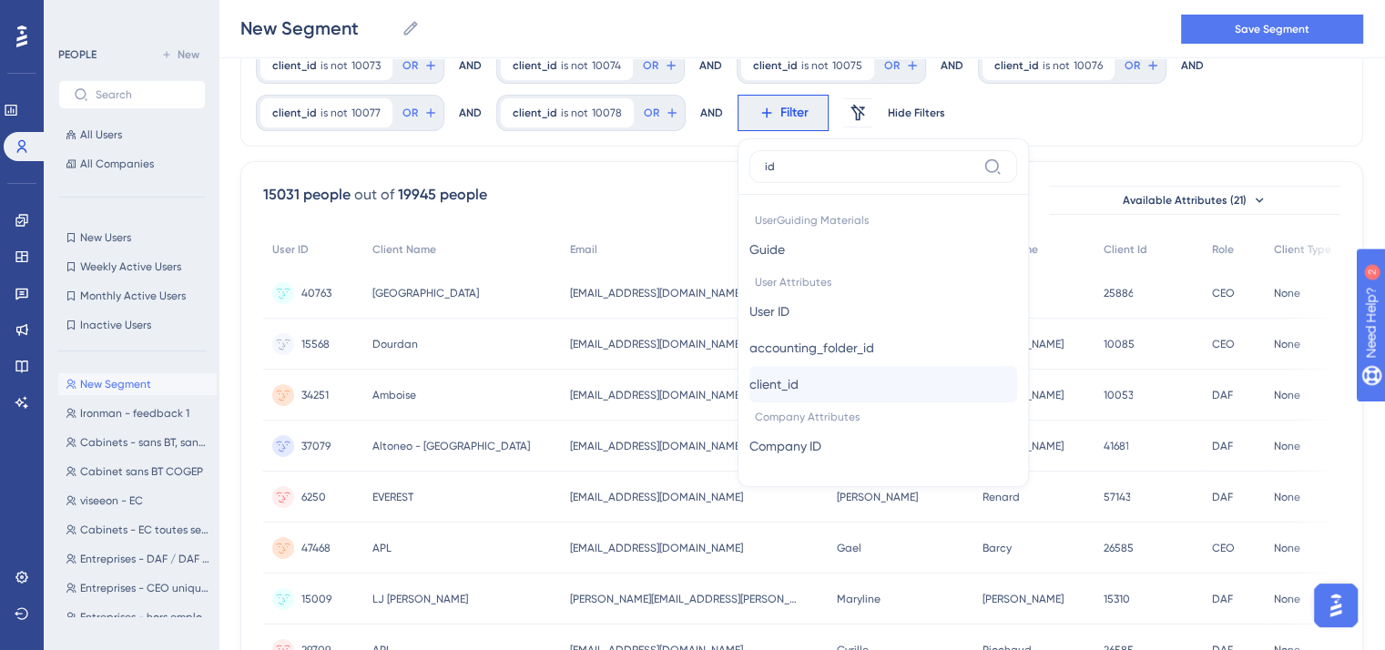
type input "id"
click at [789, 373] on span "client_id" at bounding box center [773, 384] width 49 height 22
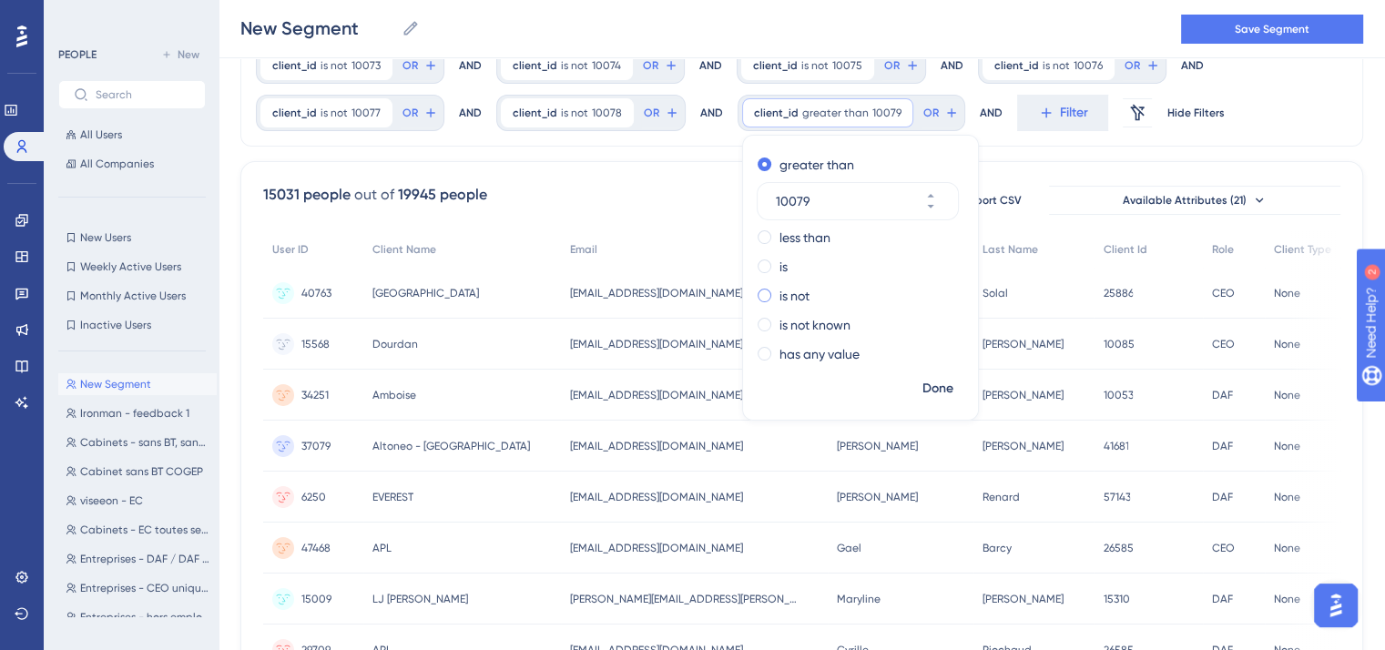
type input "10079"
click at [789, 305] on label "is not" at bounding box center [794, 296] width 30 height 22
click at [930, 396] on span "Done" at bounding box center [937, 389] width 31 height 22
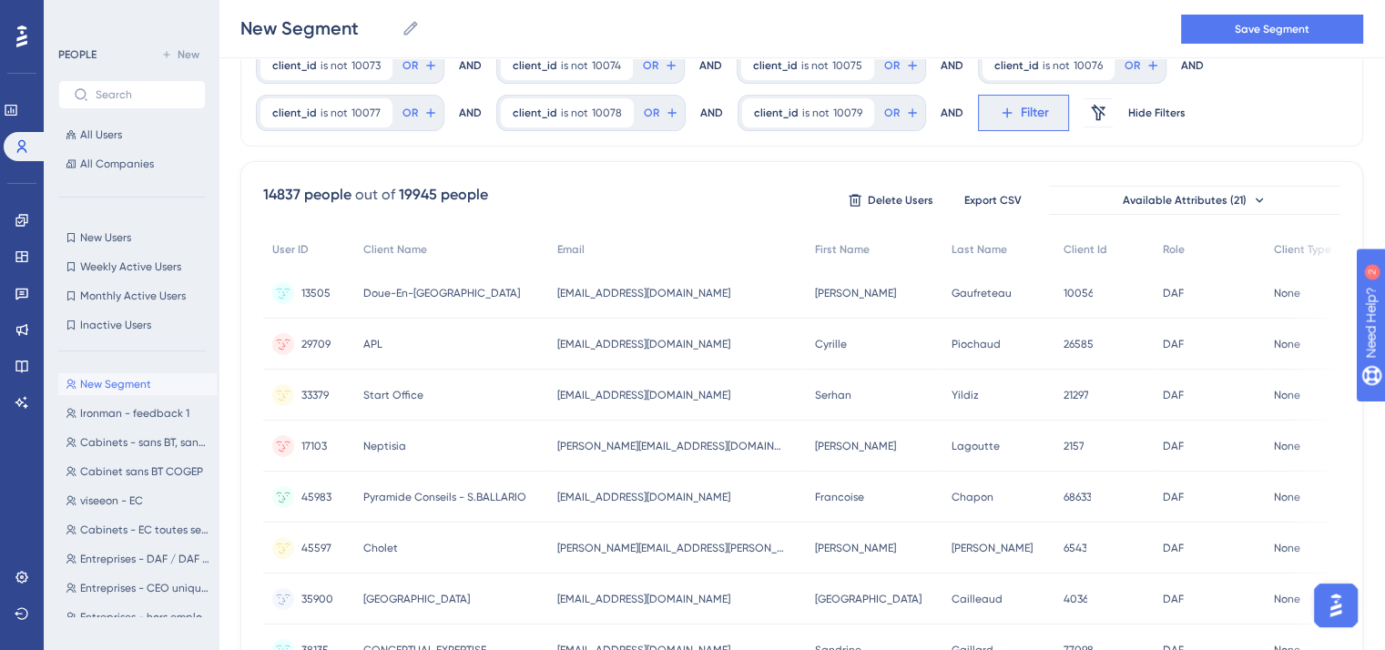
click at [1000, 107] on icon at bounding box center [1007, 113] width 16 height 16
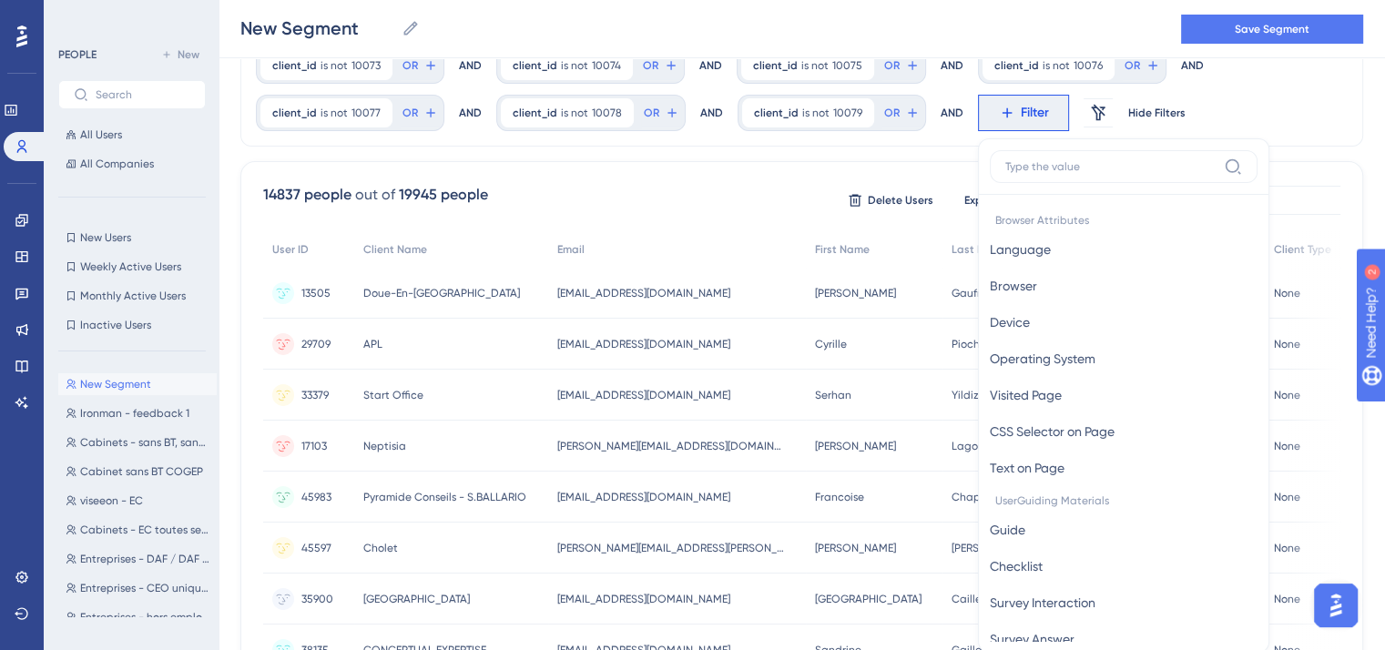
scroll to position [198, 0]
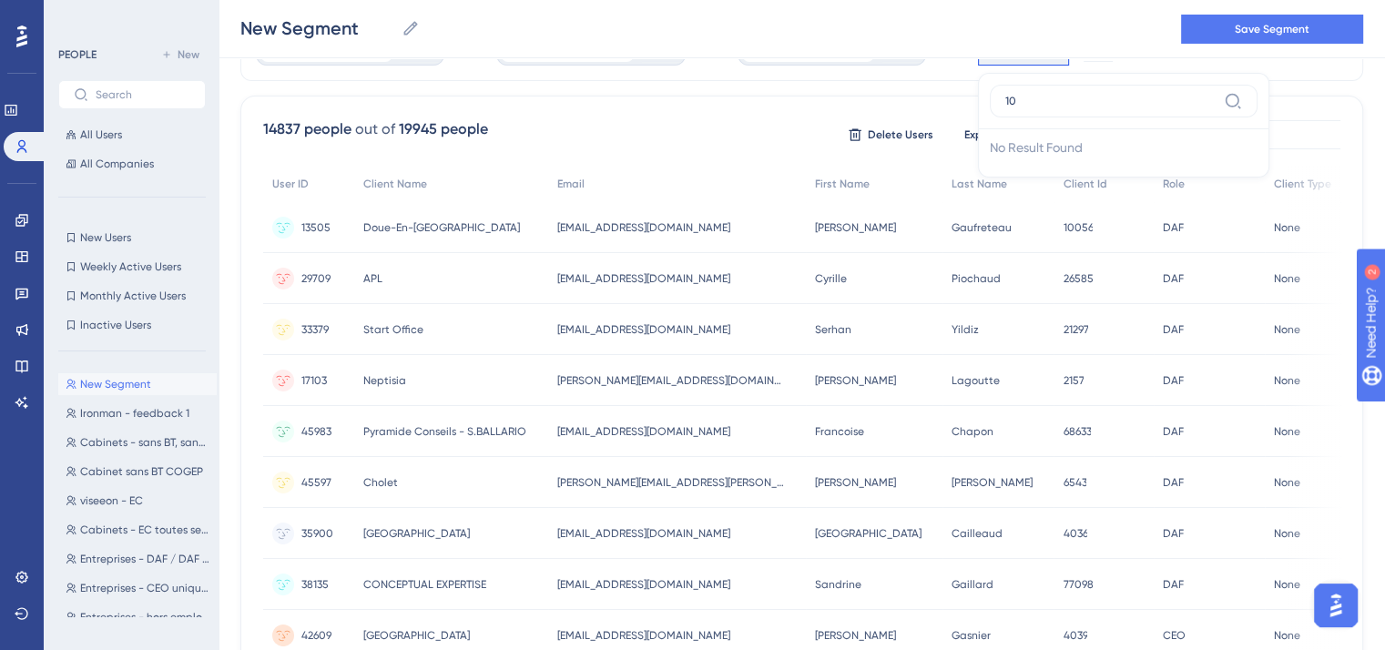
type input "1"
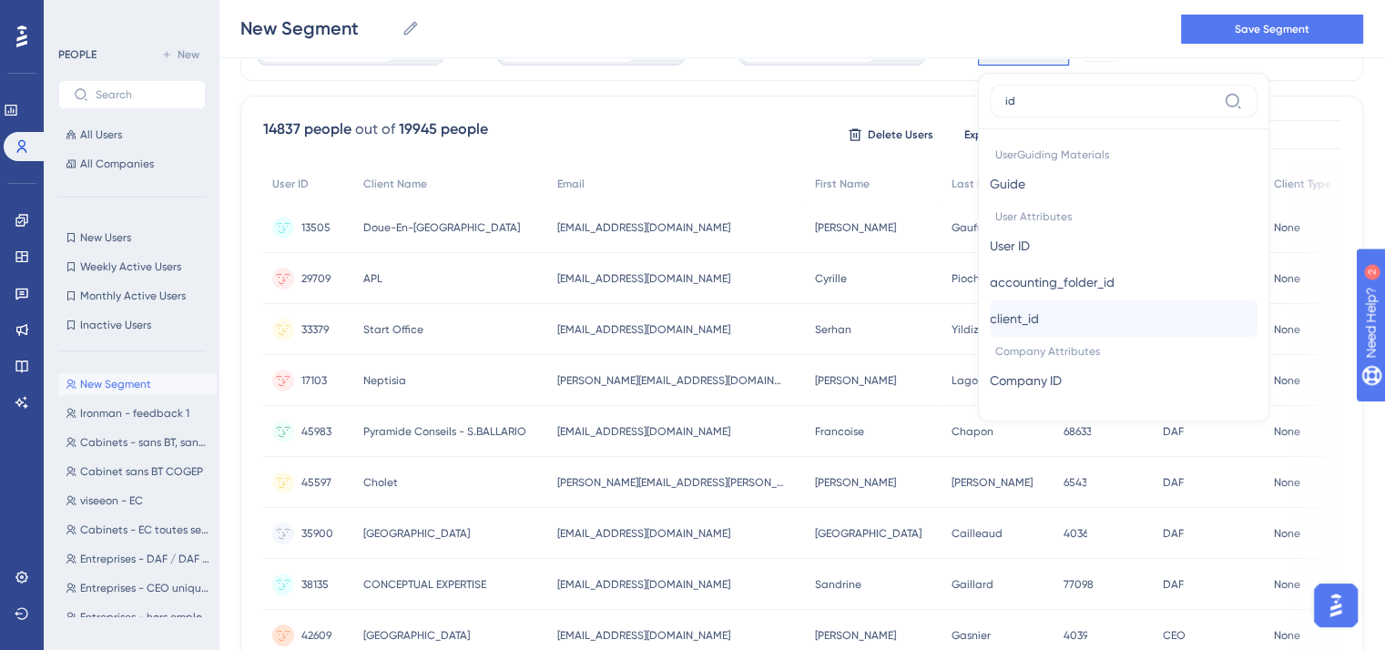
type input "id"
click at [1088, 329] on button "client_id client_id" at bounding box center [1124, 318] width 268 height 36
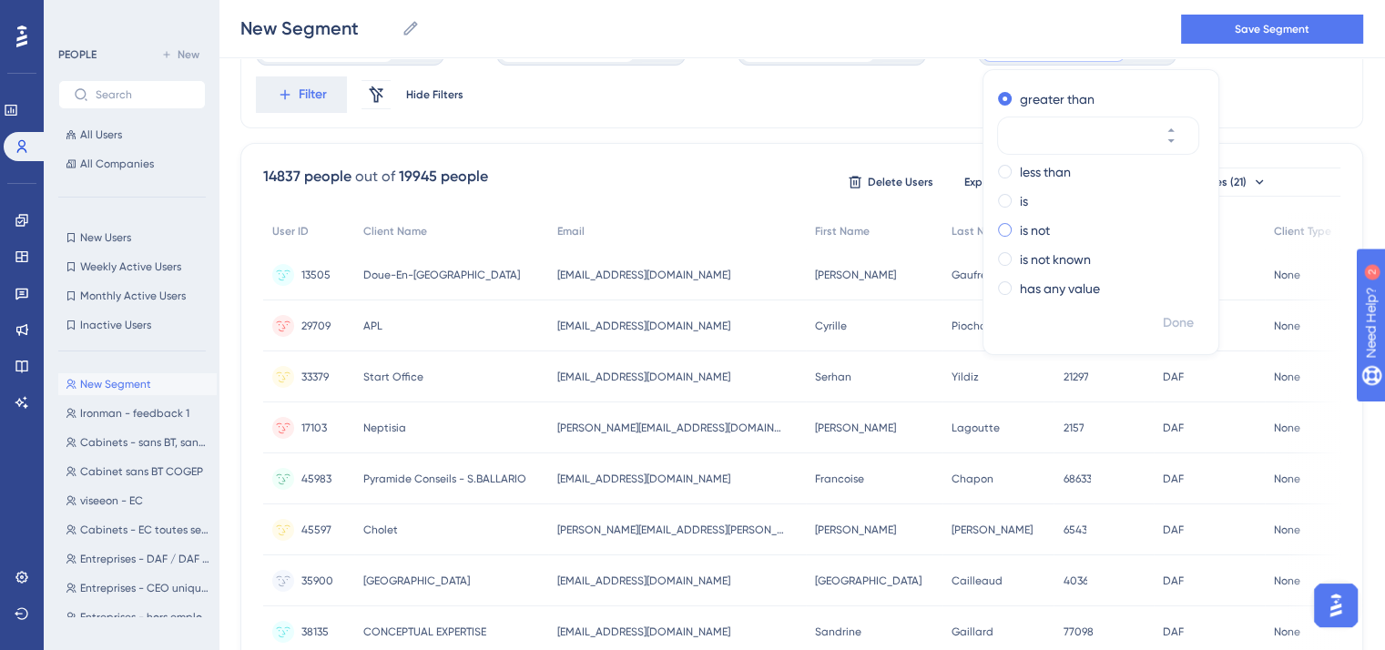
click at [1020, 227] on label "is not" at bounding box center [1035, 230] width 30 height 22
type input "10080"
click at [1163, 321] on span "Done" at bounding box center [1178, 323] width 31 height 22
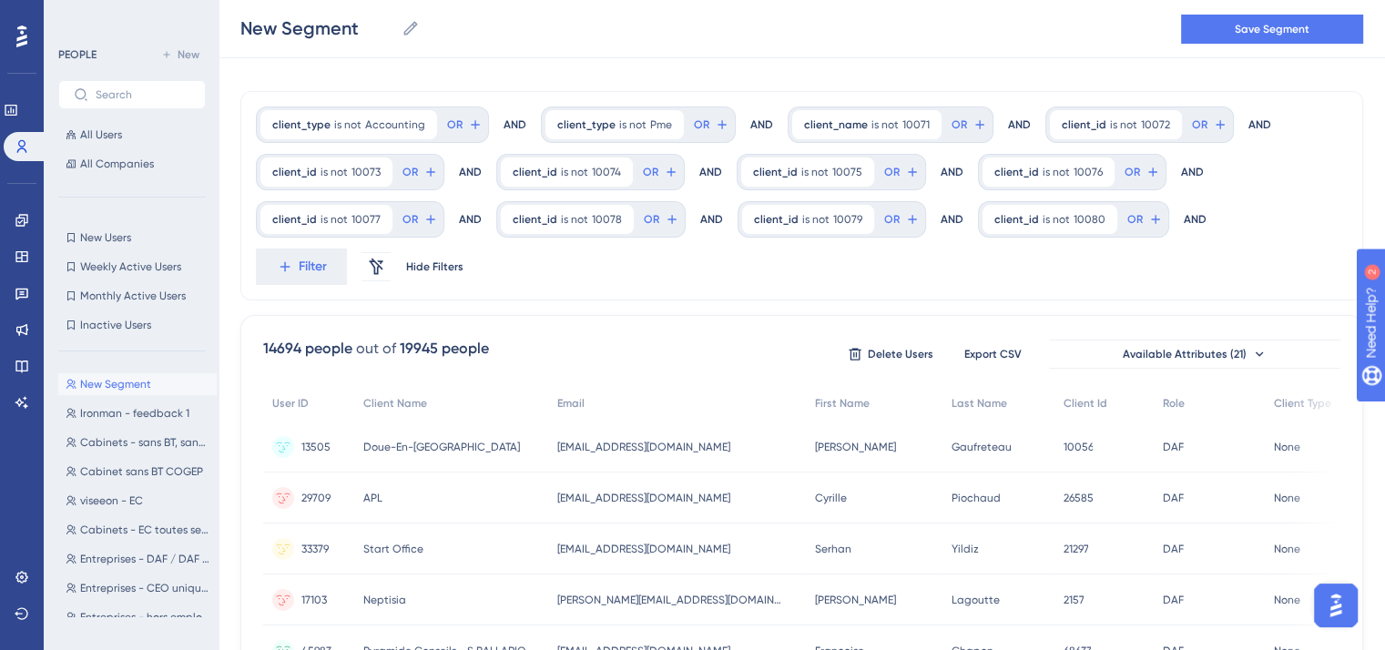
scroll to position [0, 0]
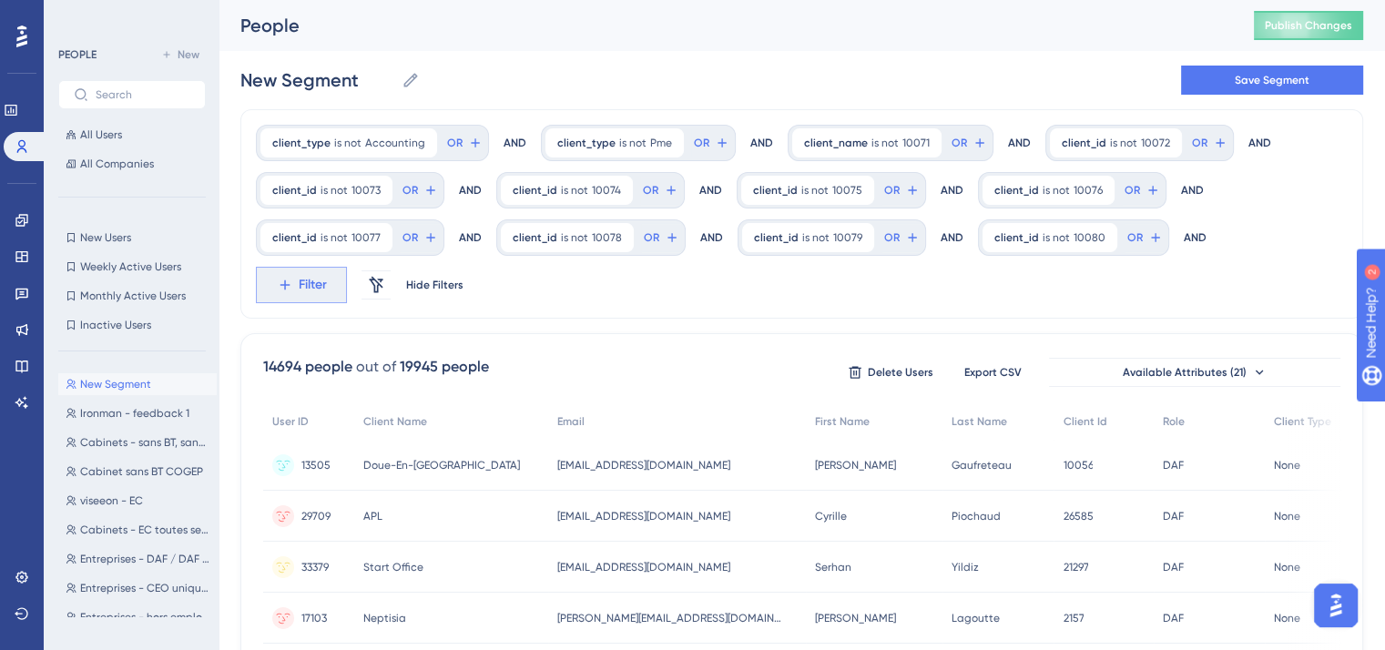
click at [287, 300] on button "Filter" at bounding box center [301, 285] width 91 height 36
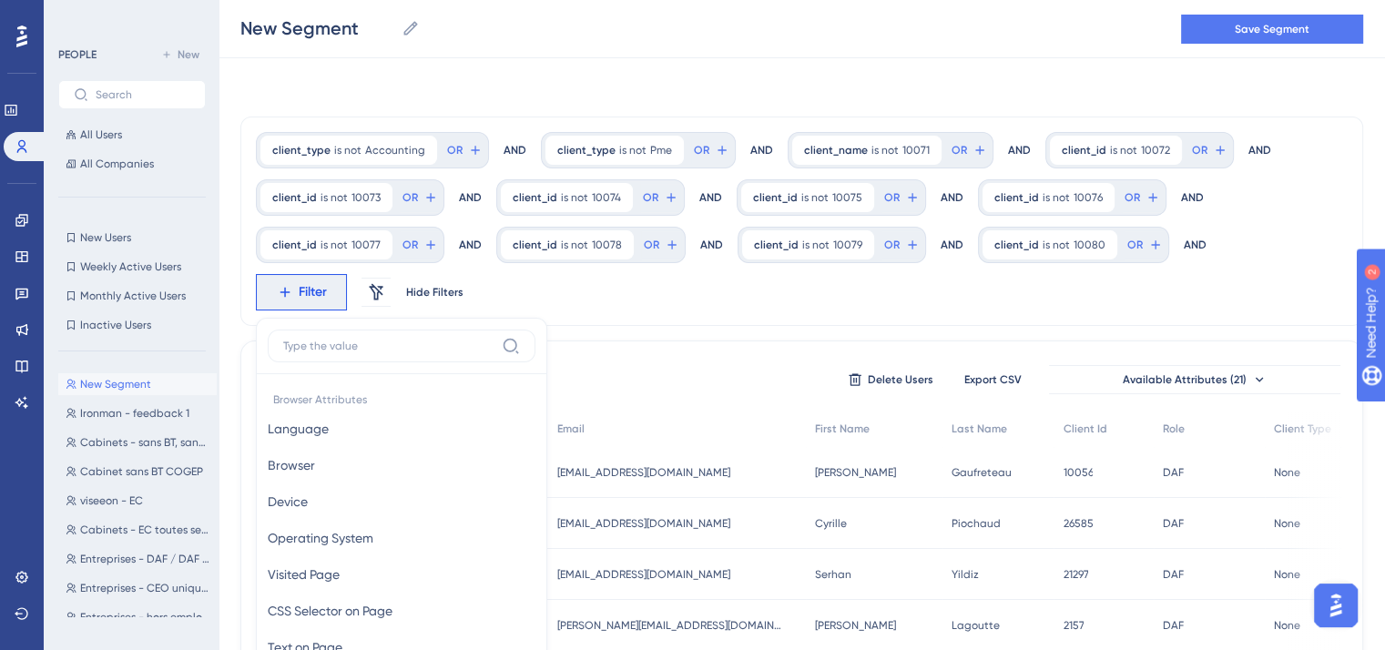
scroll to position [164, 0]
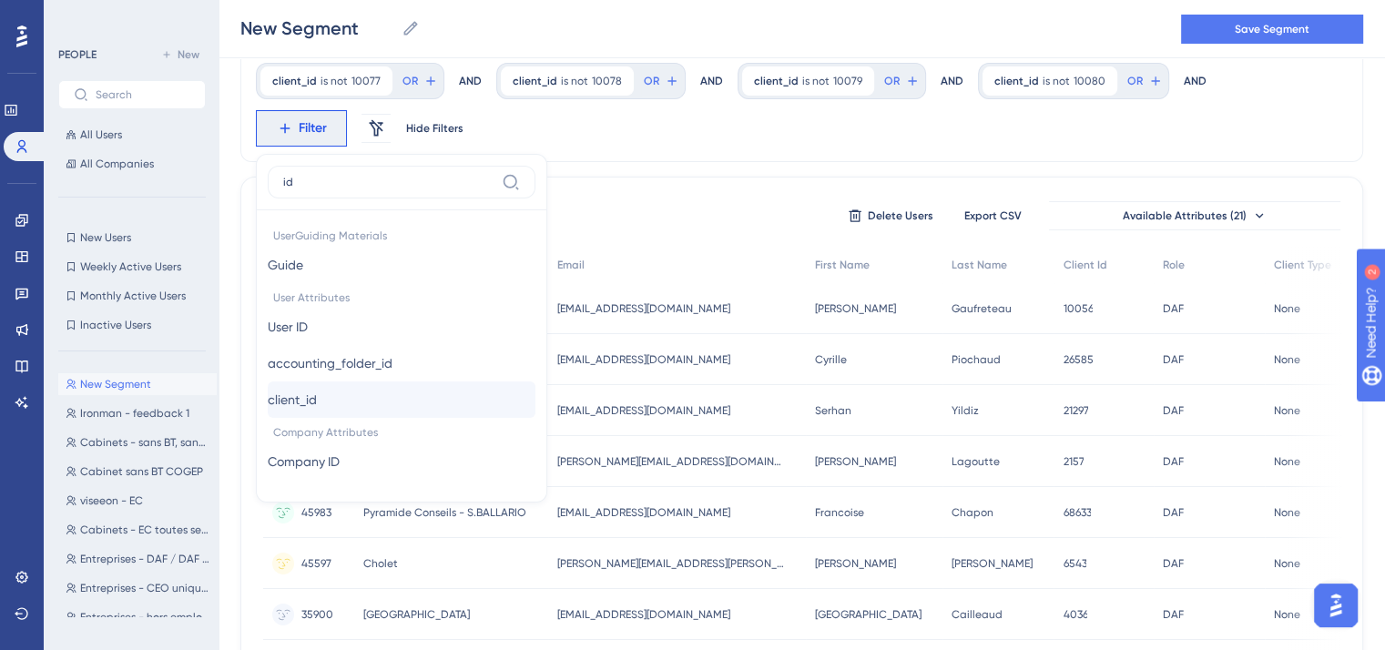
type input "id"
click at [317, 398] on span "client_id" at bounding box center [292, 400] width 49 height 22
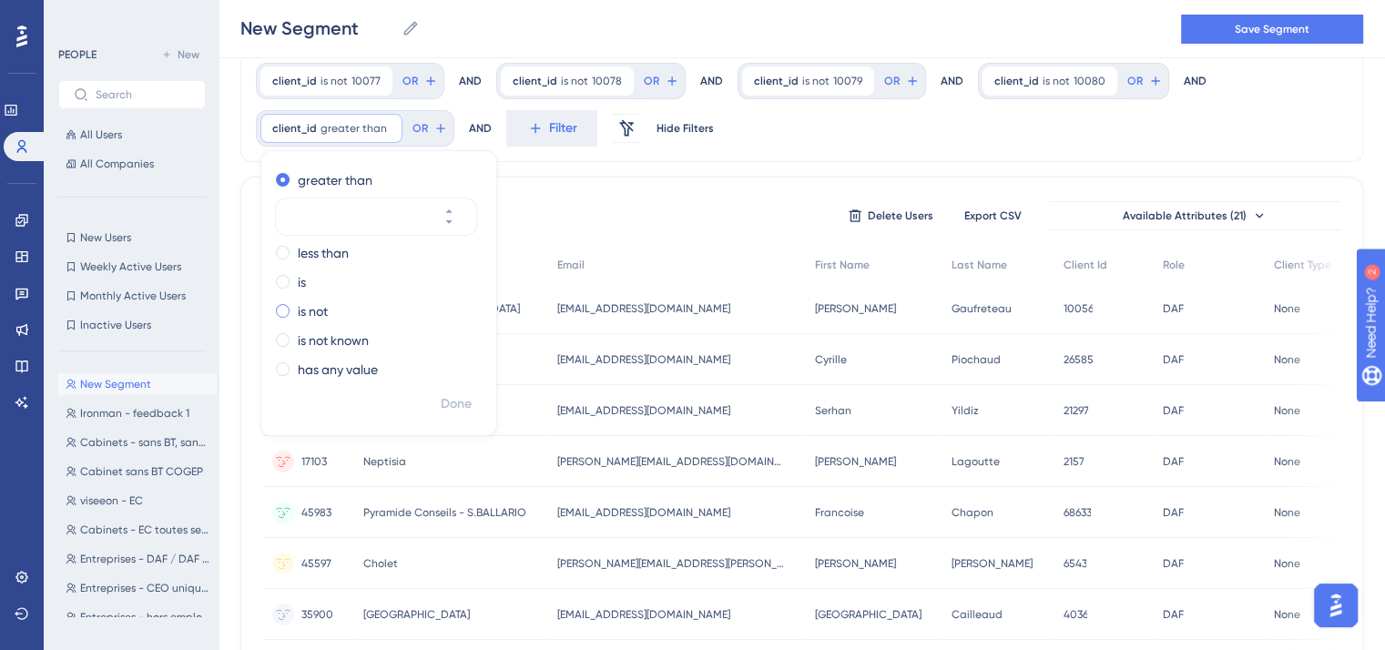
click at [321, 308] on label "is not" at bounding box center [313, 311] width 30 height 22
type input "10082"
click at [456, 401] on span "Done" at bounding box center [456, 404] width 31 height 22
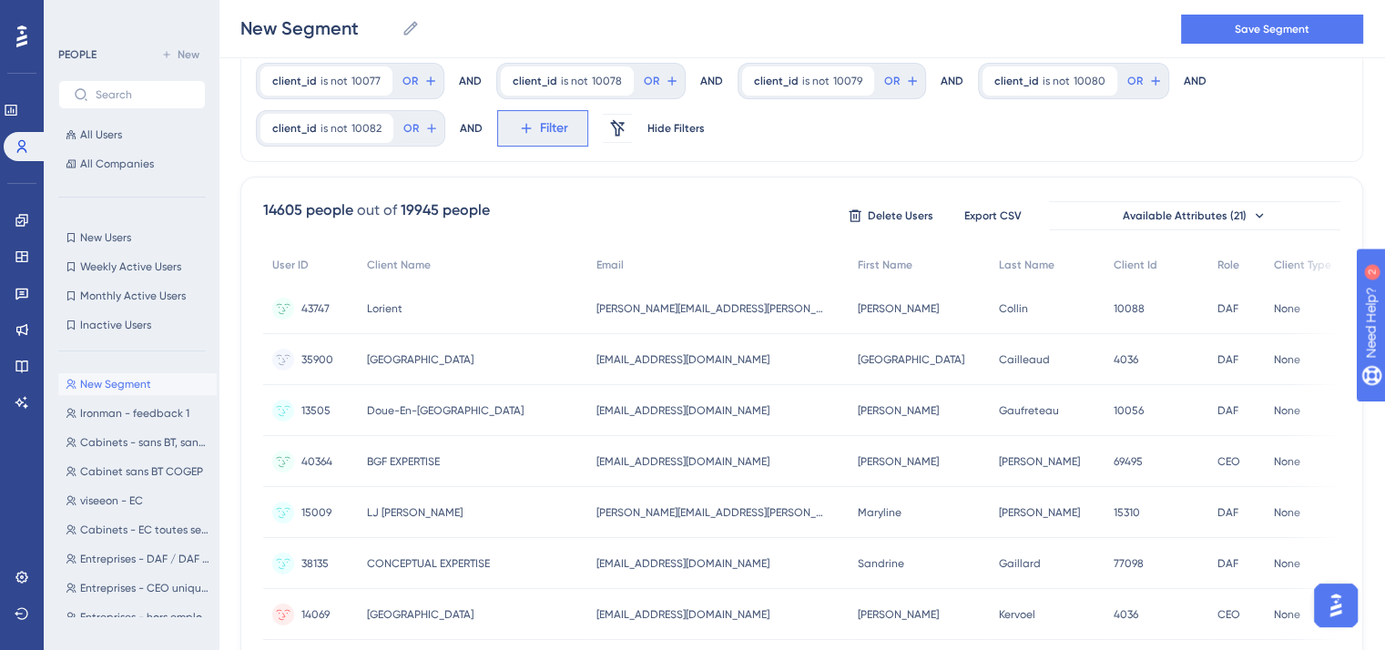
click at [531, 132] on button "Filter" at bounding box center [542, 128] width 91 height 36
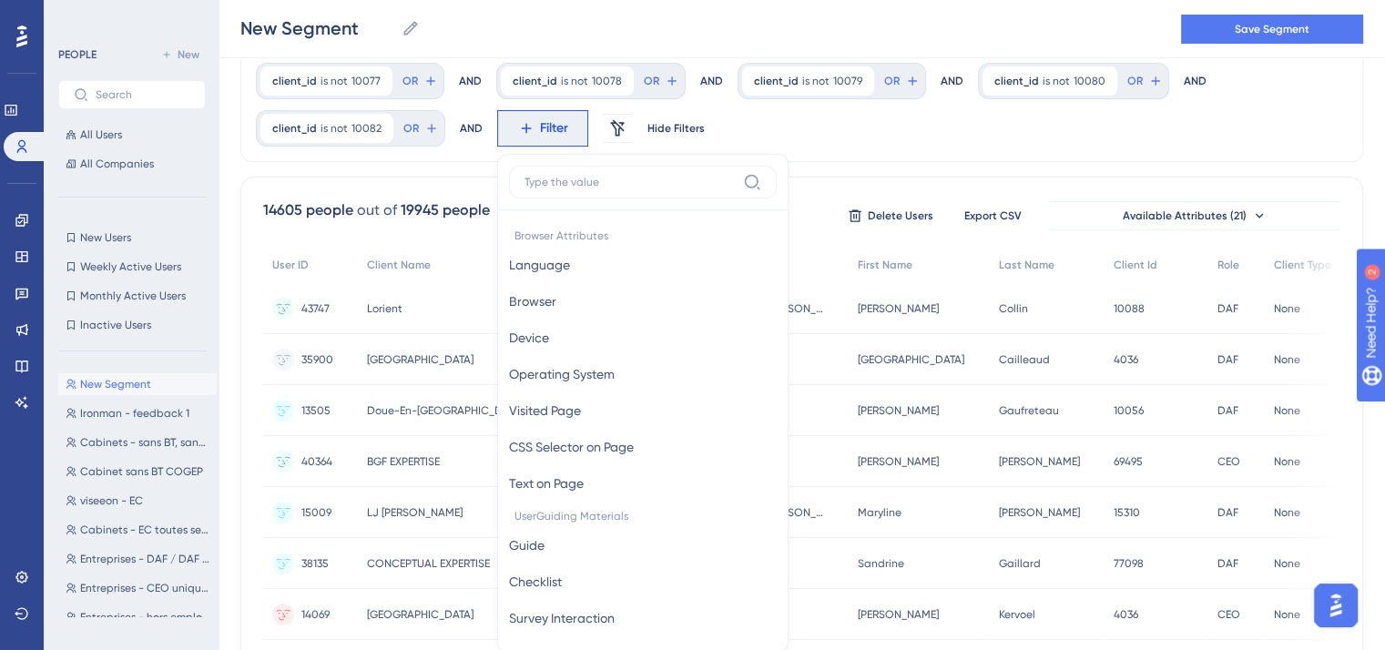
scroll to position [237, 0]
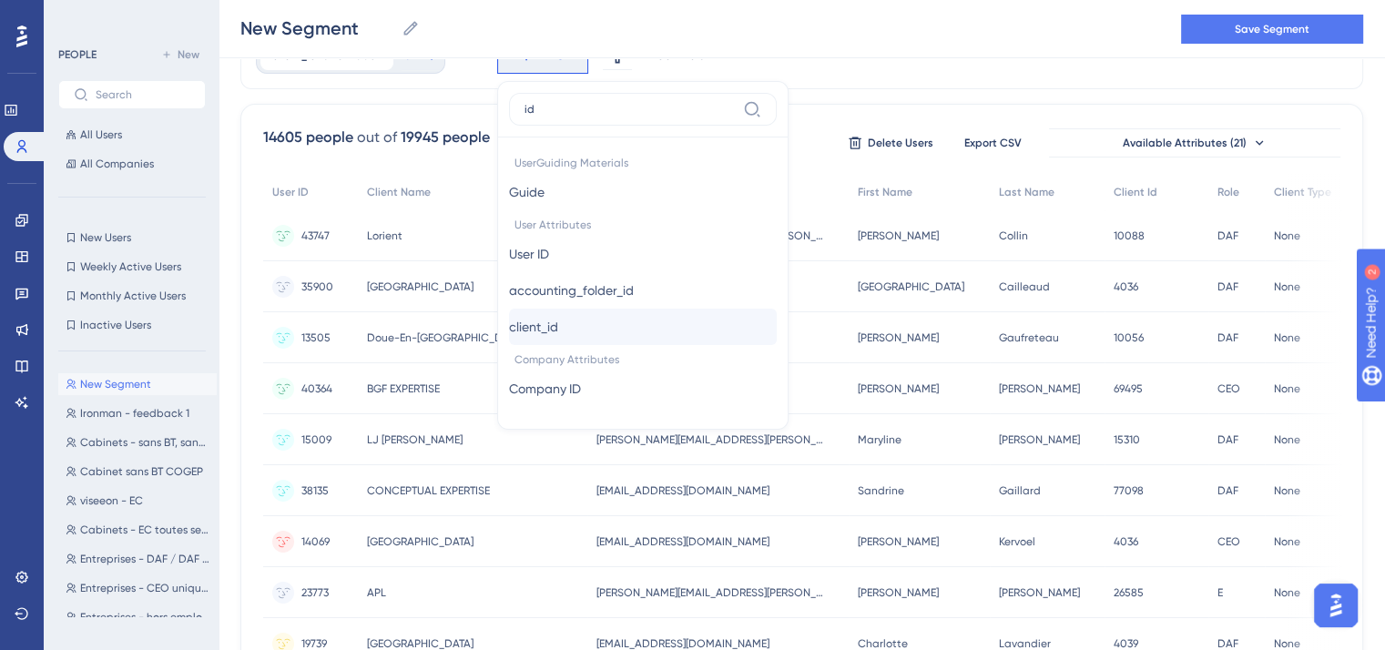
type input "id"
click at [538, 312] on button "client_id client_id" at bounding box center [643, 327] width 268 height 36
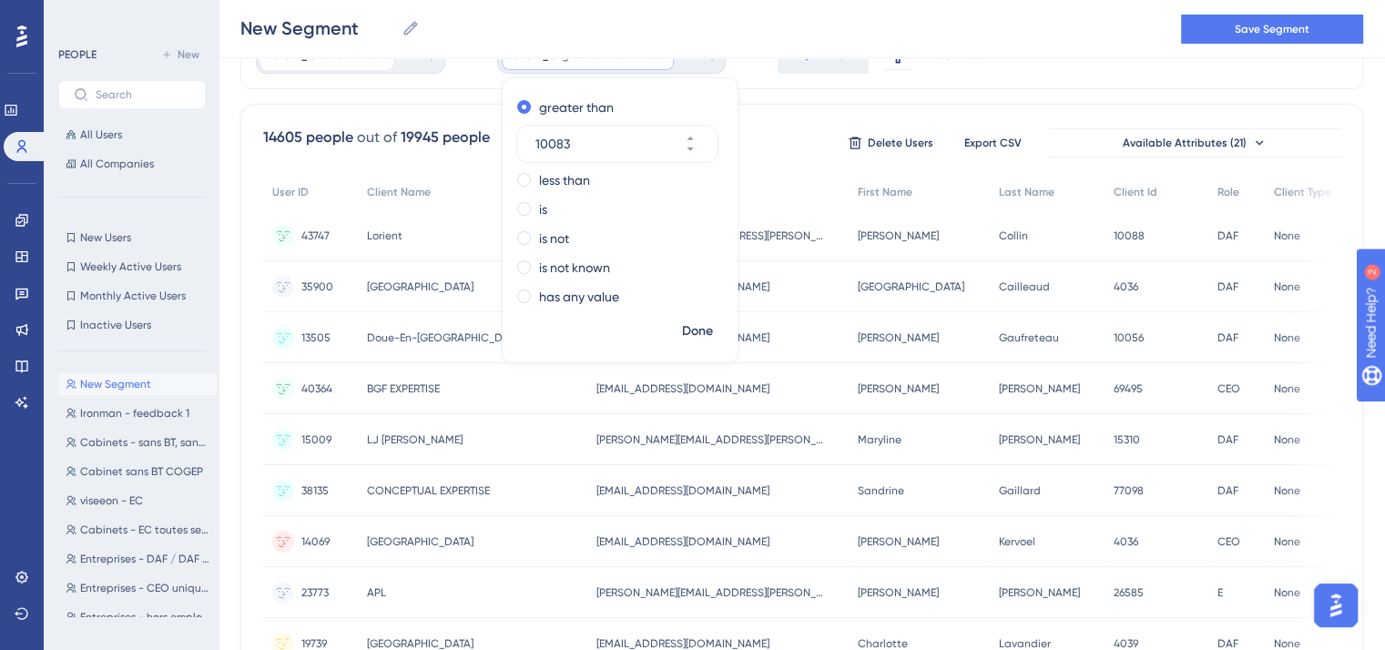
type input "10083"
click at [559, 244] on label "is not" at bounding box center [554, 239] width 30 height 22
click at [687, 325] on span "Done" at bounding box center [697, 332] width 31 height 22
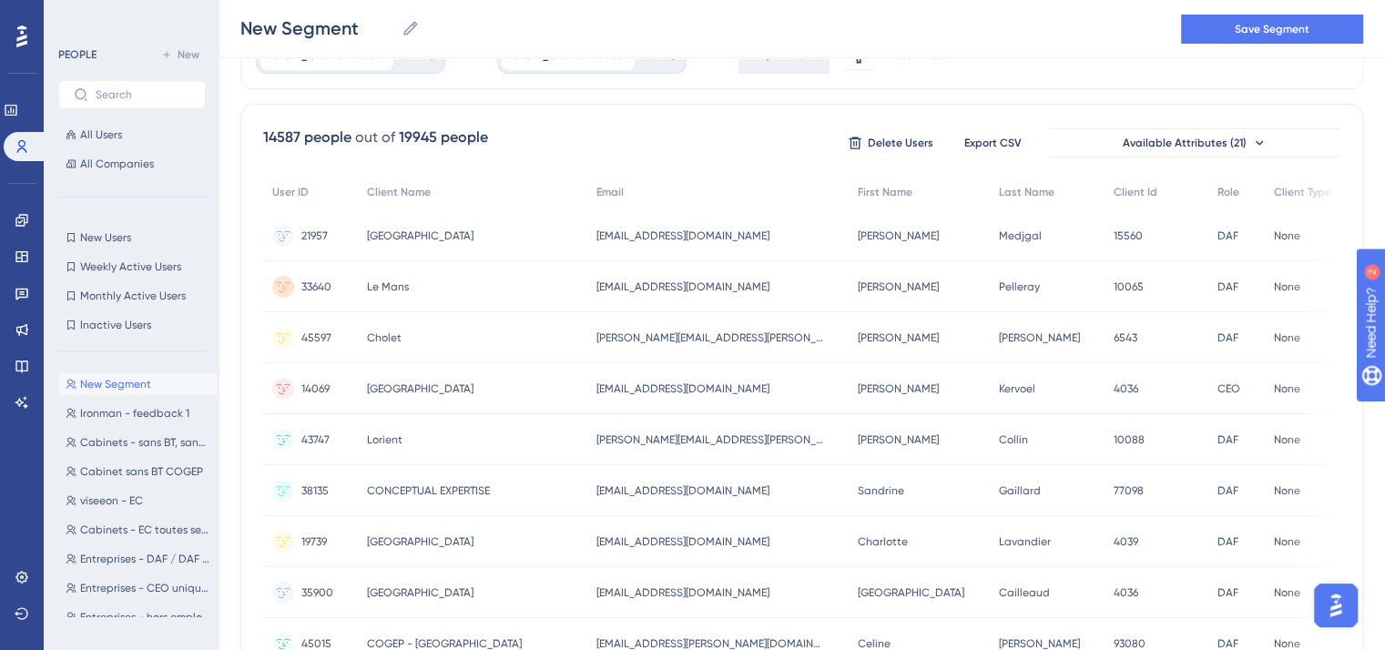
scroll to position [0, 0]
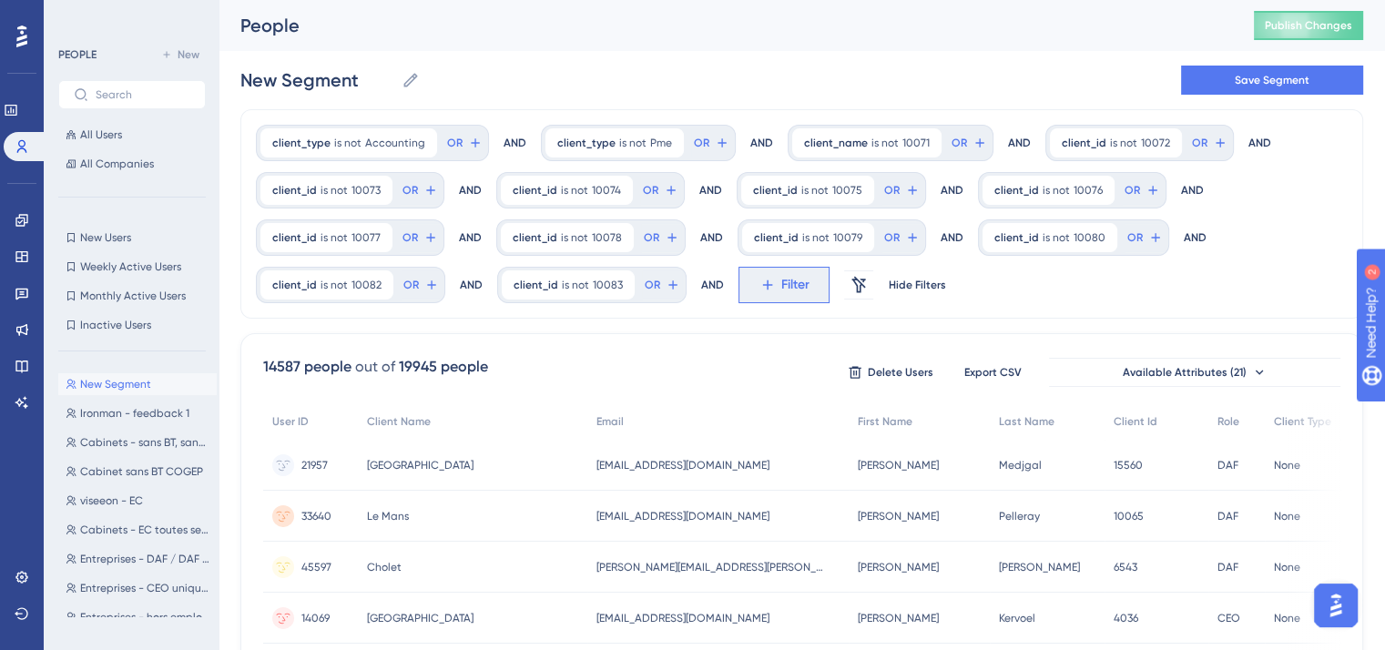
click at [781, 277] on span "Filter" at bounding box center [795, 285] width 28 height 22
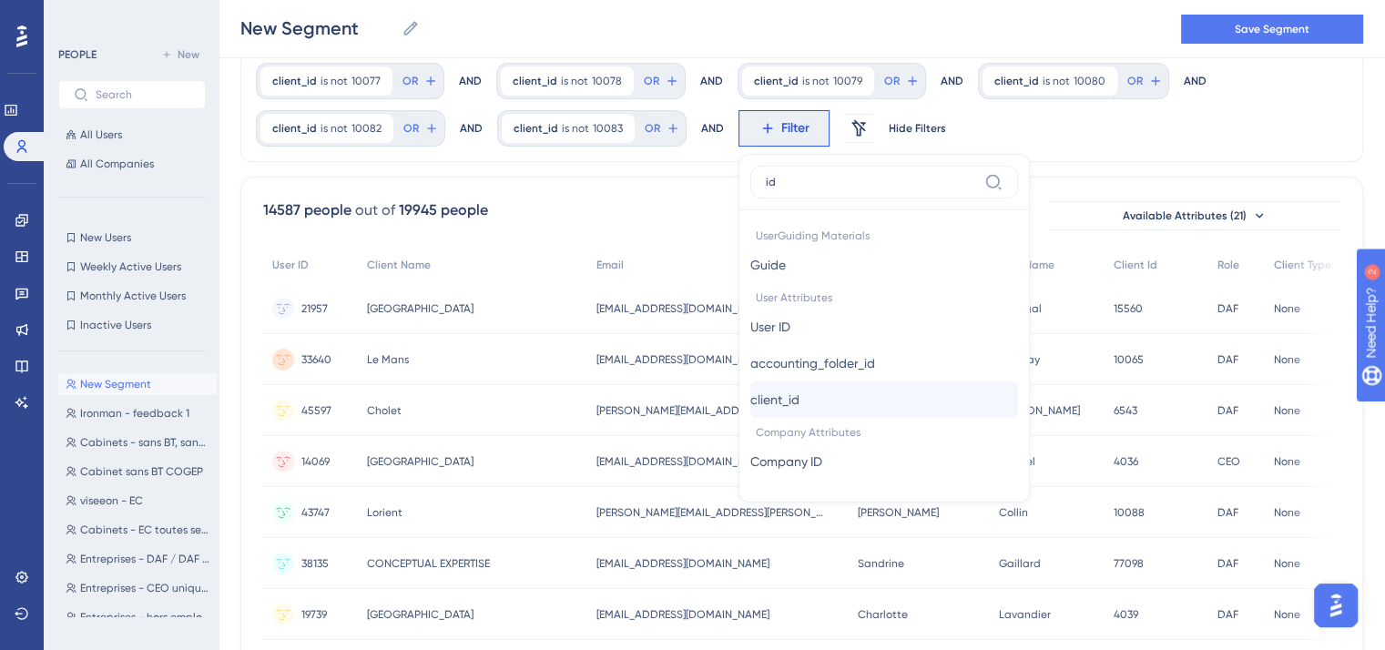
type input "id"
click at [805, 409] on button "client_id client_id" at bounding box center [884, 400] width 268 height 36
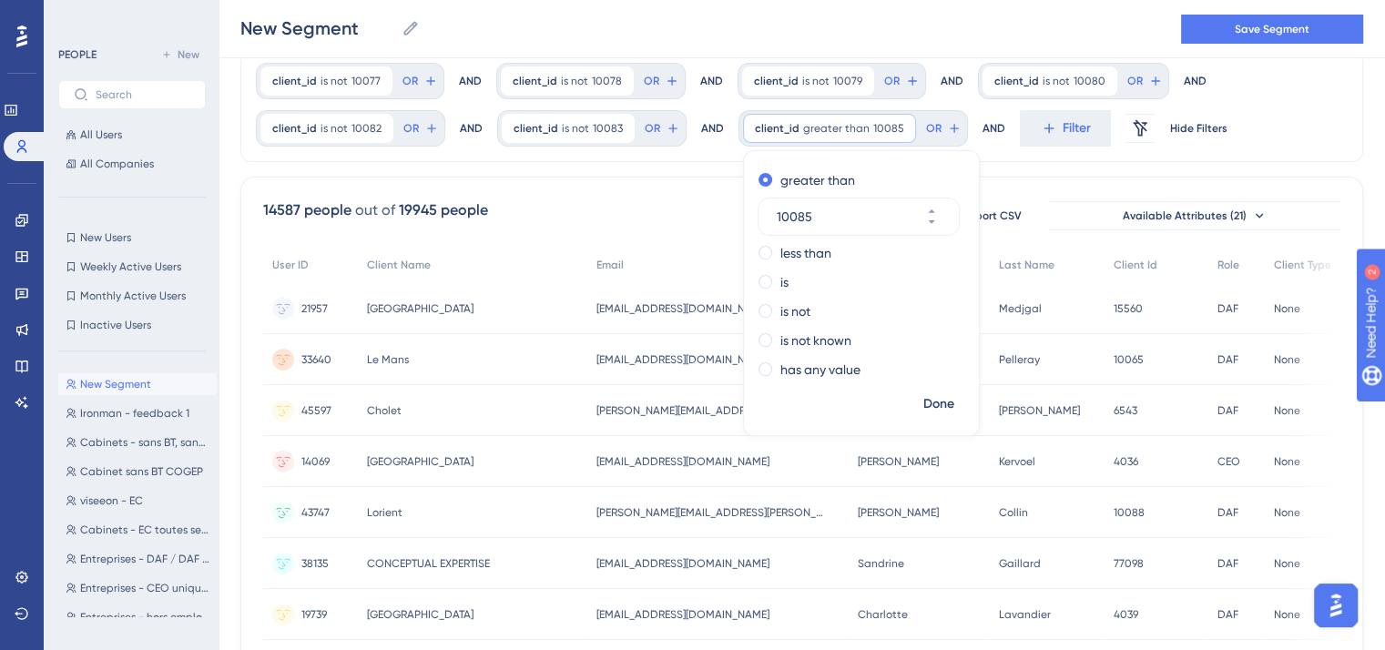
type input "10085"
click at [789, 297] on div "greater than 10085 less than is is not is not known has any value" at bounding box center [861, 277] width 235 height 222
click at [786, 304] on label "is not" at bounding box center [795, 311] width 30 height 22
click at [940, 393] on span "Done" at bounding box center [938, 404] width 31 height 22
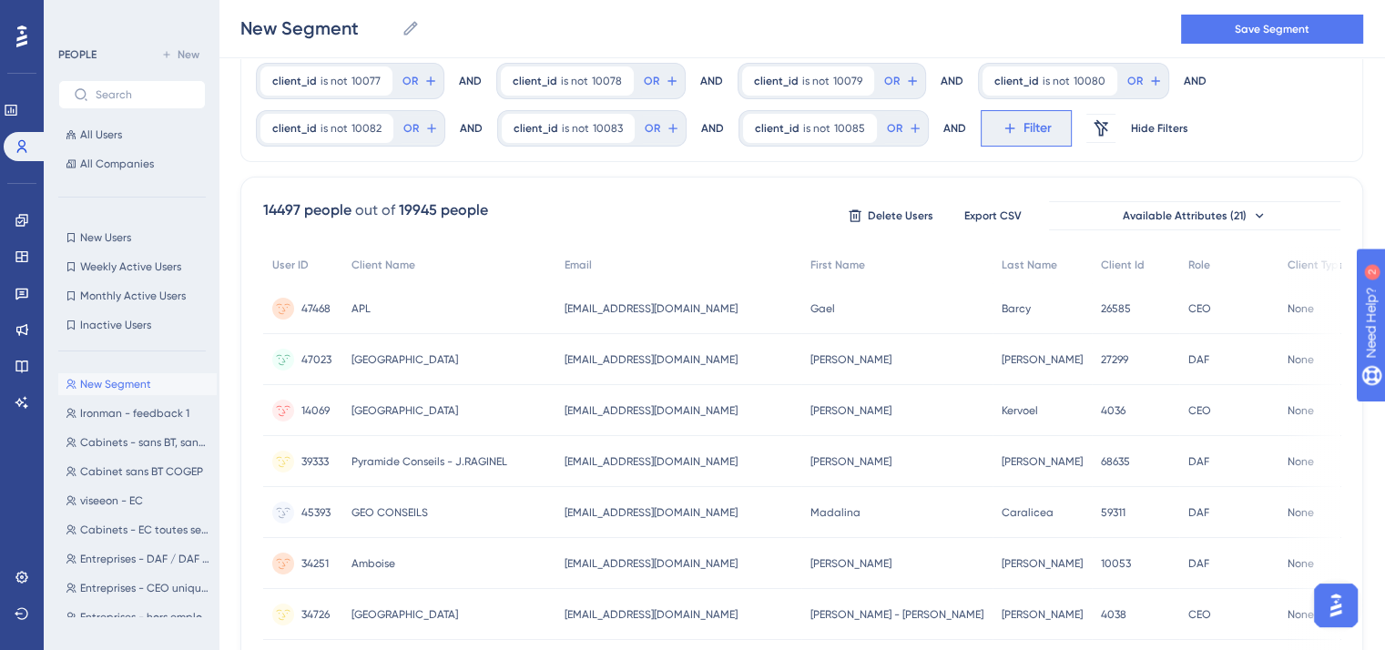
click at [981, 141] on button "Filter" at bounding box center [1026, 128] width 91 height 36
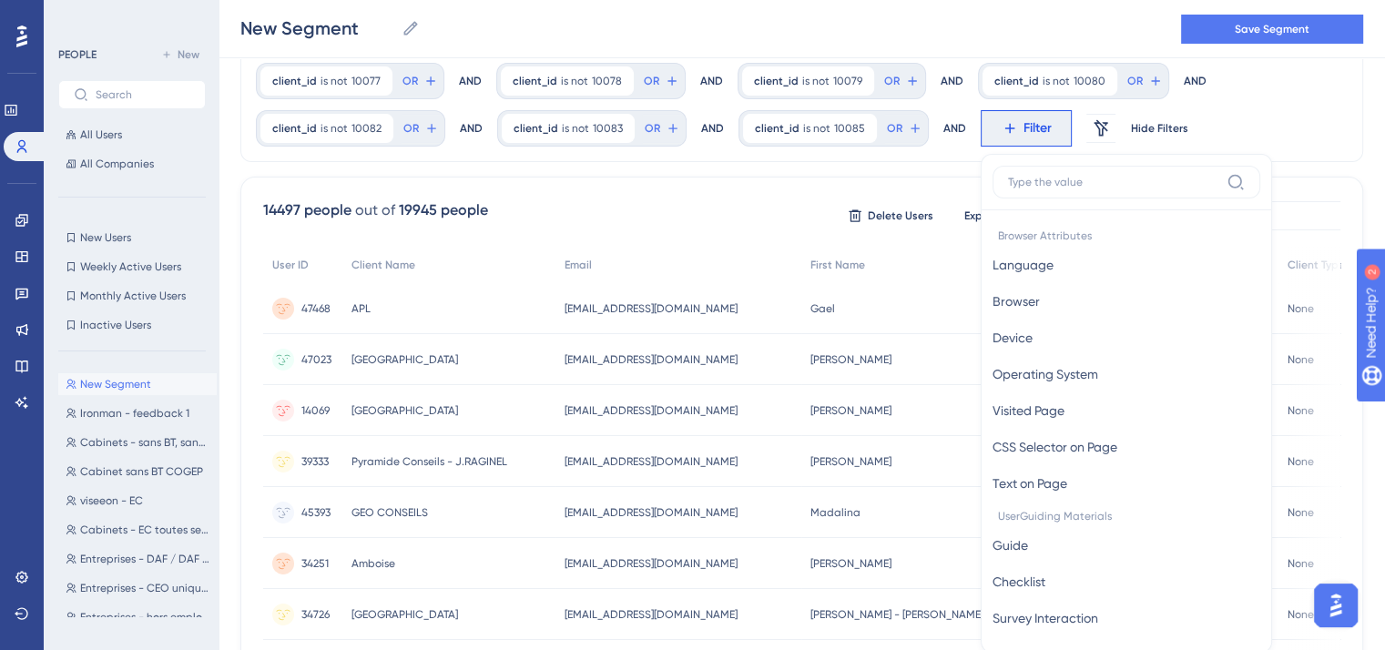
scroll to position [241, 0]
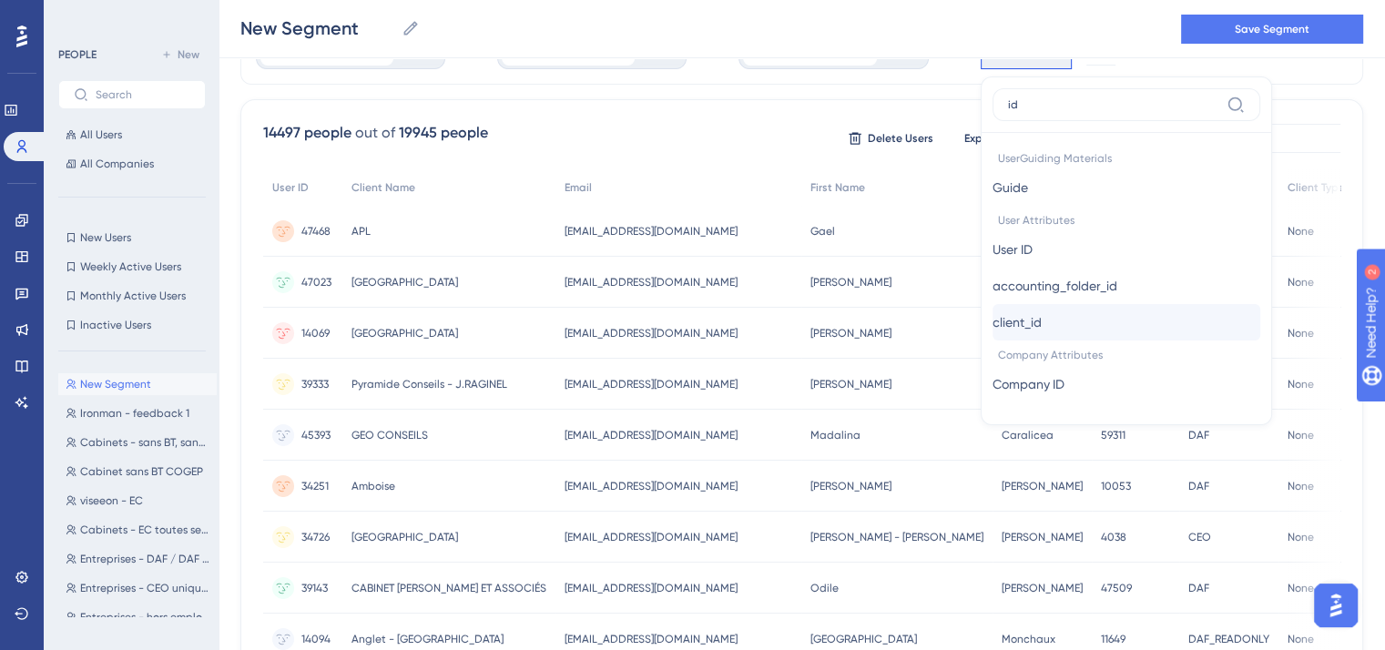
type input "id"
click at [1025, 322] on span "client_id" at bounding box center [1017, 322] width 49 height 22
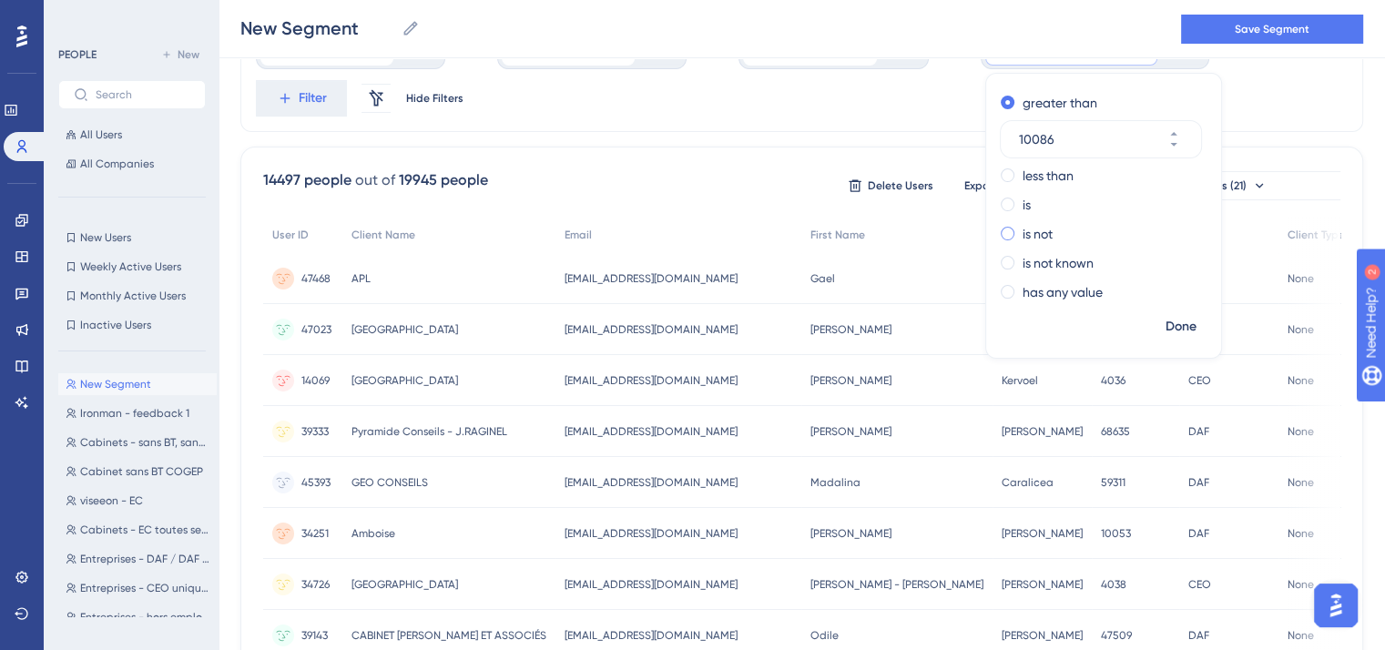
type input "10086"
click at [1007, 223] on div "is not" at bounding box center [1100, 234] width 199 height 22
click at [1173, 328] on span "Done" at bounding box center [1181, 327] width 31 height 22
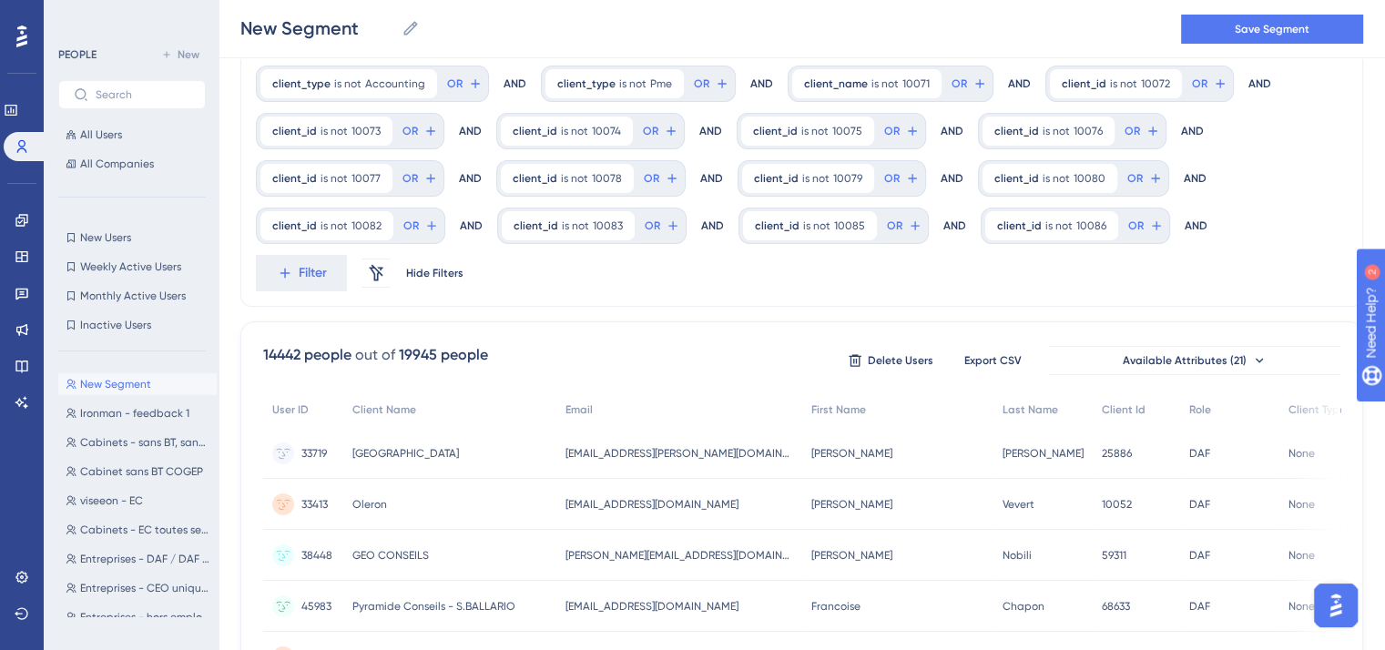
scroll to position [47, 0]
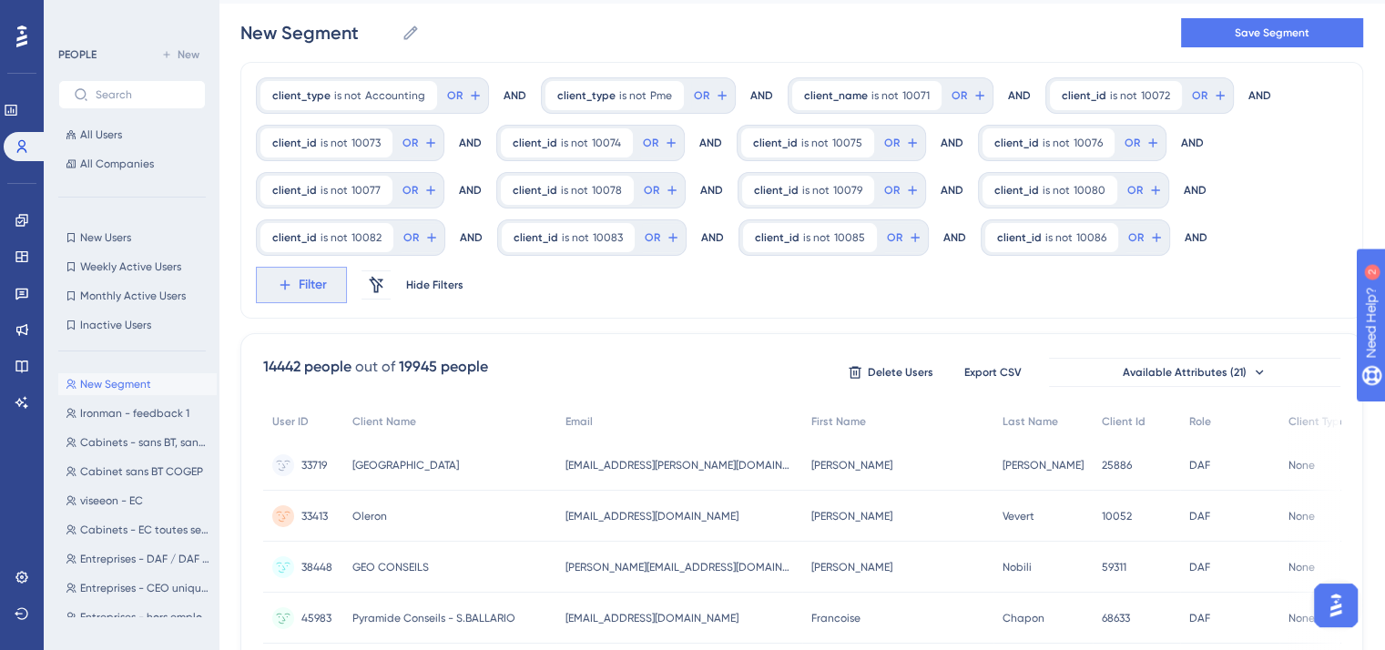
click at [328, 280] on button "Filter" at bounding box center [301, 285] width 91 height 36
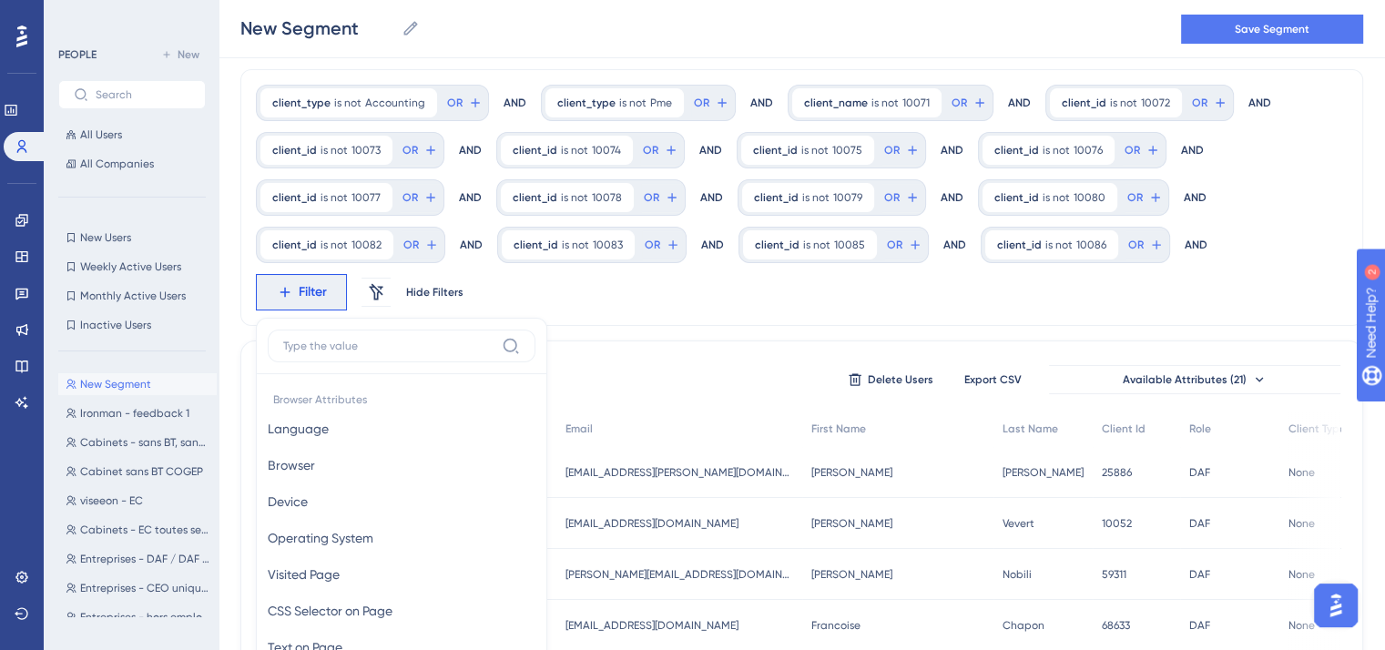
scroll to position [215, 0]
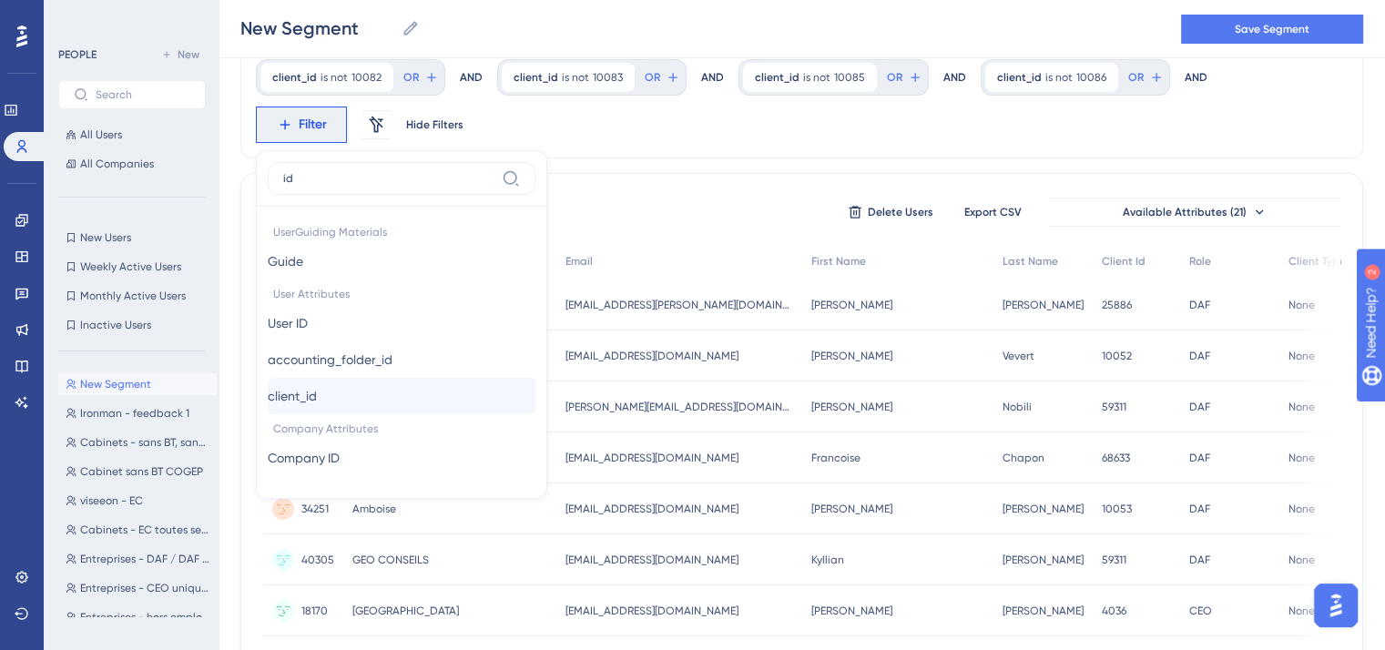
type input "id"
click at [317, 392] on span "client_id" at bounding box center [292, 396] width 49 height 22
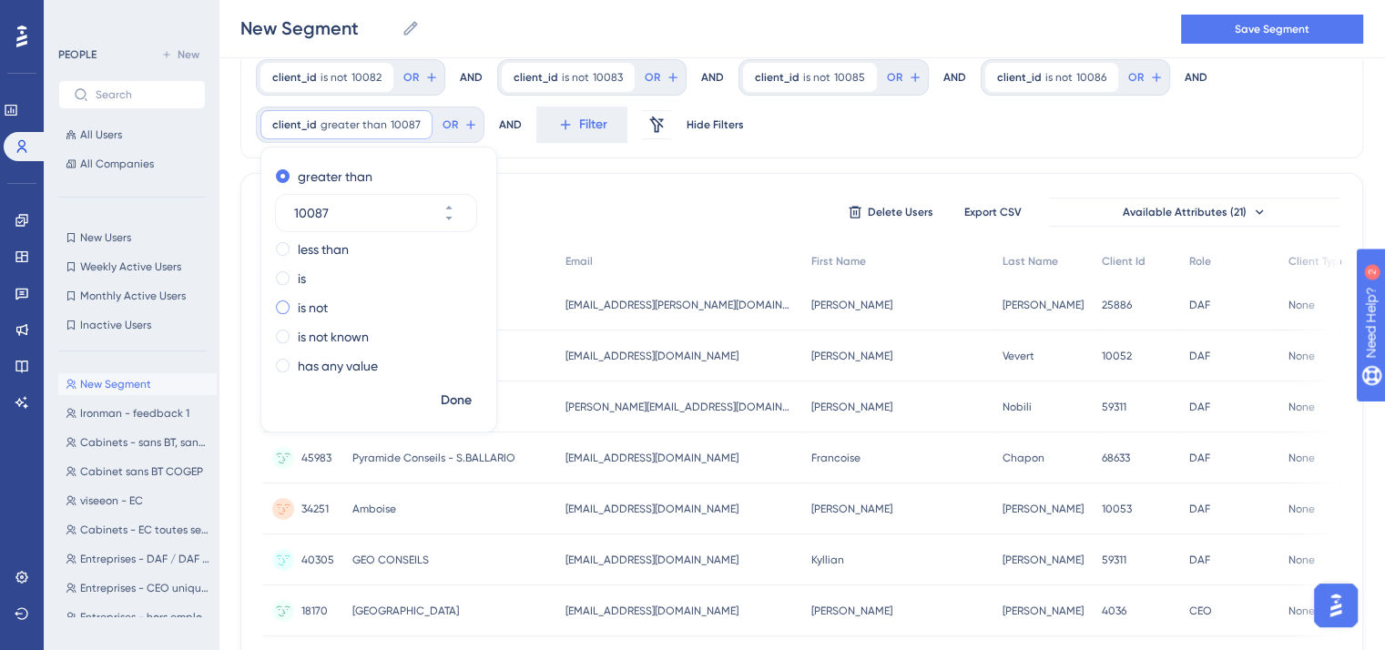
type input "10087"
click at [318, 303] on label "is not" at bounding box center [313, 308] width 30 height 22
click at [452, 417] on div "Done" at bounding box center [378, 407] width 235 height 47
click at [464, 387] on button "Done" at bounding box center [456, 400] width 51 height 33
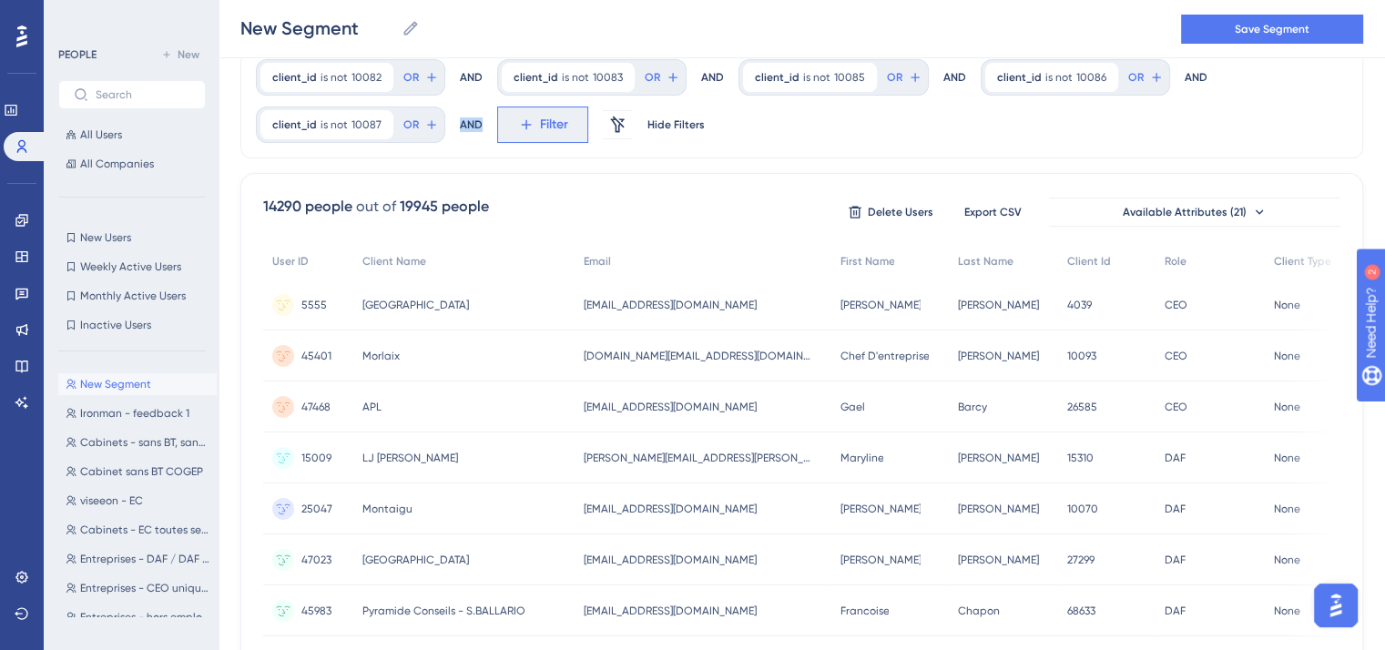
click at [521, 128] on icon at bounding box center [526, 125] width 10 height 10
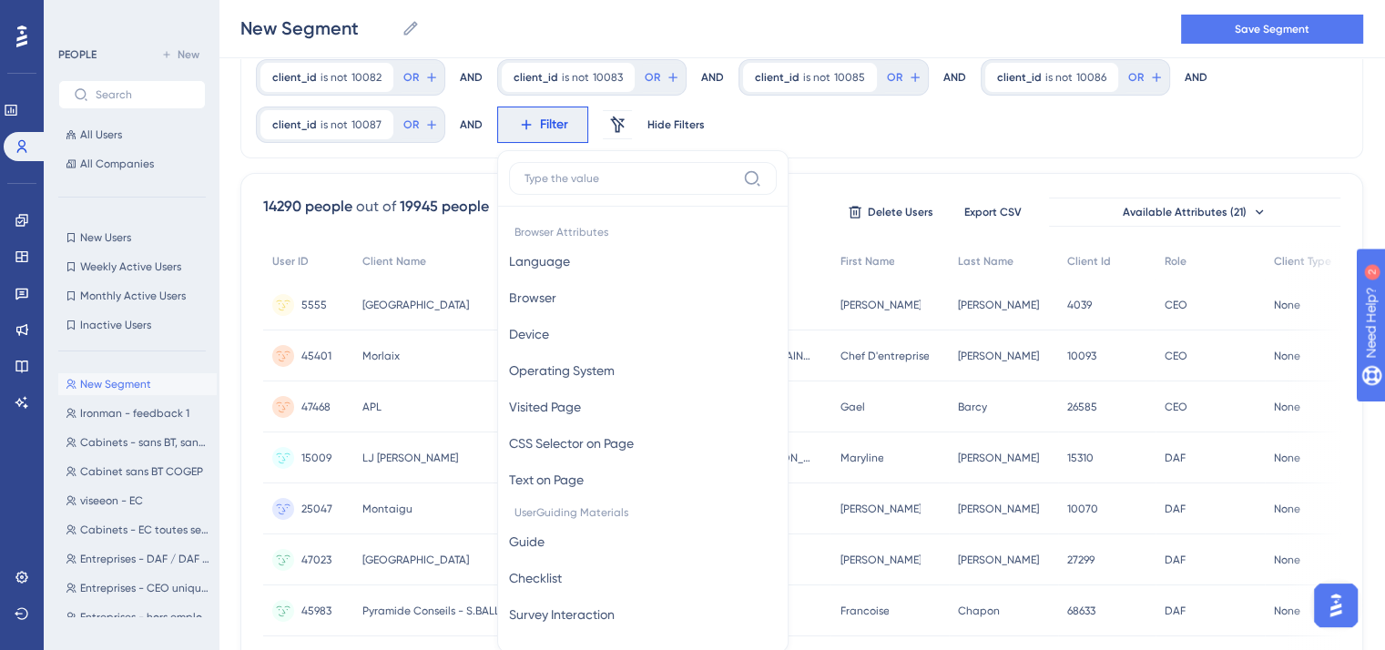
scroll to position [290, 0]
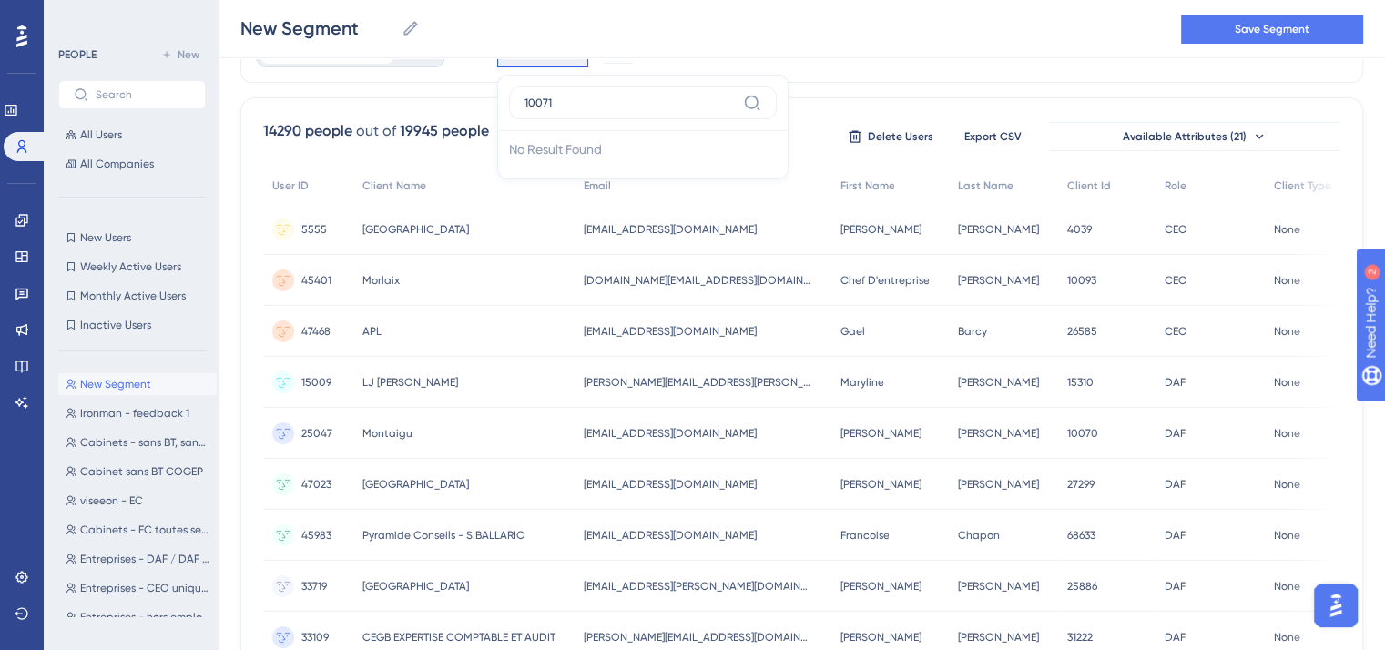
type input "d"
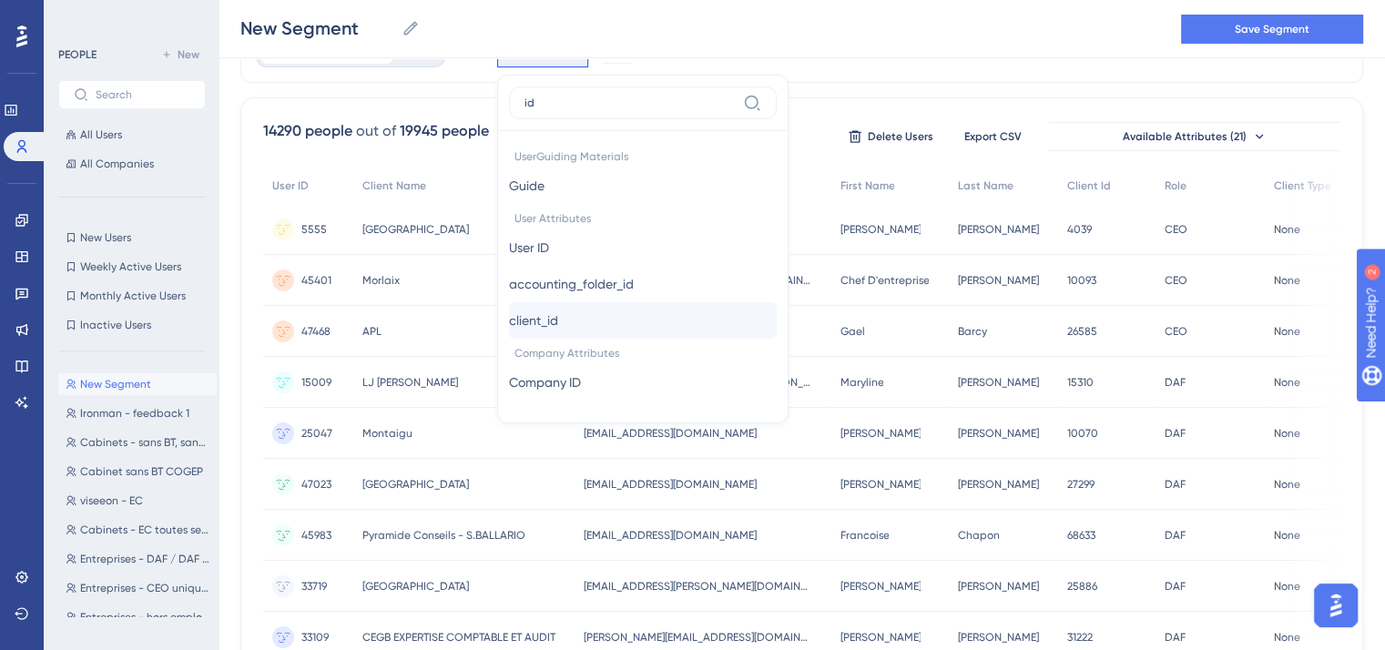
type input "id"
click at [546, 314] on span "client_id" at bounding box center [533, 321] width 49 height 22
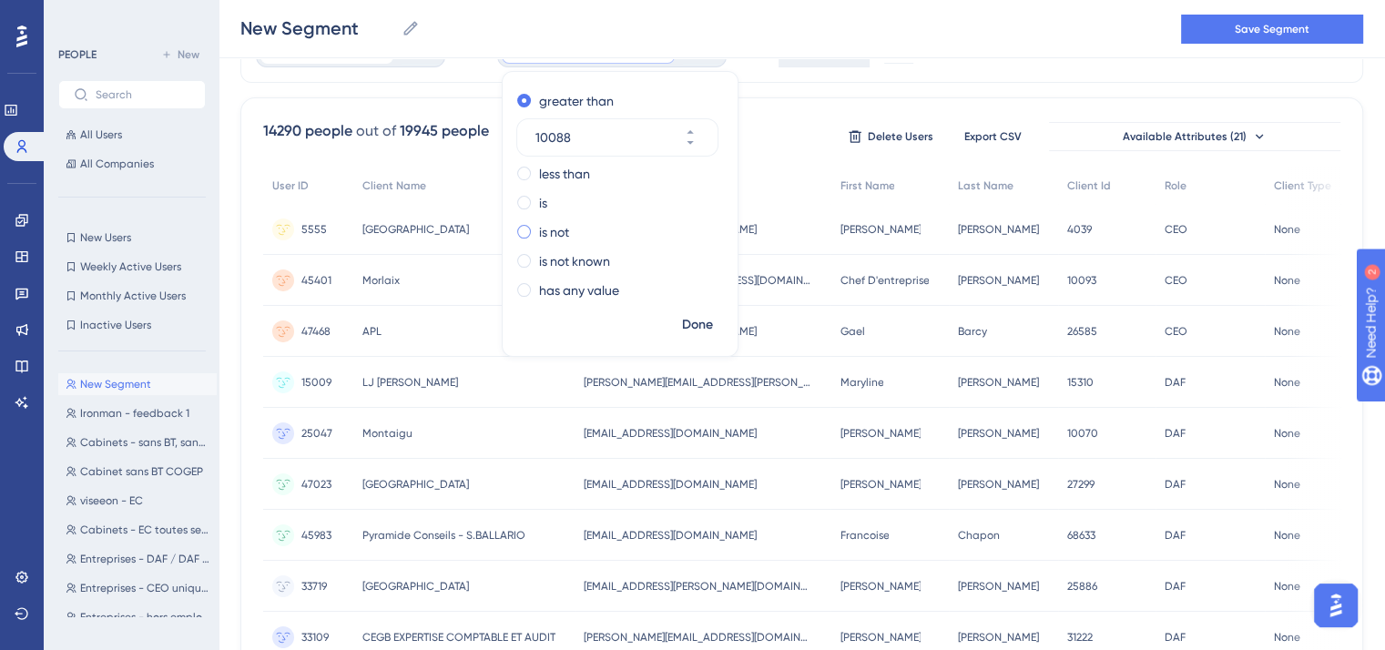
type input "10088"
click at [542, 222] on label "is not" at bounding box center [554, 232] width 30 height 22
click at [685, 321] on span "Done" at bounding box center [697, 325] width 31 height 22
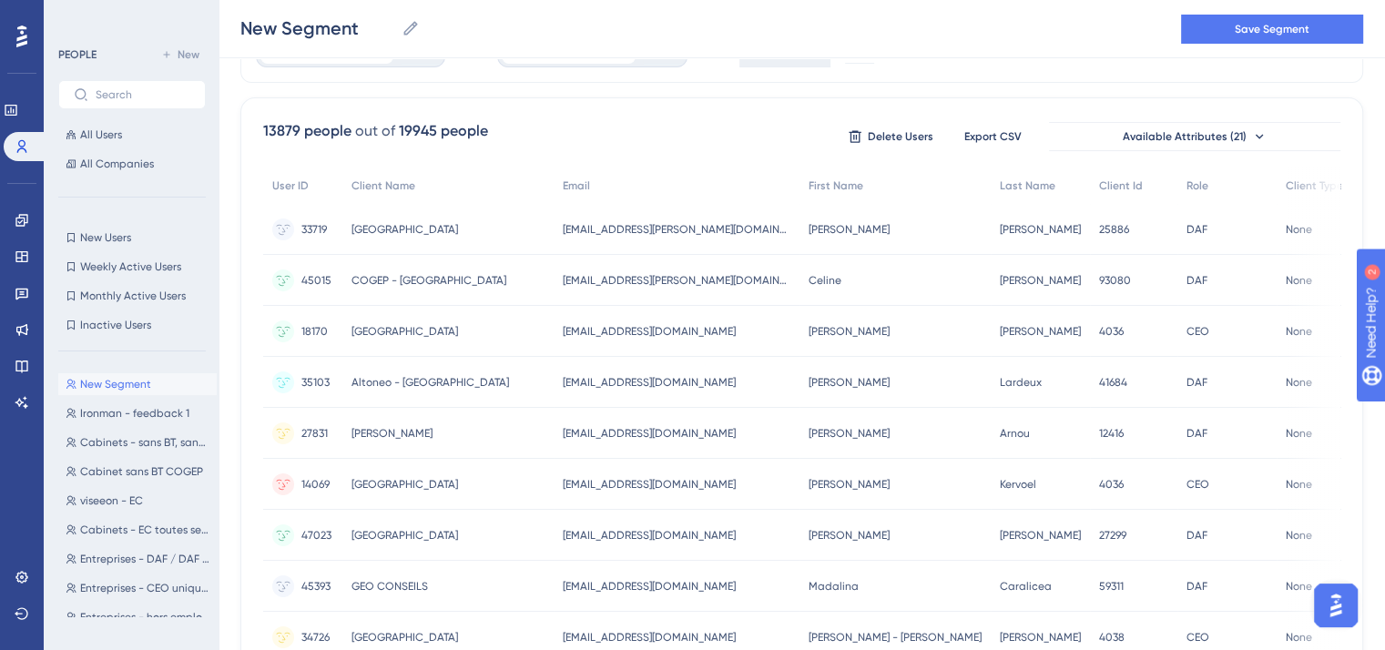
scroll to position [0, 0]
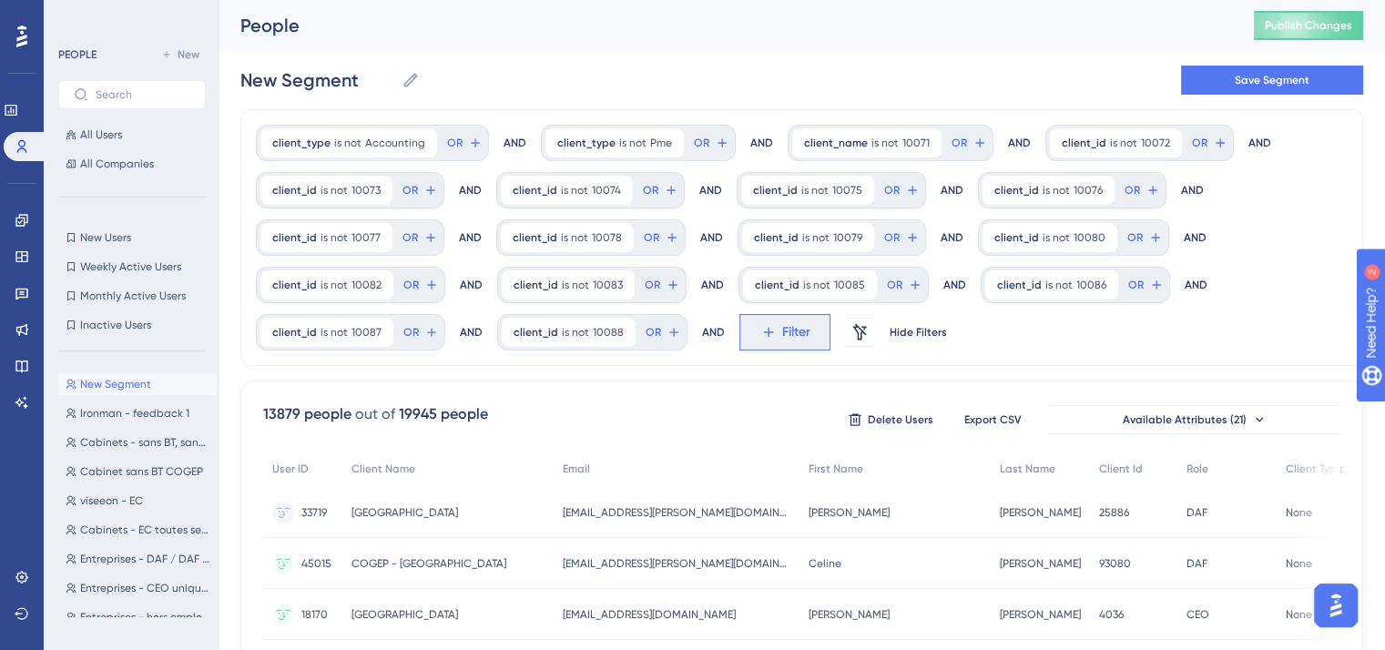
click at [787, 329] on span "Filter" at bounding box center [796, 332] width 28 height 22
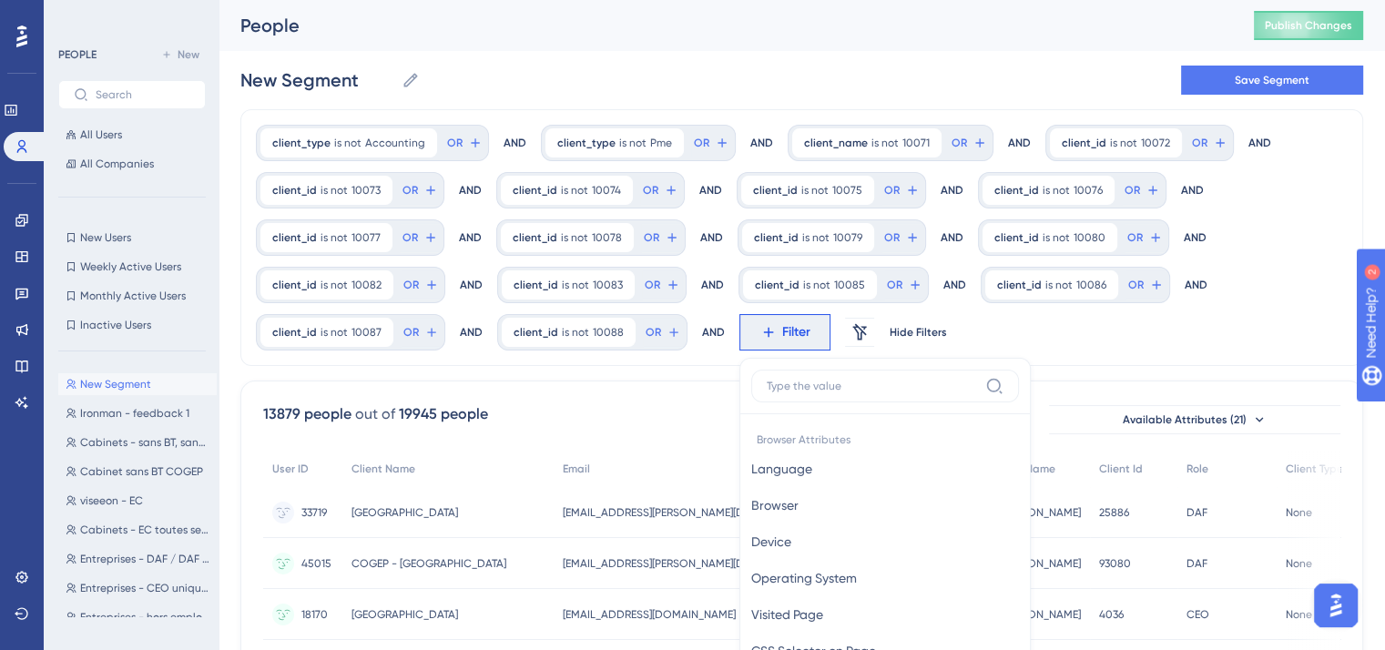
scroll to position [200, 0]
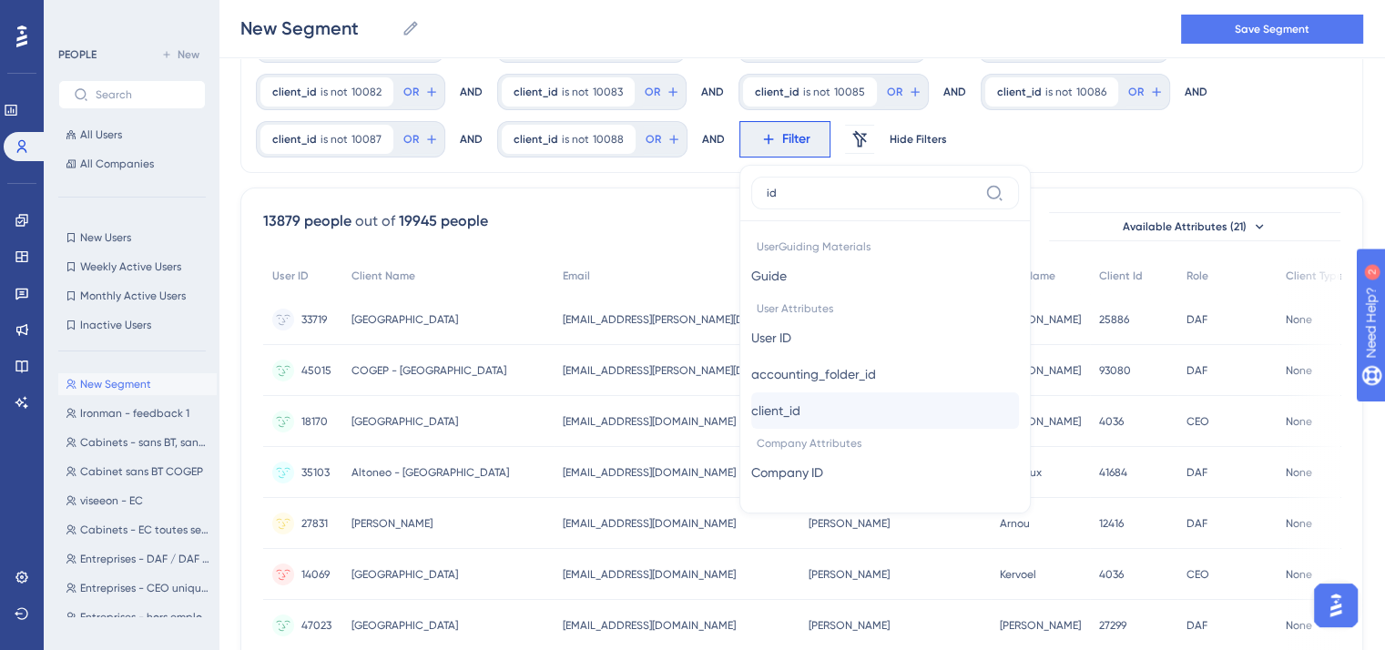
type input "id"
click at [806, 401] on button "client_id client_id" at bounding box center [885, 410] width 268 height 36
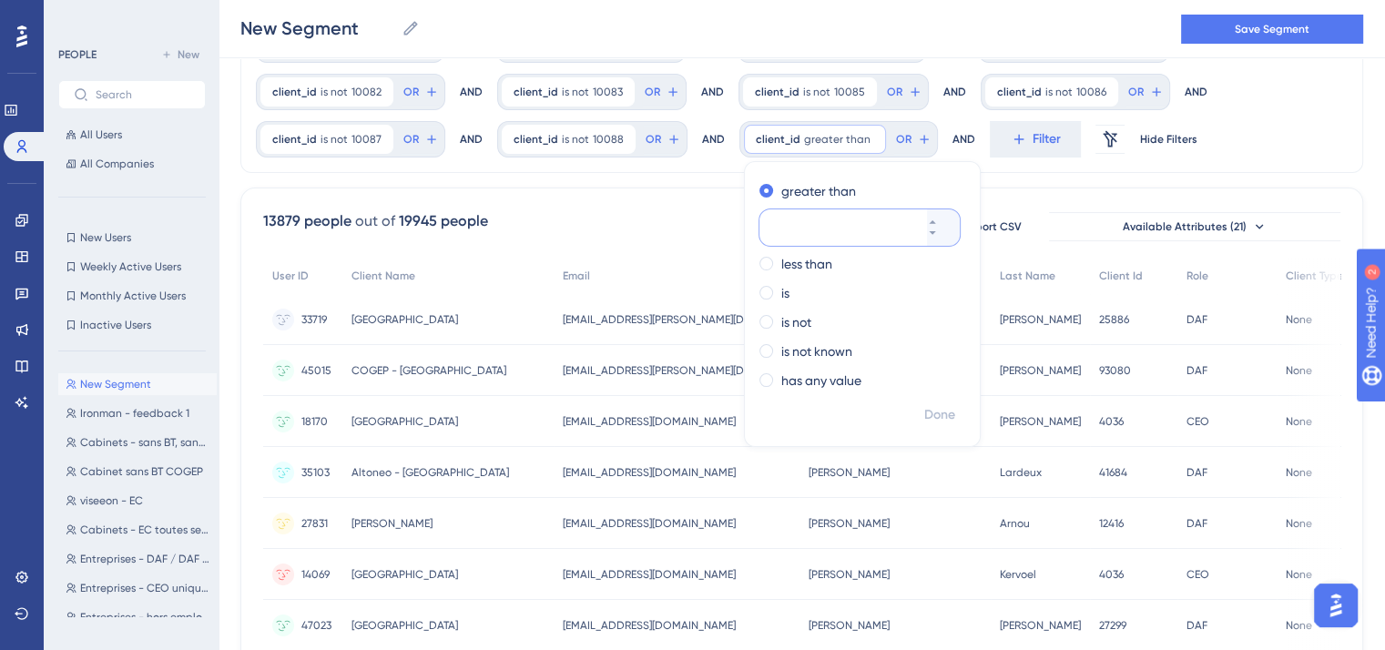
paste input "10071"
type input "10089"
click at [798, 328] on label "is not" at bounding box center [796, 322] width 30 height 22
click at [937, 412] on span "Done" at bounding box center [939, 415] width 31 height 22
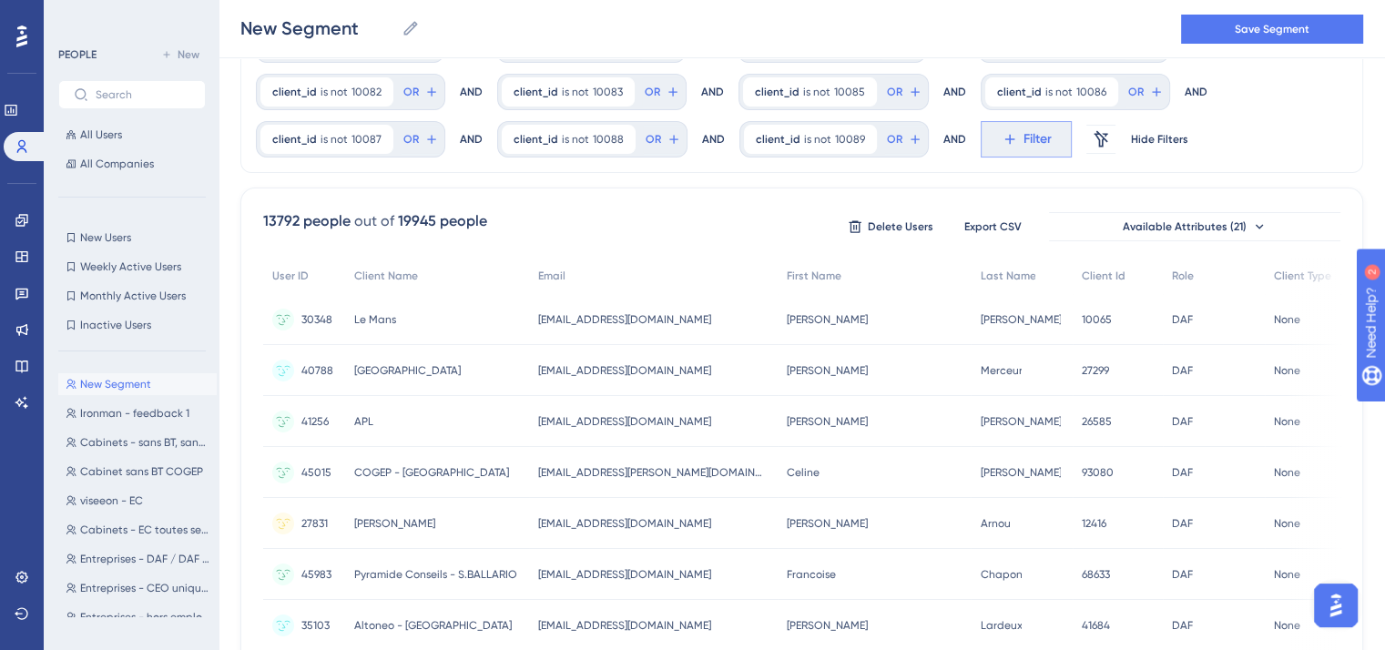
drag, startPoint x: 1027, startPoint y: 117, endPoint x: 1013, endPoint y: 140, distance: 27.0
click at [1013, 140] on div "client_type is not Accounting Accounting Remove OR AND client_type is not Pme P…" at bounding box center [801, 44] width 1123 height 257
click at [1023, 140] on span "Filter" at bounding box center [1037, 139] width 28 height 22
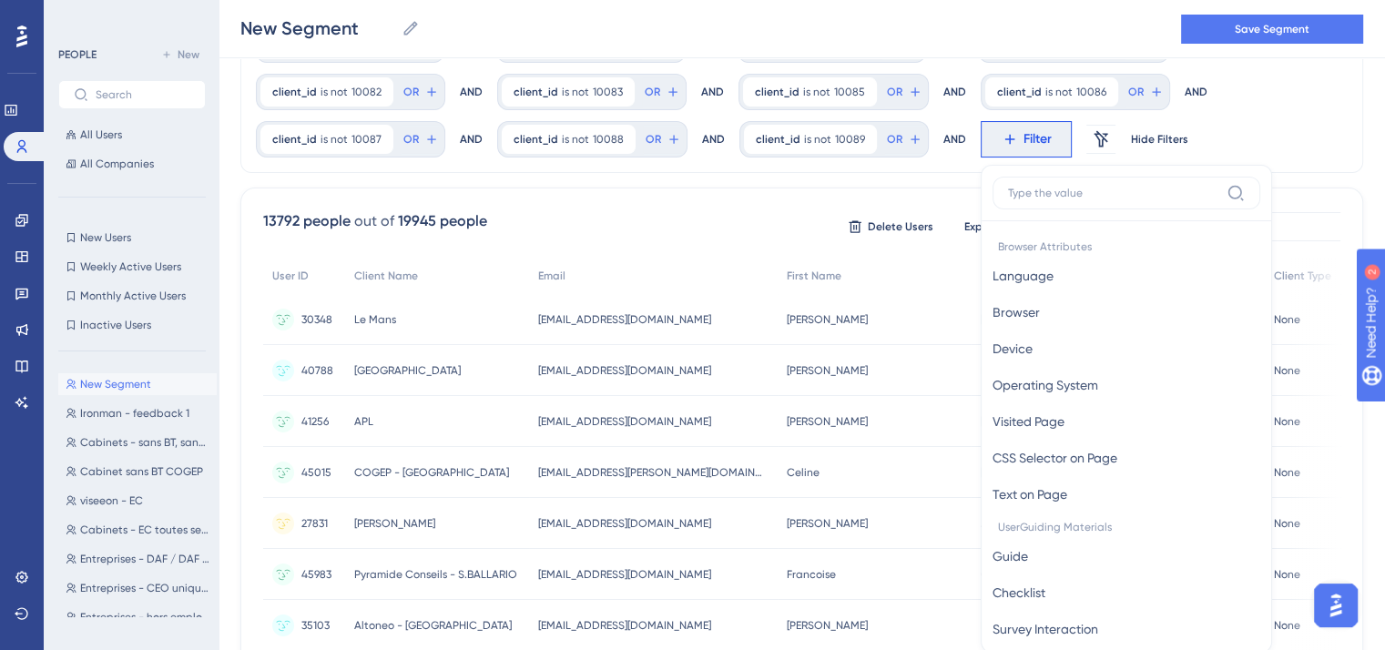
scroll to position [280, 0]
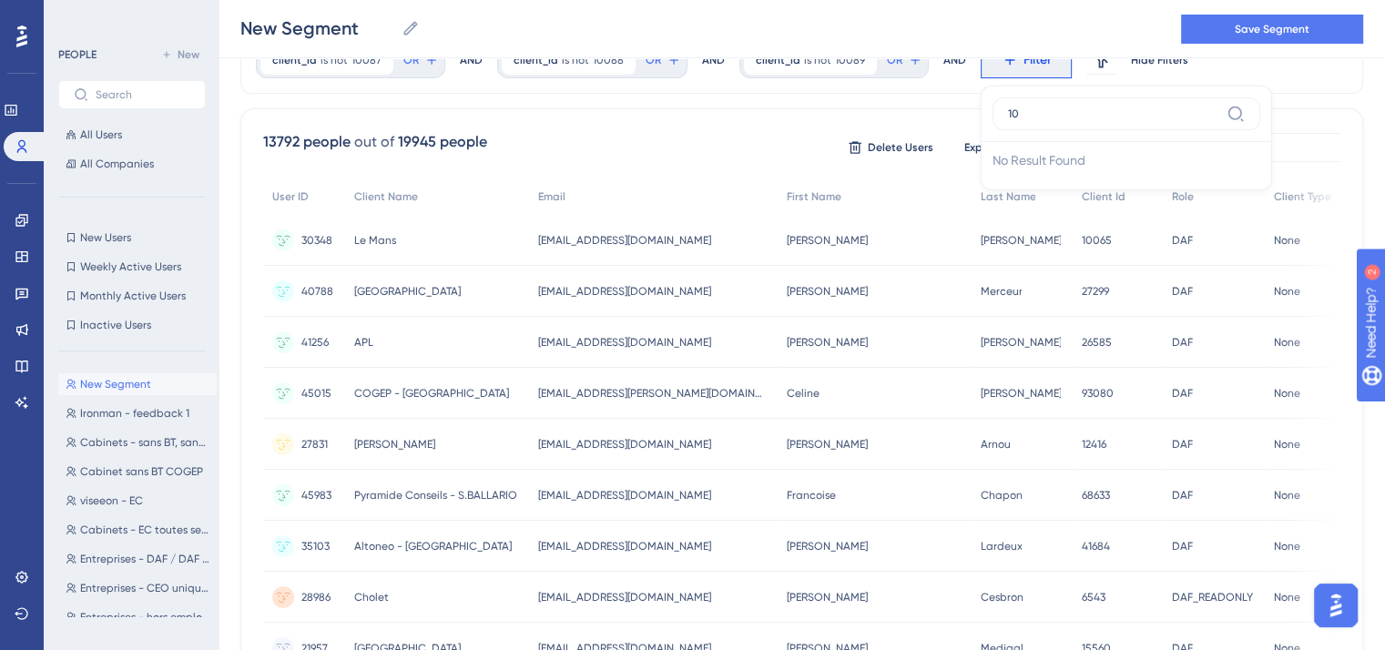
type input "1"
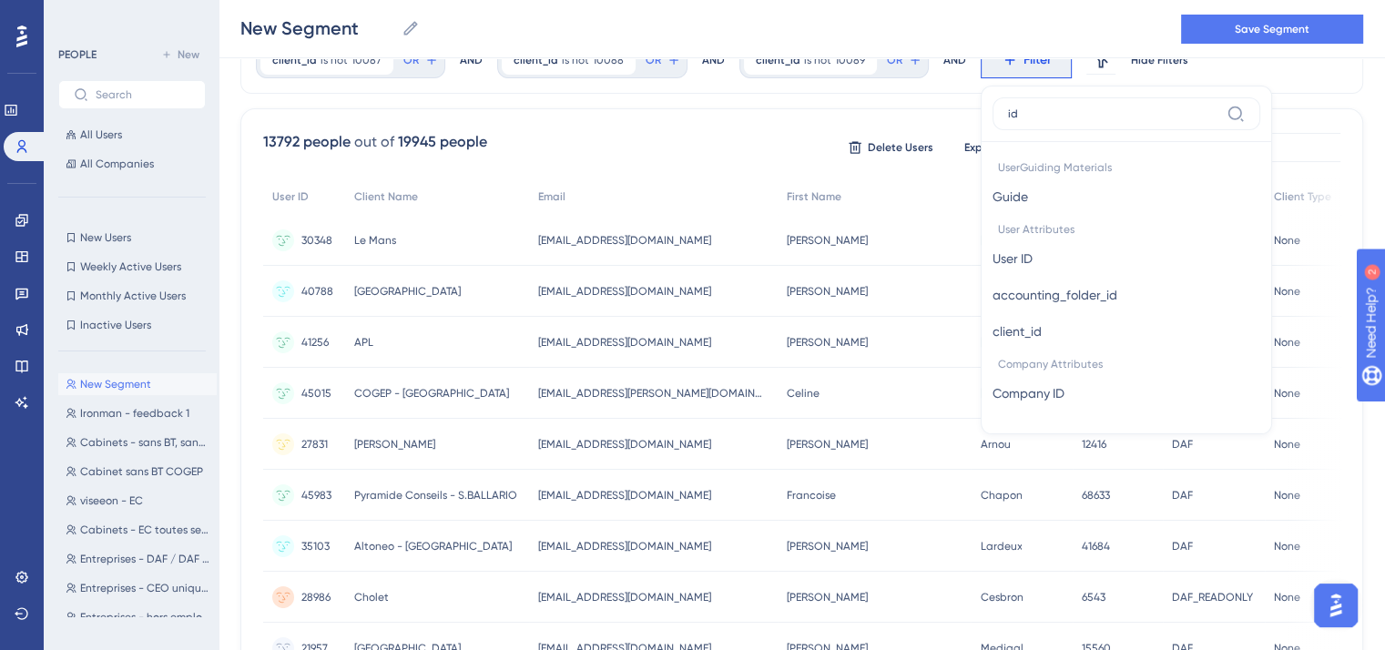
type input "id"
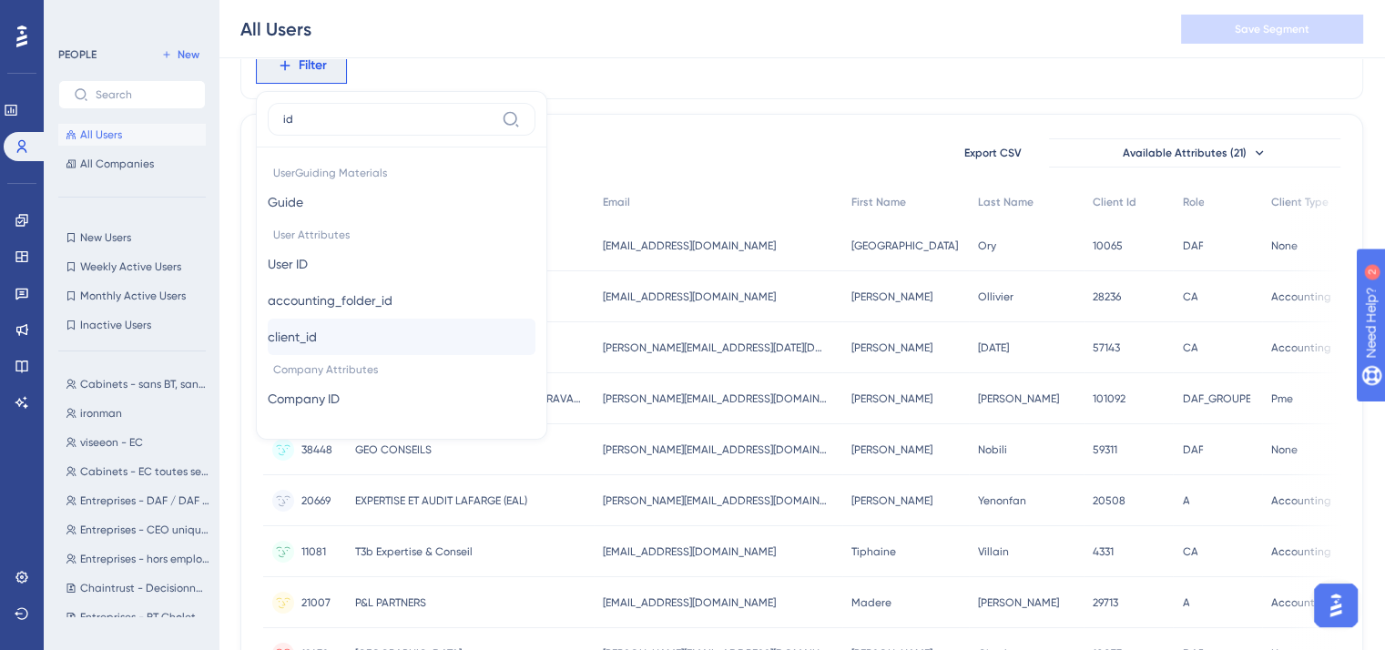
type input "id"
click at [345, 342] on button "client_id client_id" at bounding box center [402, 337] width 268 height 36
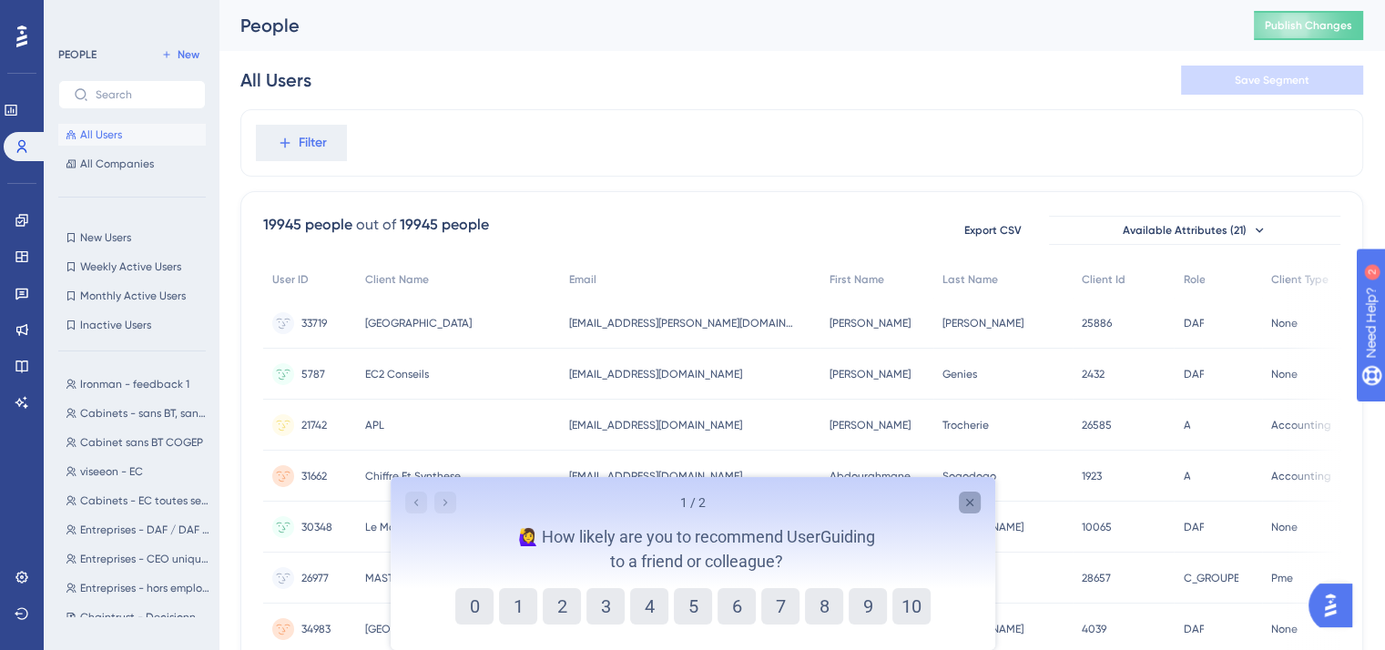
click at [978, 506] on div "Close survey" at bounding box center [969, 503] width 22 height 22
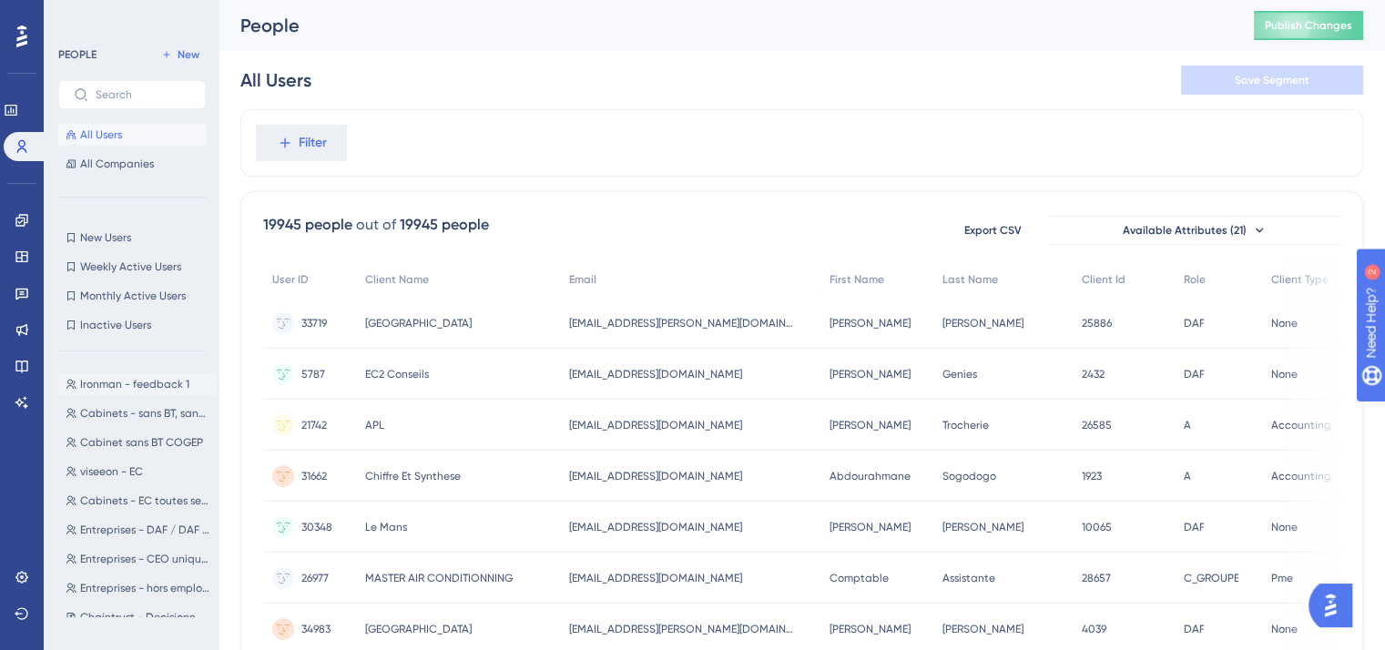
click at [162, 391] on span "Ironman - feedback 1" at bounding box center [134, 384] width 109 height 15
